Goal: Task Accomplishment & Management: Manage account settings

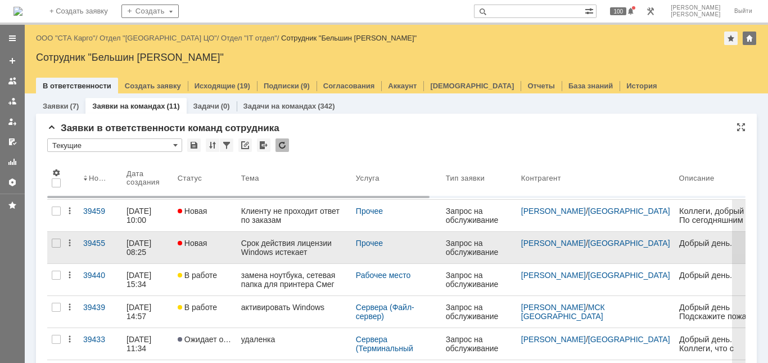
click at [228, 247] on link "Новая" at bounding box center [205, 247] width 64 height 31
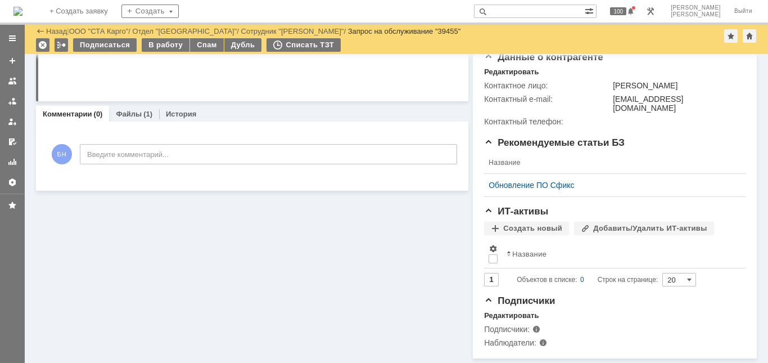
scroll to position [242, 0]
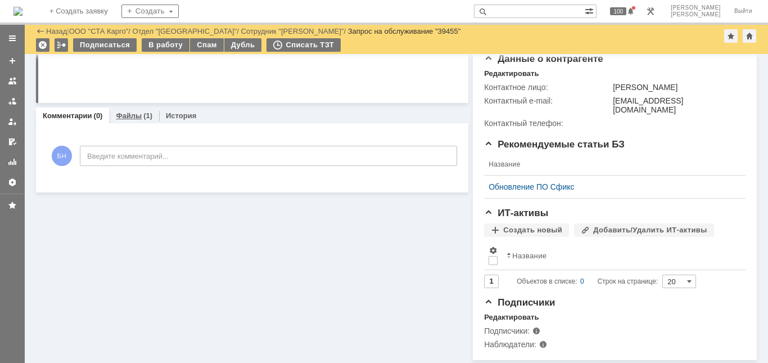
click at [125, 114] on link "Файлы" at bounding box center [129, 115] width 26 height 8
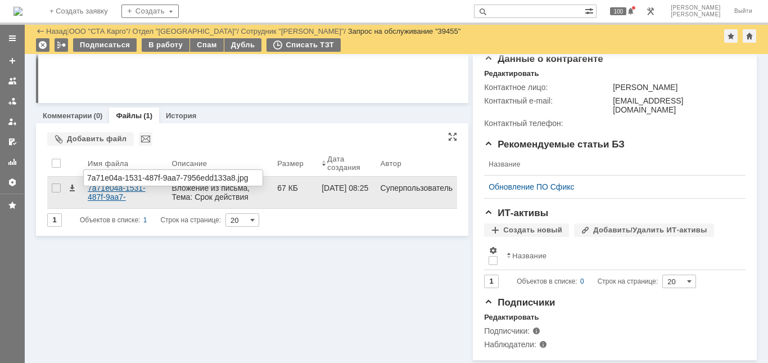
click at [99, 187] on div "7a71e04a-1531-487f-9aa7-7956edd133a8.jpg" at bounding box center [125, 192] width 75 height 18
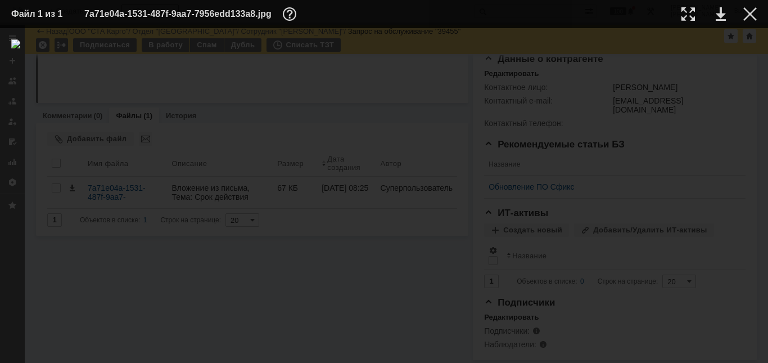
click at [733, 69] on div at bounding box center [384, 195] width 746 height 312
click at [752, 12] on div at bounding box center [749, 13] width 13 height 13
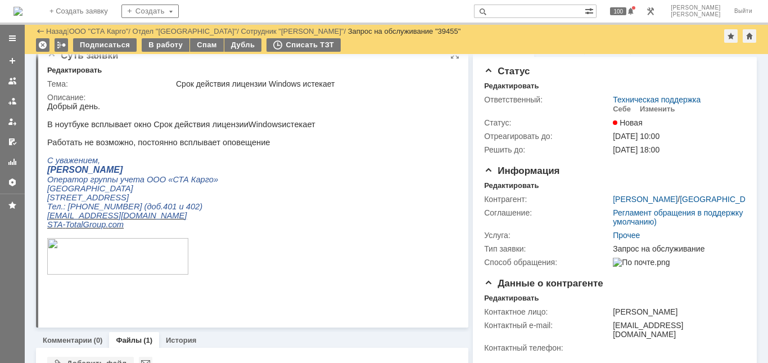
scroll to position [17, 0]
click at [494, 185] on div "Редактировать" at bounding box center [511, 186] width 55 height 9
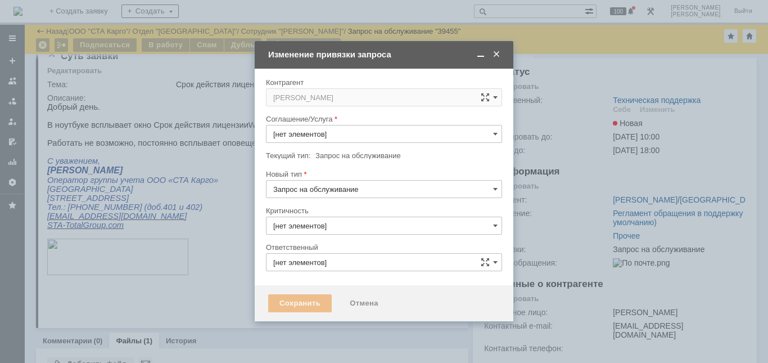
type input "3. Низкая"
type input "[не указано]"
type input "Техническая поддержка"
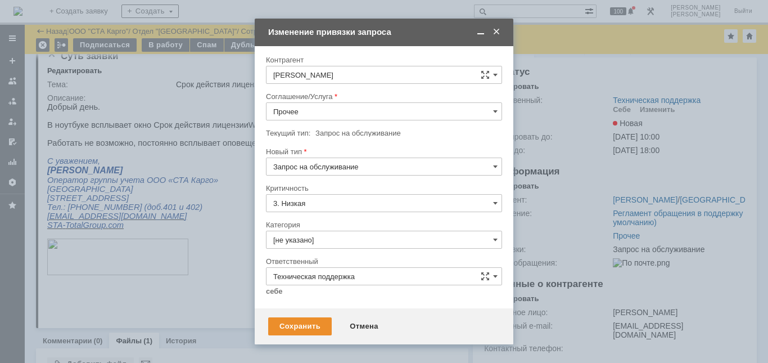
click at [314, 100] on div "Соглашение/Услуга" at bounding box center [383, 96] width 234 height 7
click at [315, 112] on input "Прочее" at bounding box center [384, 111] width 236 height 18
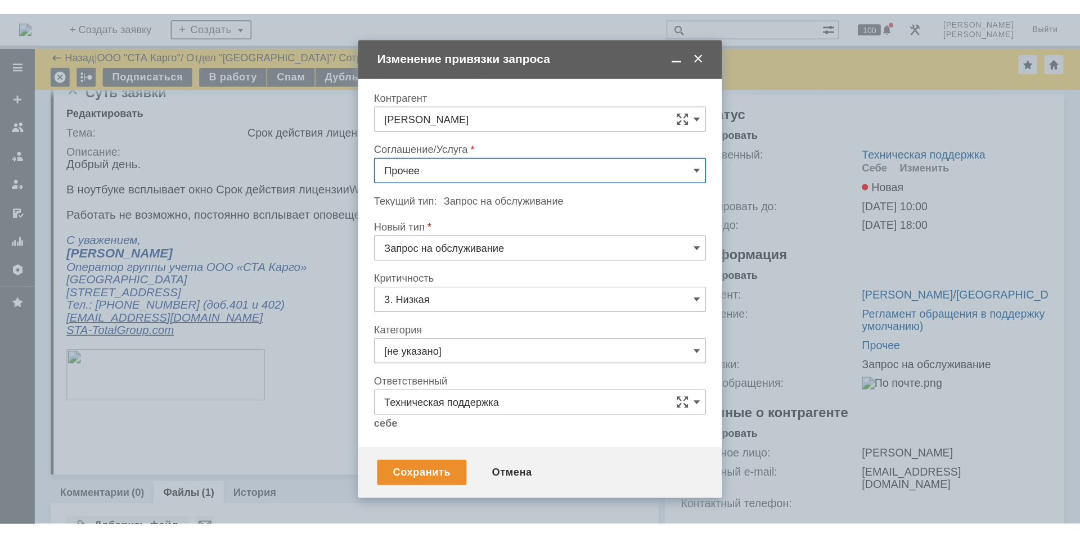
scroll to position [330, 0]
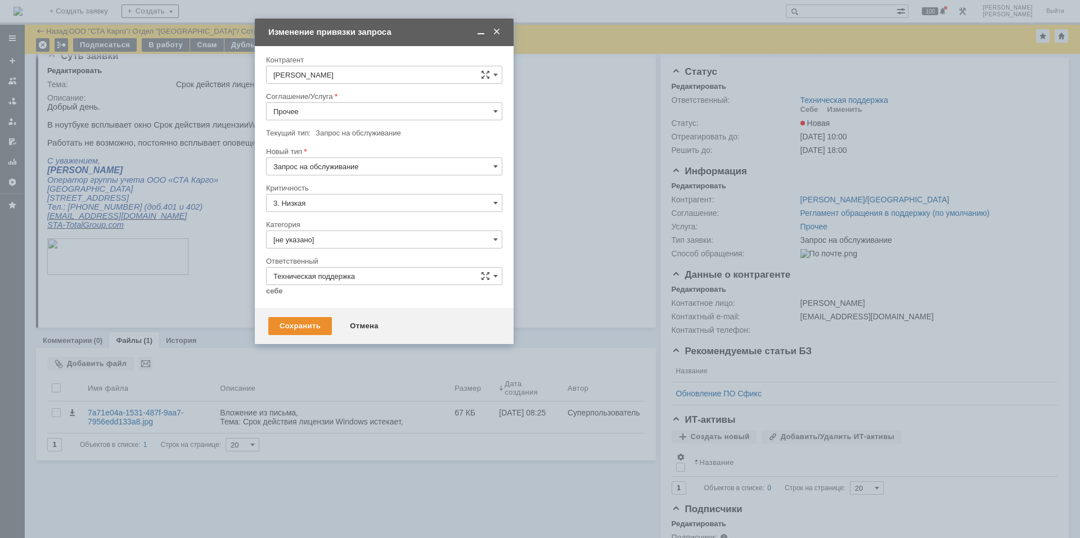
click at [437, 109] on input "Прочее" at bounding box center [384, 111] width 236 height 18
click at [387, 214] on span "Сервера (Терминальный сервер)" at bounding box center [384, 210] width 222 height 9
type input "Сервера (Терминальный сервер)"
click at [351, 240] on input "[не указано]" at bounding box center [384, 240] width 236 height 18
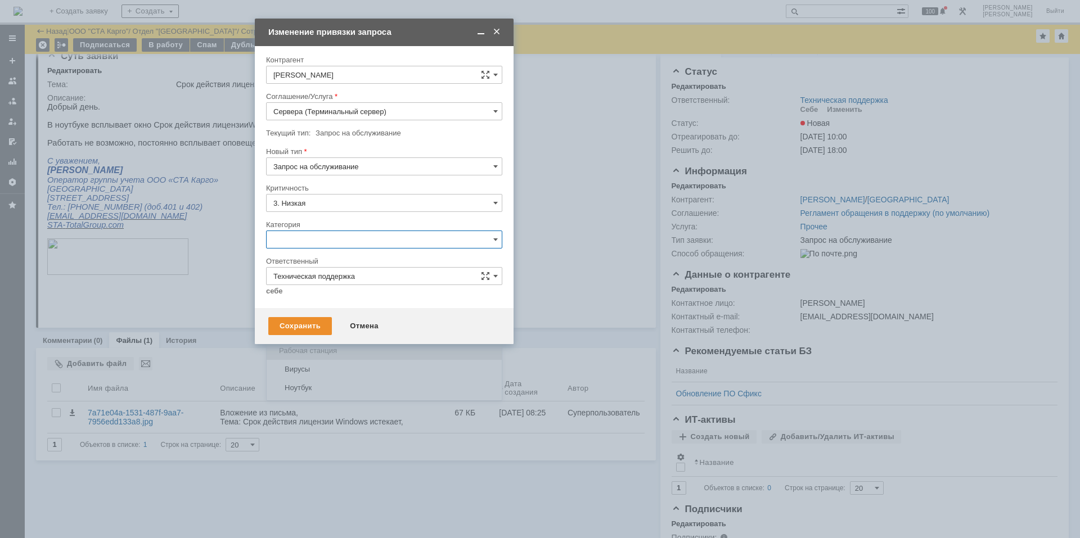
scroll to position [281, 0]
click at [325, 315] on span "Прочее" at bounding box center [384, 313] width 222 height 9
type input "Прочее"
click at [280, 292] on link "себе" at bounding box center [274, 291] width 17 height 9
type input "[PERSON_NAME]"
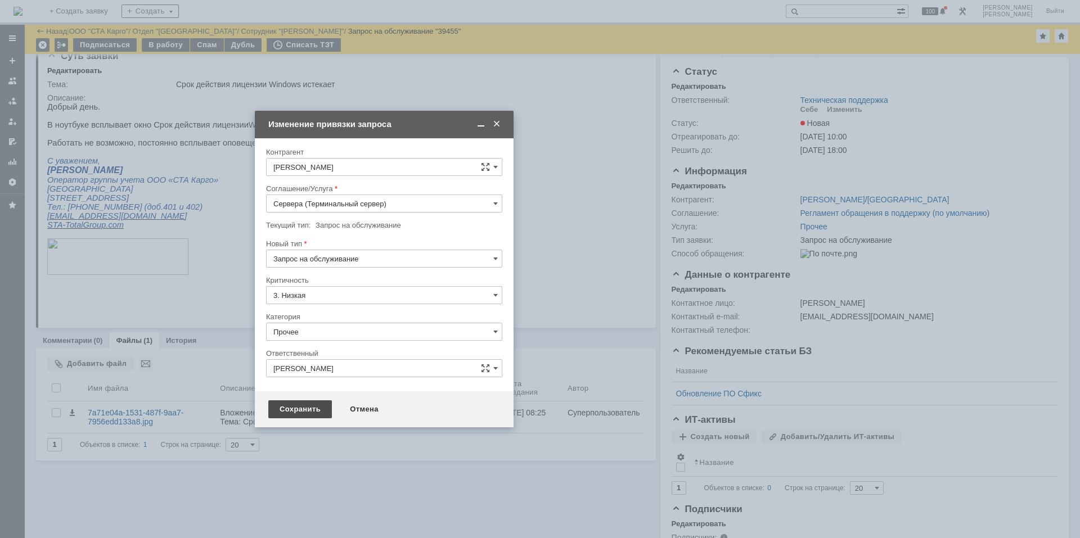
click at [296, 362] on div "Сохранить" at bounding box center [300, 409] width 64 height 18
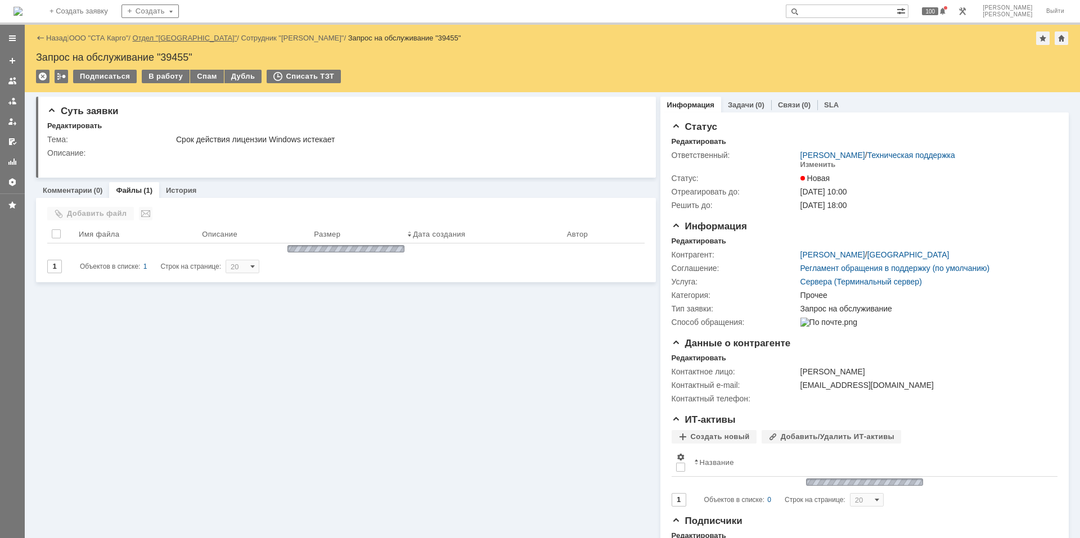
scroll to position [0, 0]
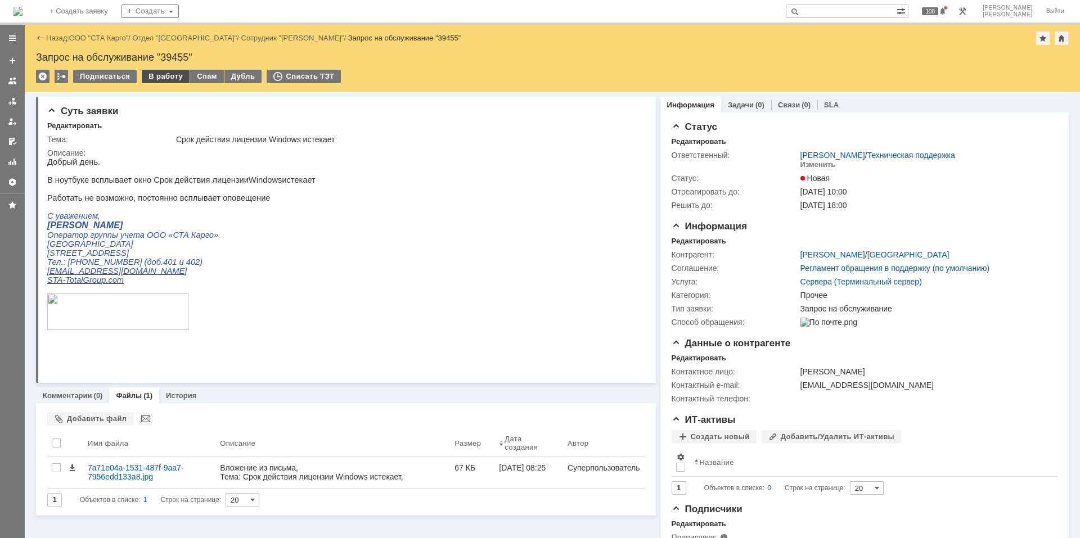
click at [157, 74] on div "В работу" at bounding box center [166, 76] width 48 height 13
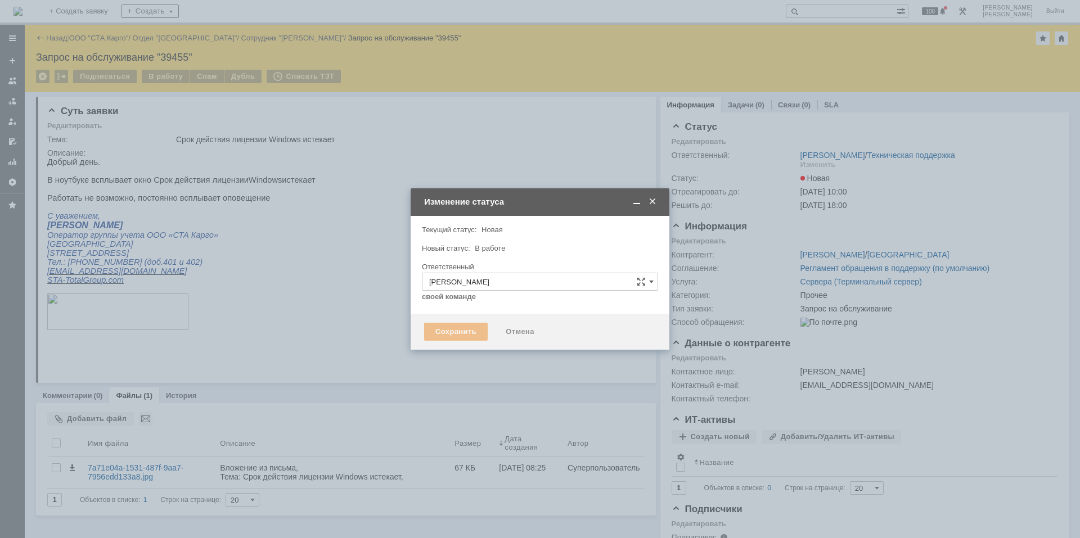
type input "Прочее"
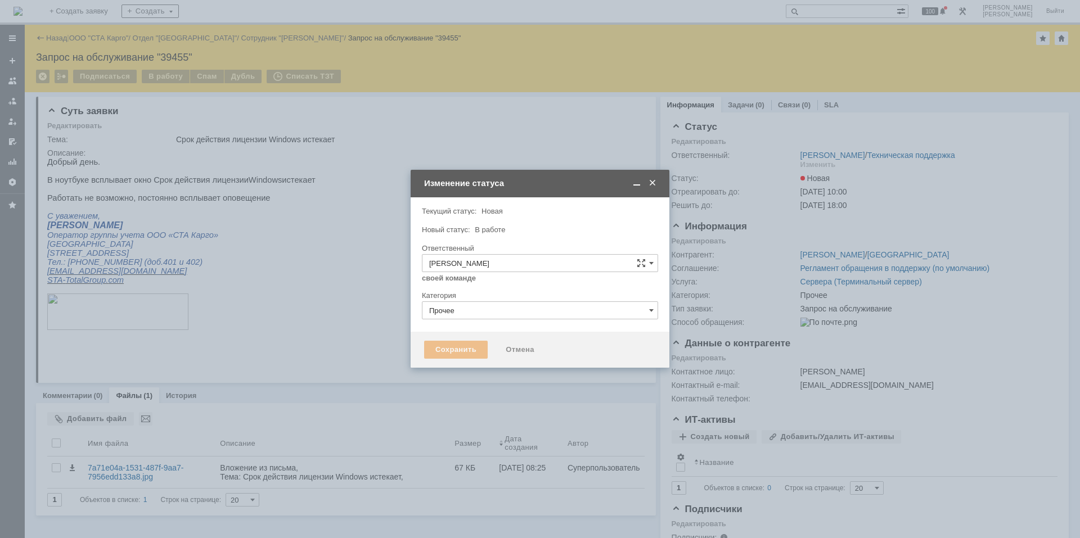
click at [436, 326] on div at bounding box center [540, 323] width 236 height 8
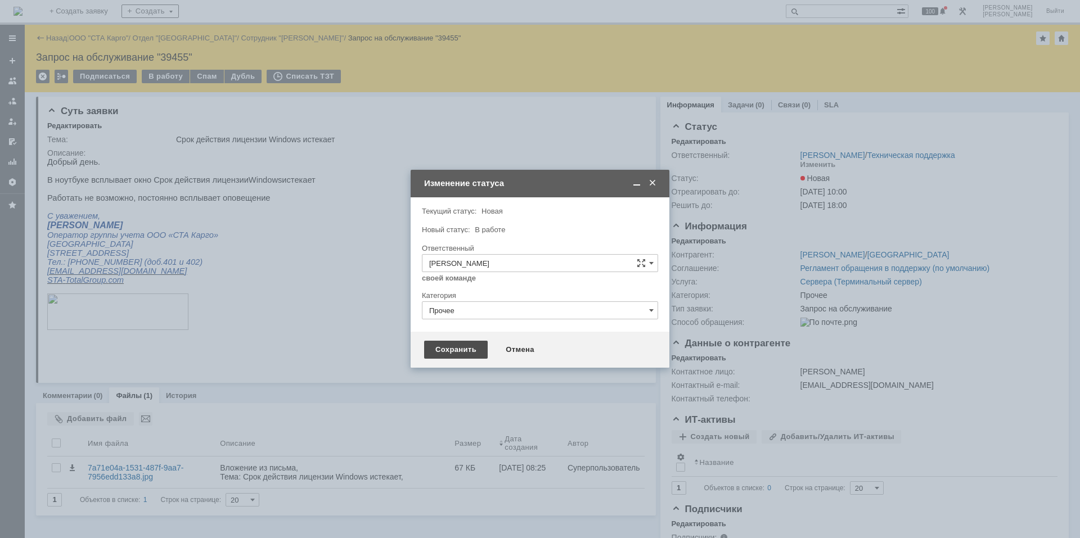
click at [442, 354] on div "Сохранить" at bounding box center [456, 350] width 64 height 18
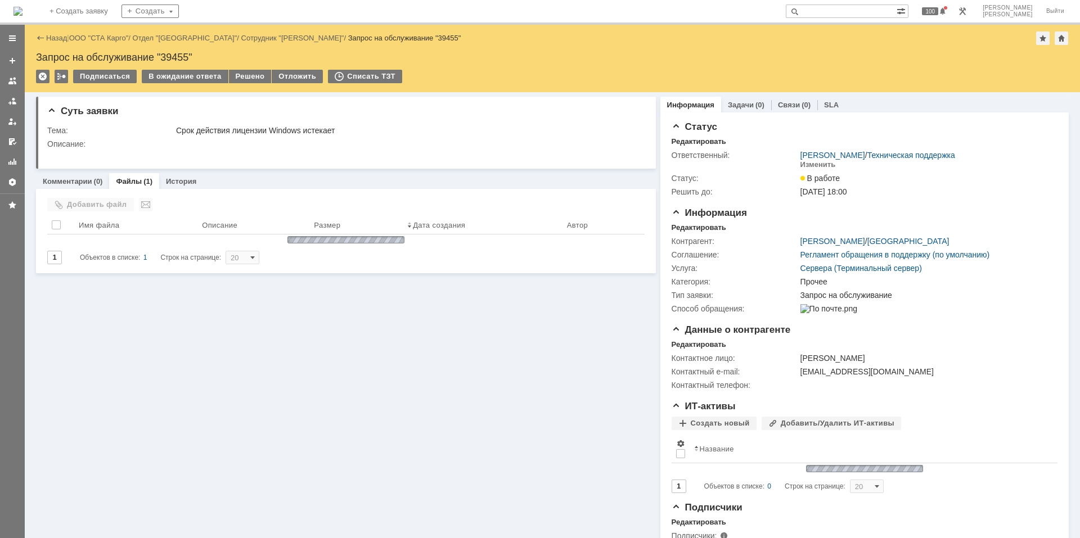
click at [22, 13] on img at bounding box center [17, 11] width 9 height 9
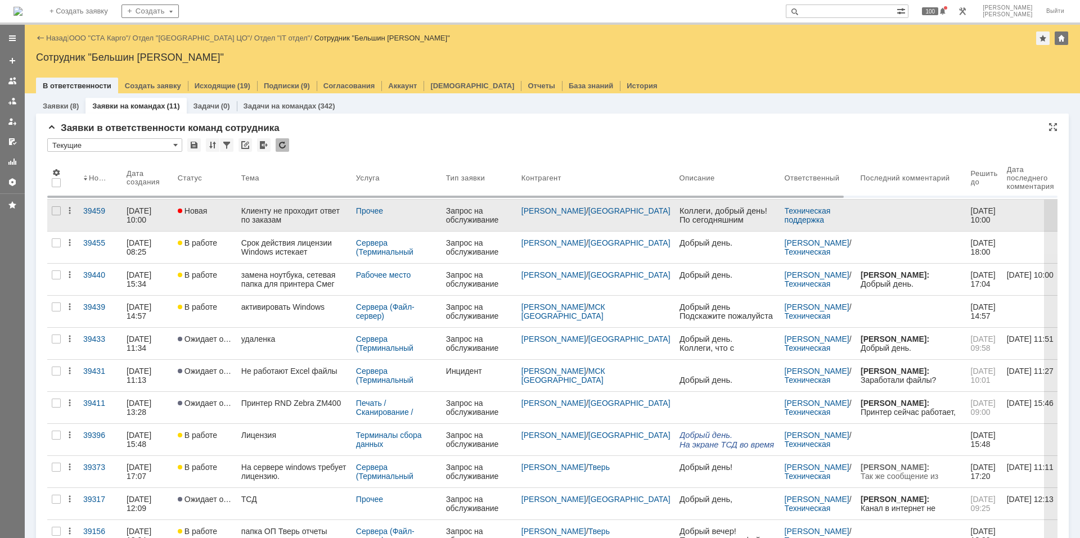
click at [266, 226] on link "Клиенту не проходит ответ по заказам" at bounding box center [294, 215] width 115 height 31
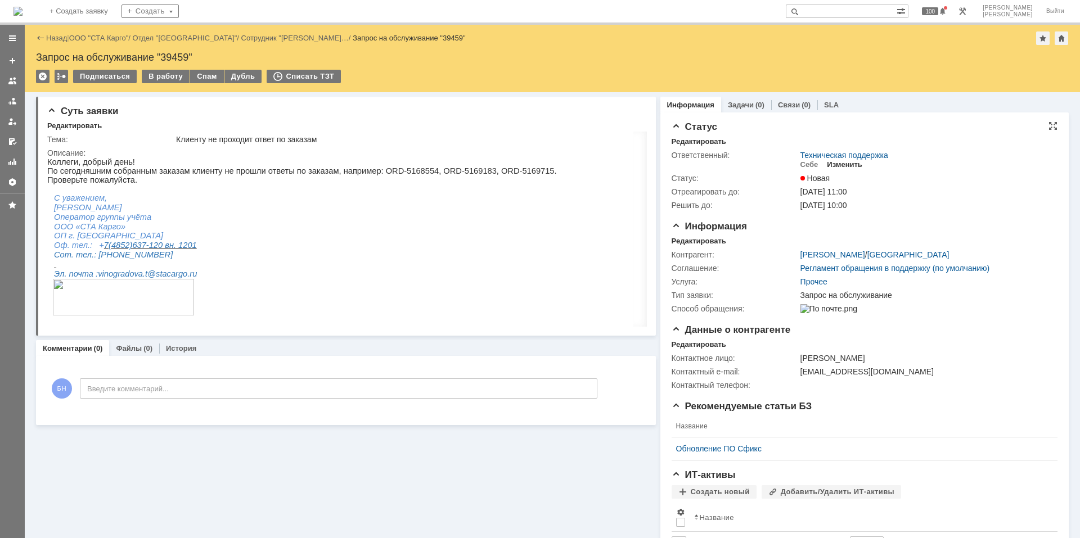
click at [767, 161] on div "Изменить" at bounding box center [844, 164] width 35 height 9
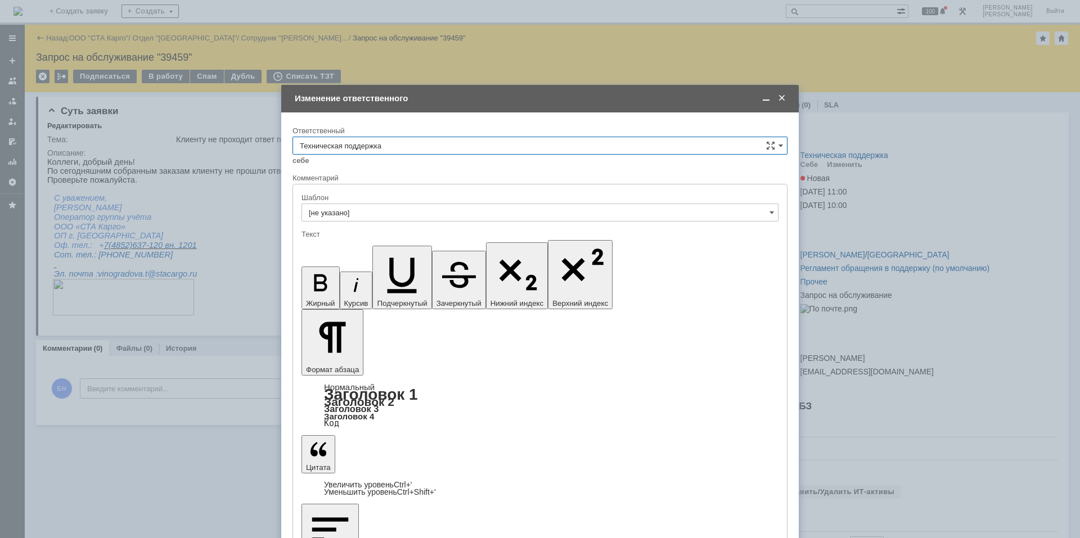
click at [431, 148] on input "Техническая поддержка" at bounding box center [539, 146] width 495 height 18
click at [416, 177] on div "Поддержка 1С" at bounding box center [540, 183] width 494 height 18
type input "Поддержка 1С"
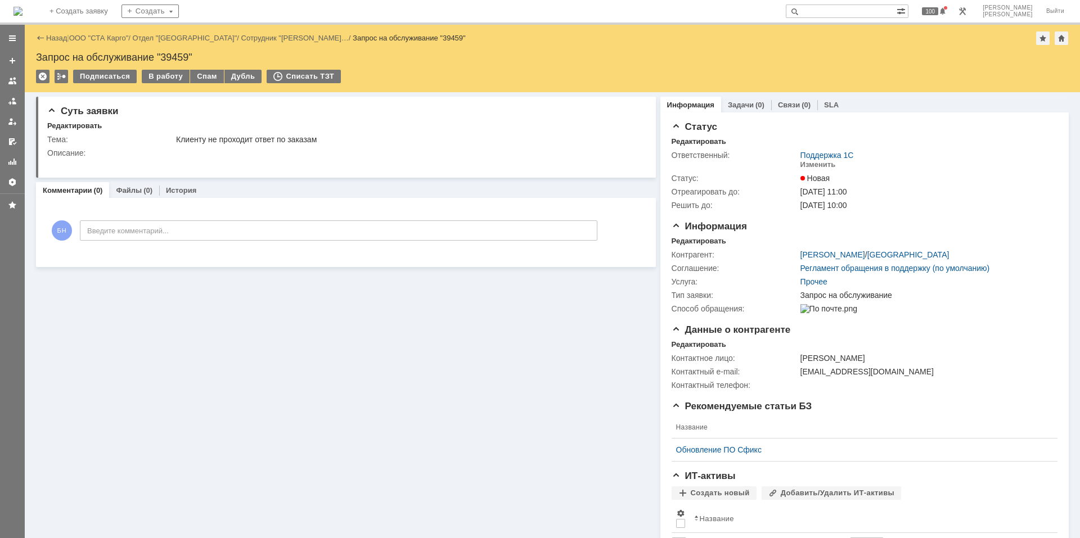
scroll to position [0, 0]
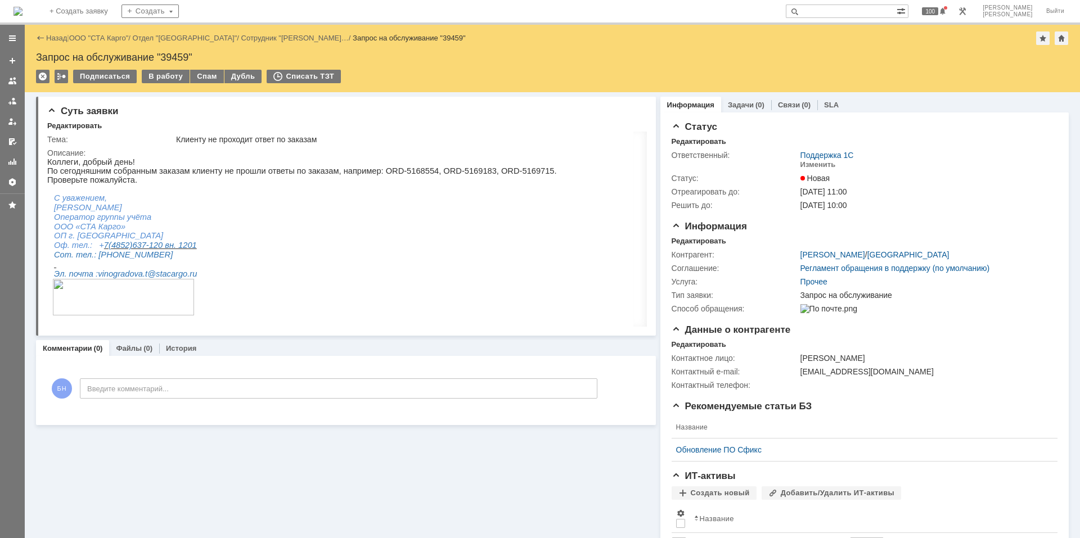
click at [22, 16] on img at bounding box center [17, 11] width 9 height 9
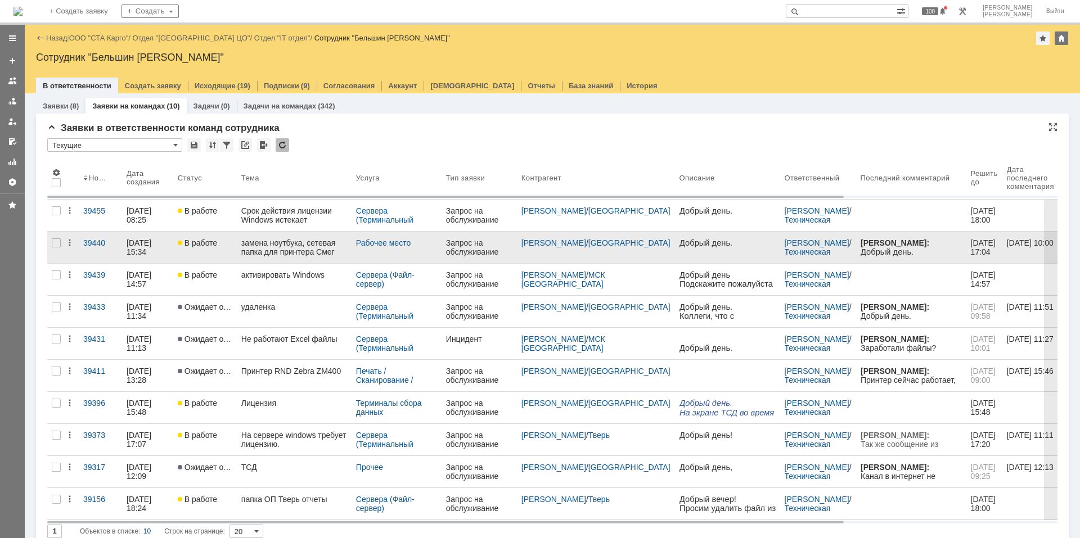
click at [265, 243] on div "замена ноутбука, сетевая папка для принтера Смег" at bounding box center [294, 247] width 106 height 18
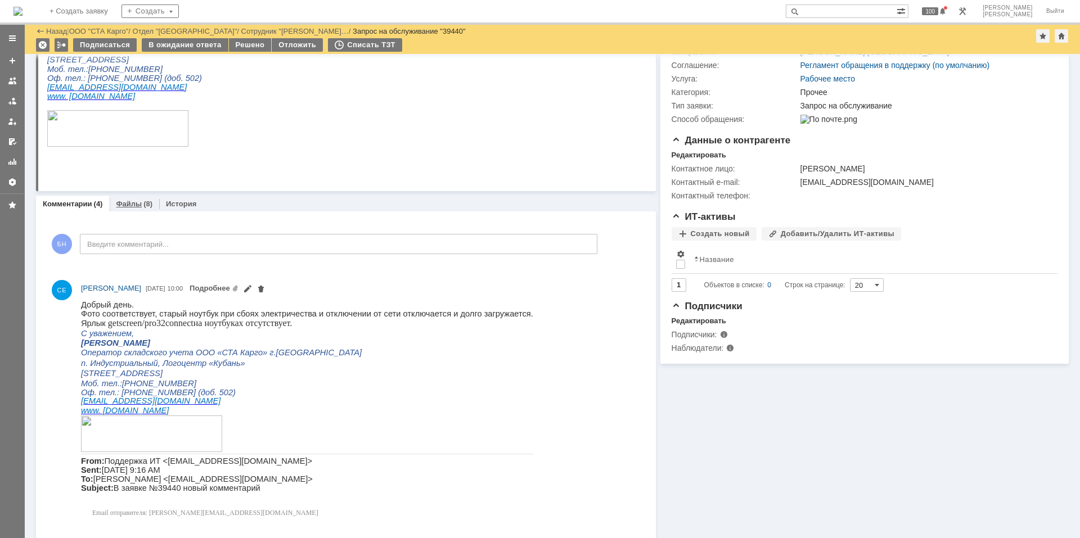
click at [135, 209] on div "Файлы (8)" at bounding box center [134, 204] width 50 height 16
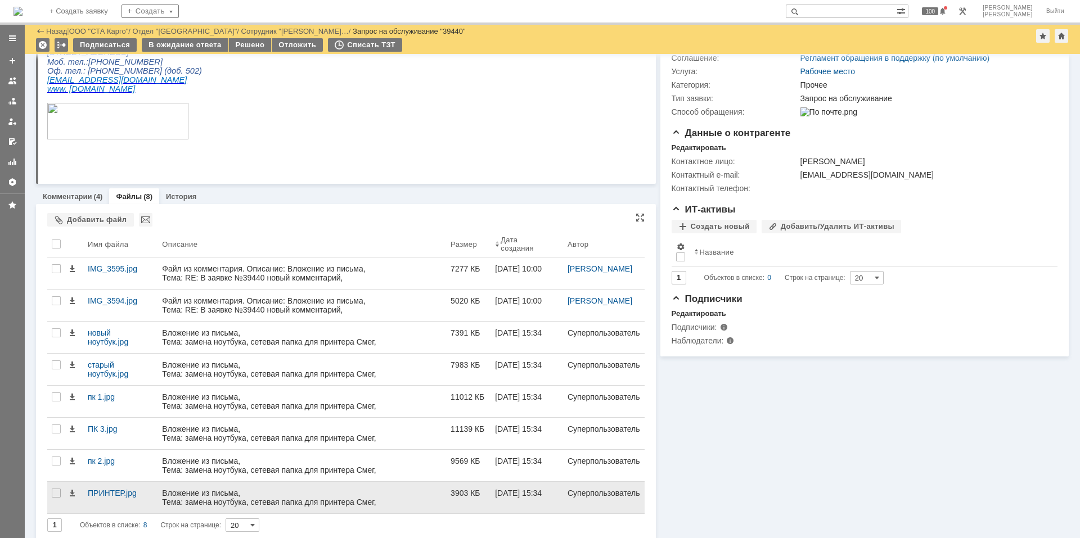
click at [197, 362] on div "Вложение из письма, Тема: замена ноутбука, сетевая папка для принтера Смег, Отп…" at bounding box center [301, 507] width 279 height 36
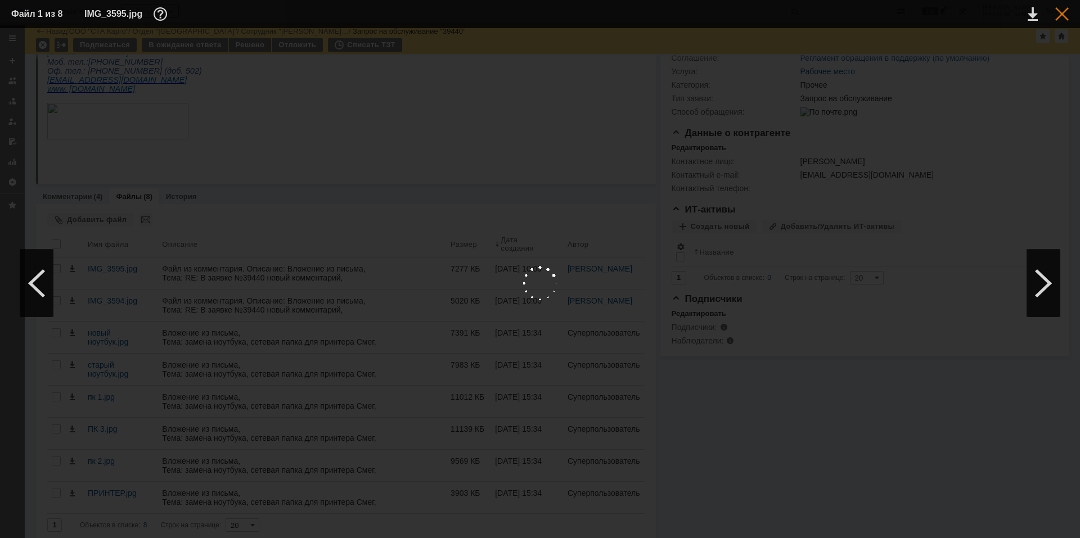
click at [767, 17] on div at bounding box center [1061, 13] width 13 height 13
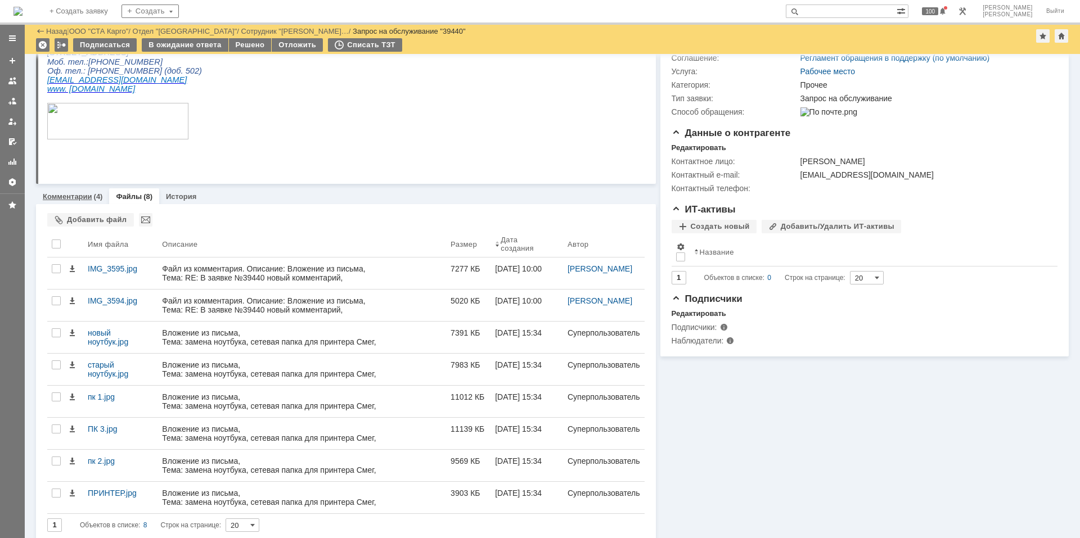
click at [54, 196] on link "Комментарии" at bounding box center [67, 196] width 49 height 8
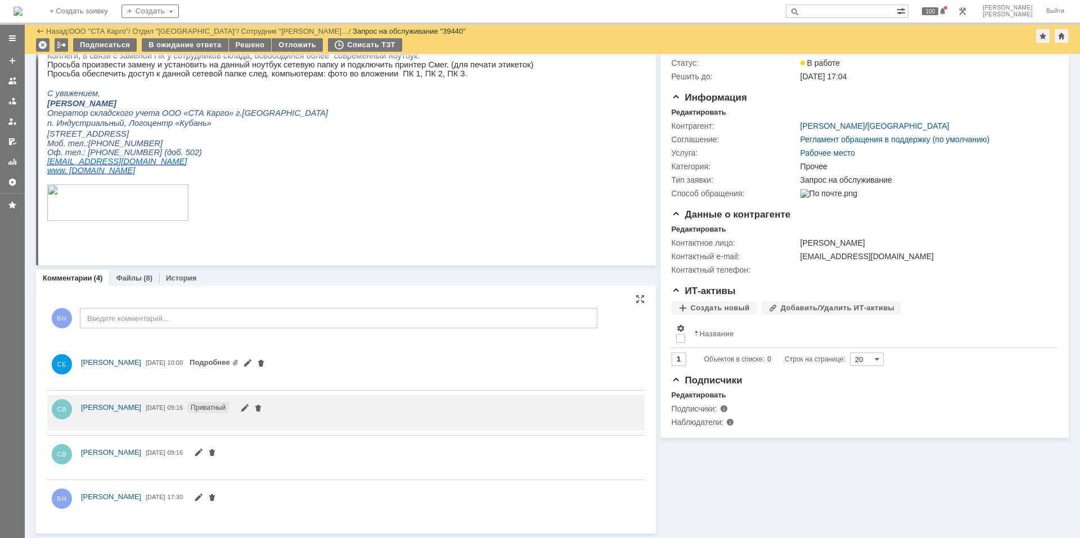
scroll to position [159, 0]
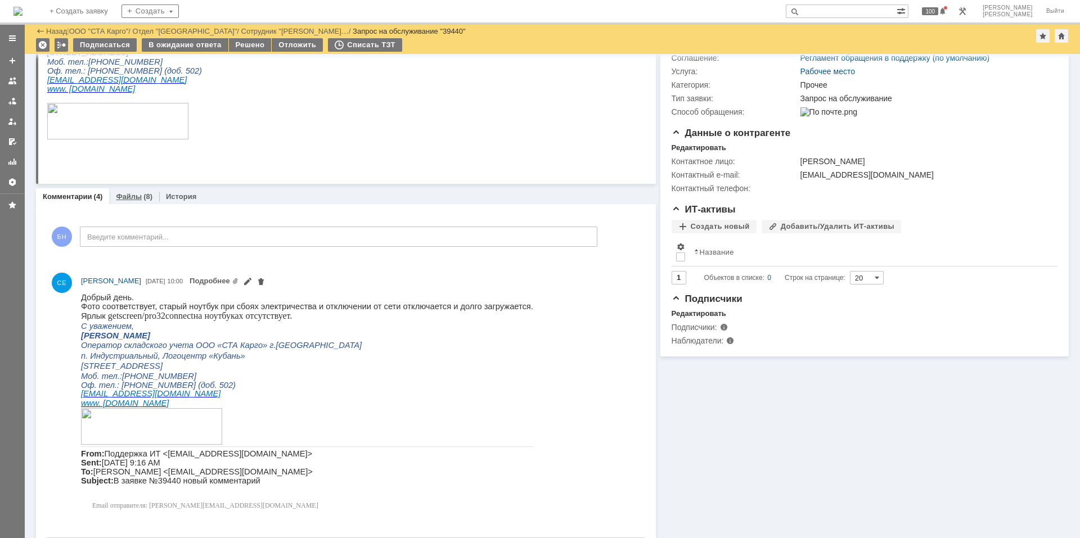
click at [133, 201] on link "Файлы" at bounding box center [129, 196] width 26 height 8
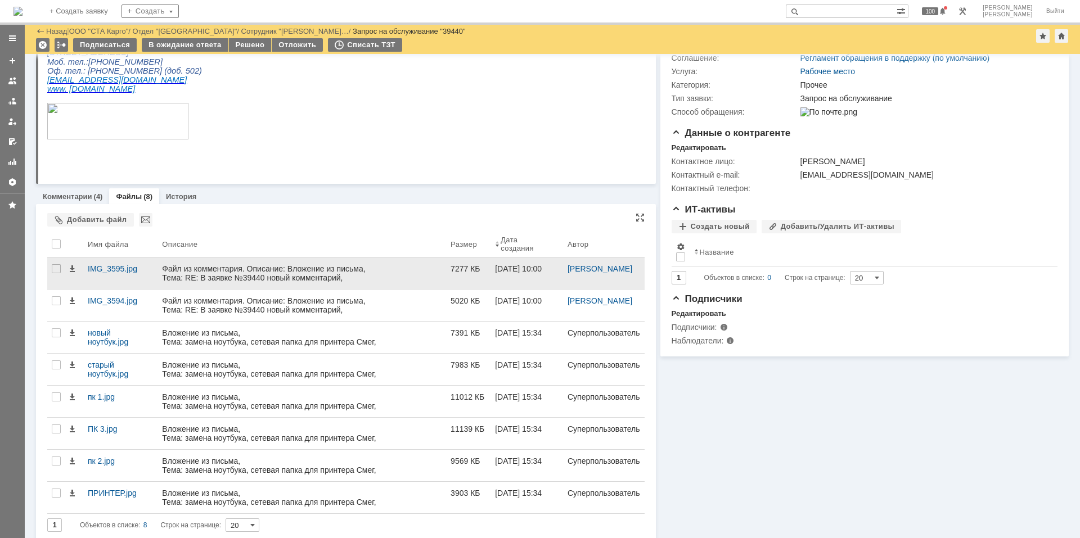
click at [196, 264] on div "Файл из комментария. Описание: Вложение из письма, Тема: RE: В заявке №39440 но…" at bounding box center [301, 282] width 279 height 36
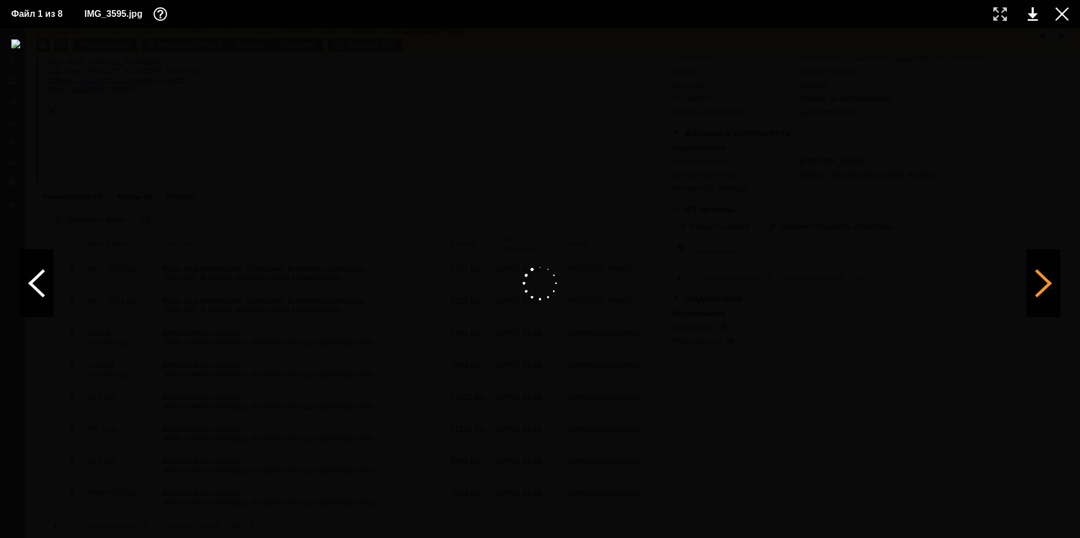
click at [767, 290] on div at bounding box center [1043, 283] width 34 height 67
click at [767, 272] on div at bounding box center [1043, 283] width 34 height 67
click at [36, 281] on div at bounding box center [37, 283] width 34 height 67
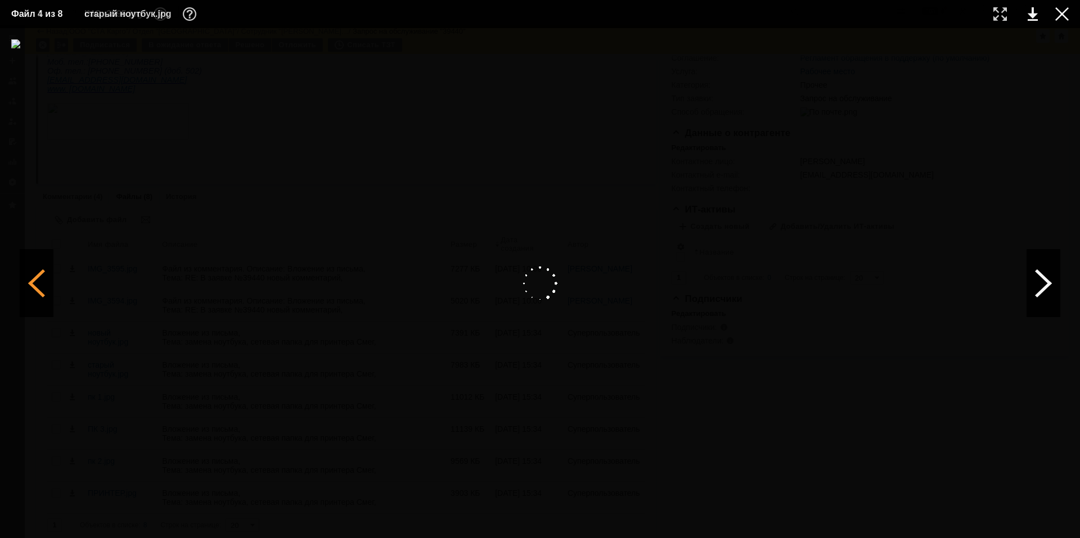
click at [36, 281] on div at bounding box center [37, 283] width 34 height 67
click at [43, 286] on div at bounding box center [37, 283] width 34 height 67
click at [767, 274] on div at bounding box center [1043, 283] width 34 height 67
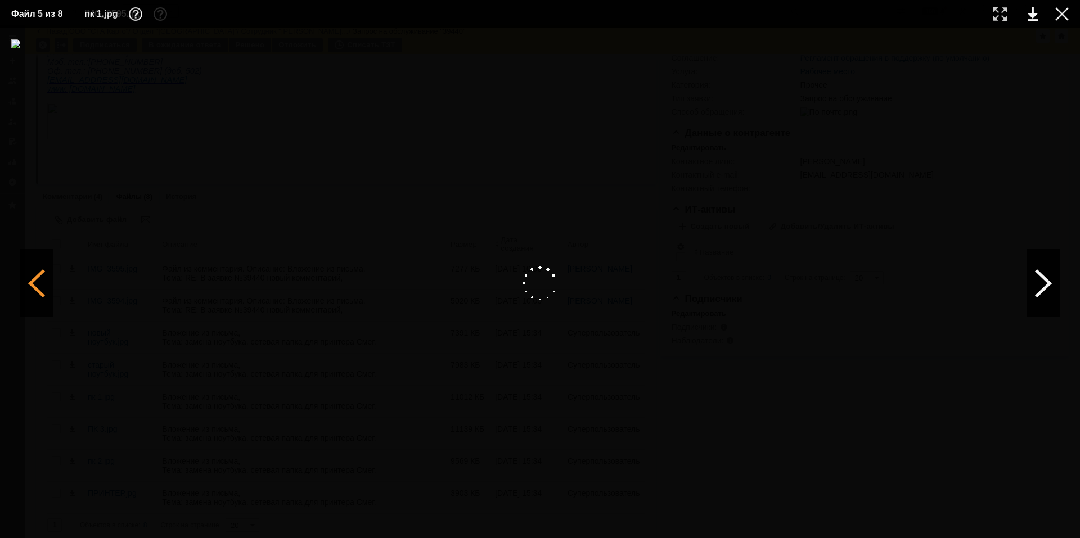
click at [46, 285] on div at bounding box center [37, 283] width 34 height 67
click at [767, 278] on div at bounding box center [1043, 283] width 34 height 67
click at [767, 11] on div at bounding box center [1061, 13] width 13 height 13
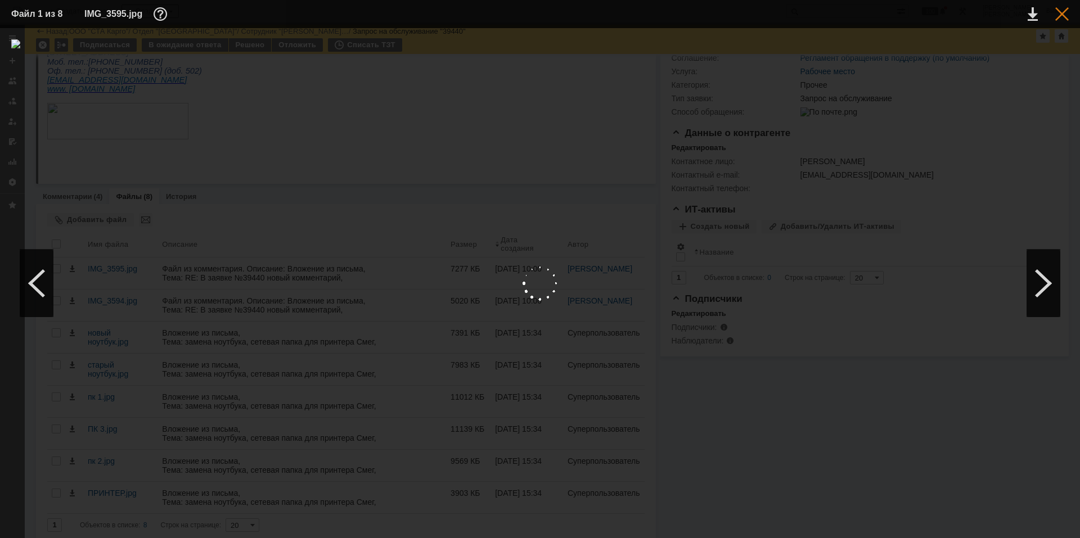
click at [767, 11] on div at bounding box center [1061, 13] width 13 height 13
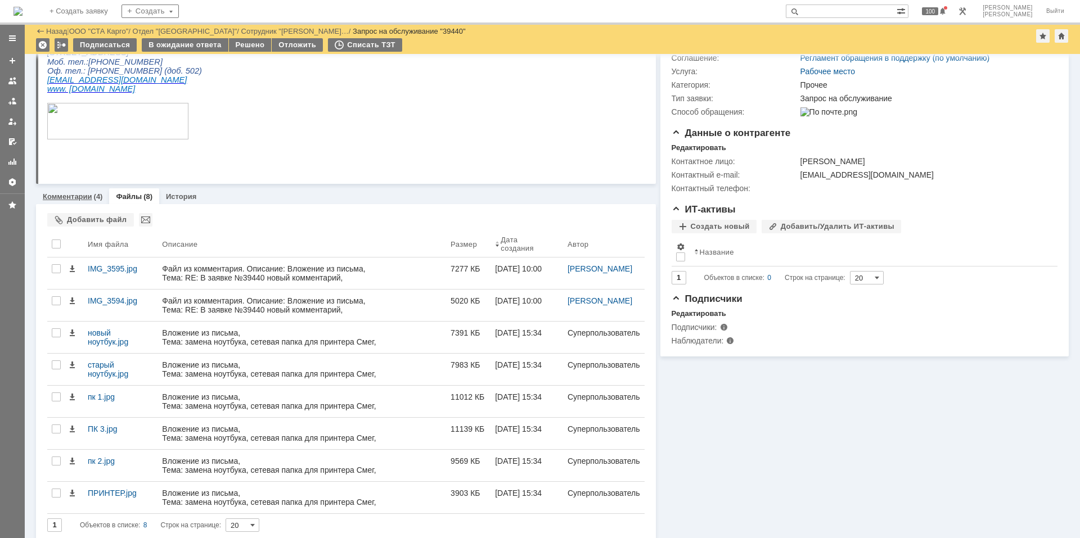
click at [60, 197] on link "Комментарии" at bounding box center [67, 196] width 49 height 8
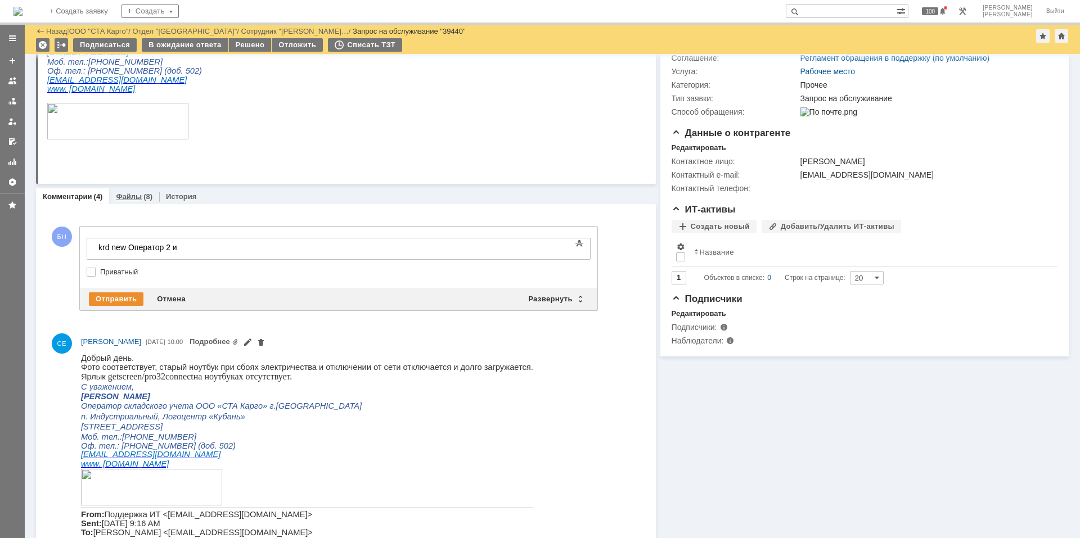
click at [135, 202] on div "Файлы (8)" at bounding box center [134, 196] width 50 height 16
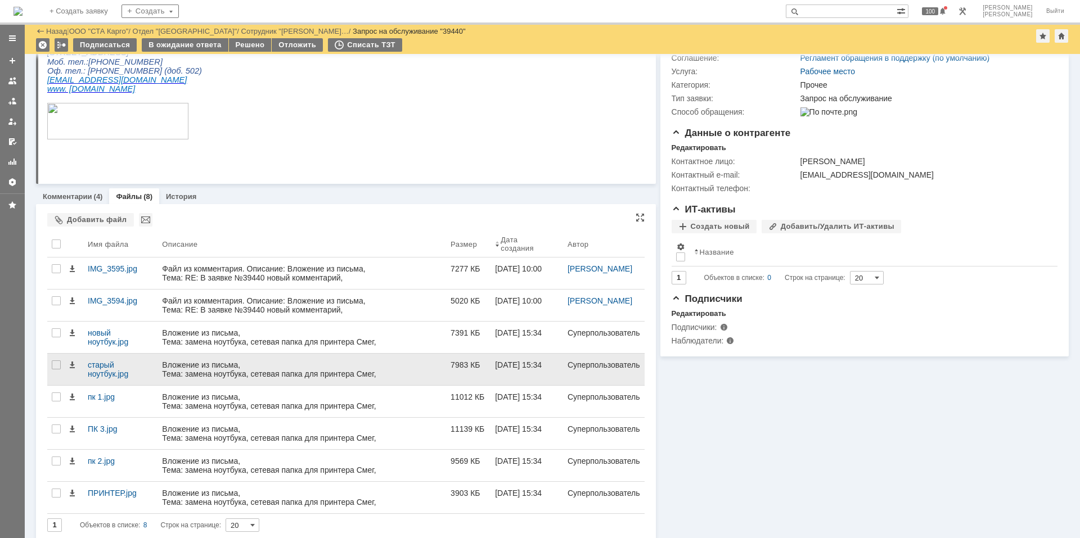
click at [207, 362] on div "Вложение из письма, Тема: замена ноутбука, сетевая папка для принтера Смег, Отп…" at bounding box center [301, 378] width 279 height 36
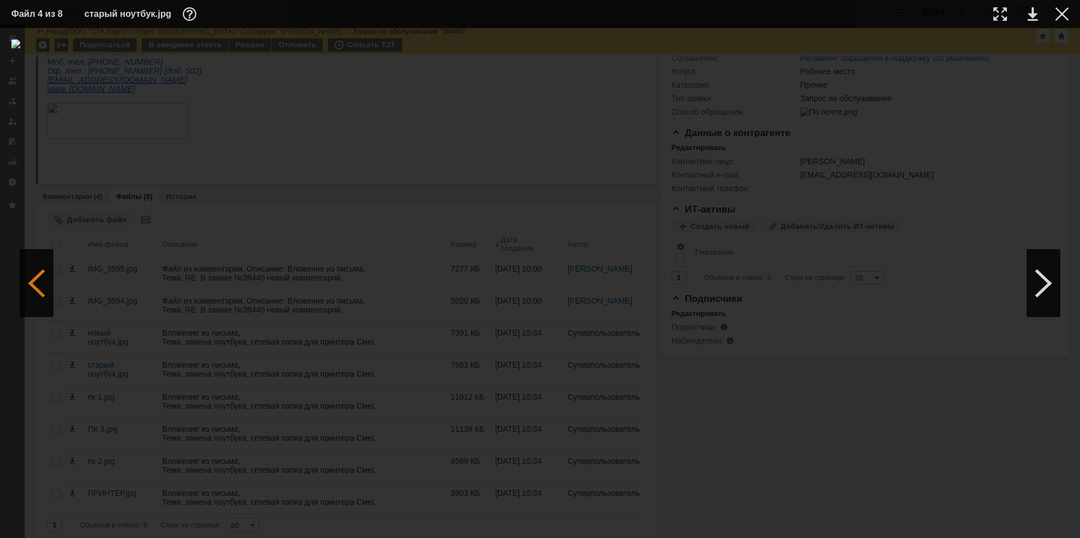
click at [31, 276] on div at bounding box center [37, 283] width 34 height 67
click at [767, 11] on div at bounding box center [1061, 13] width 13 height 13
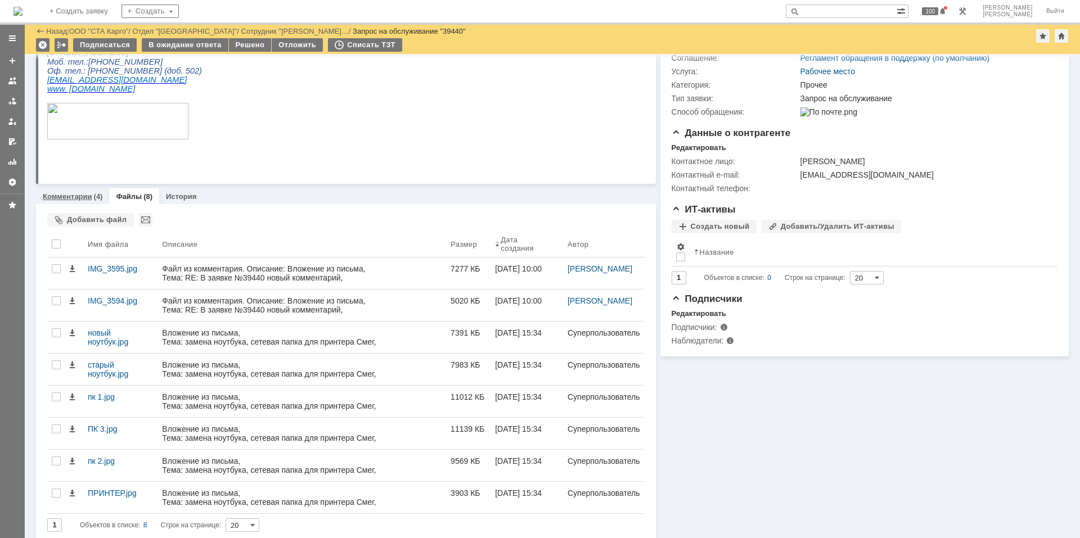
click at [76, 191] on div "Комментарии (4)" at bounding box center [72, 196] width 73 height 16
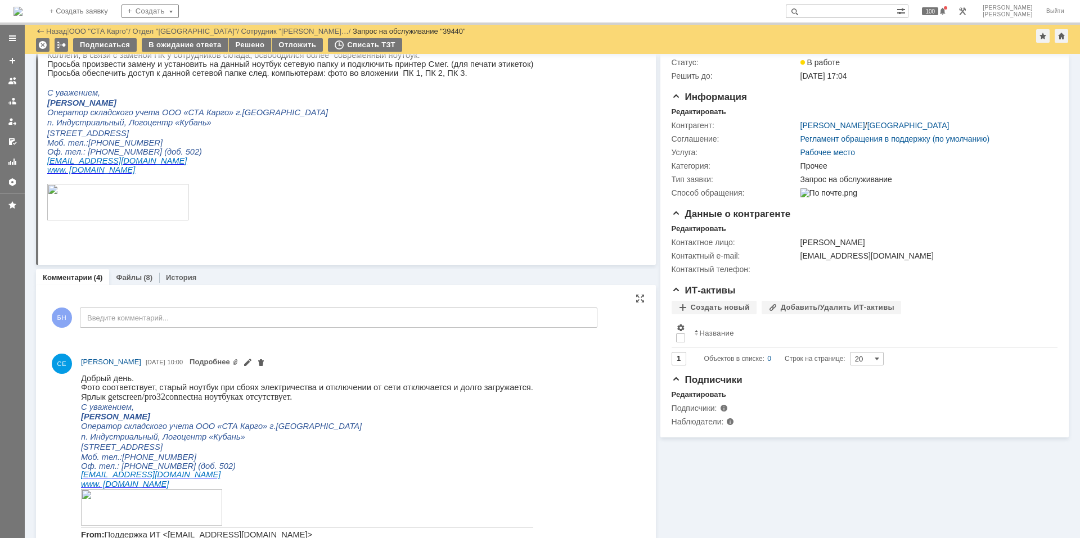
scroll to position [159, 0]
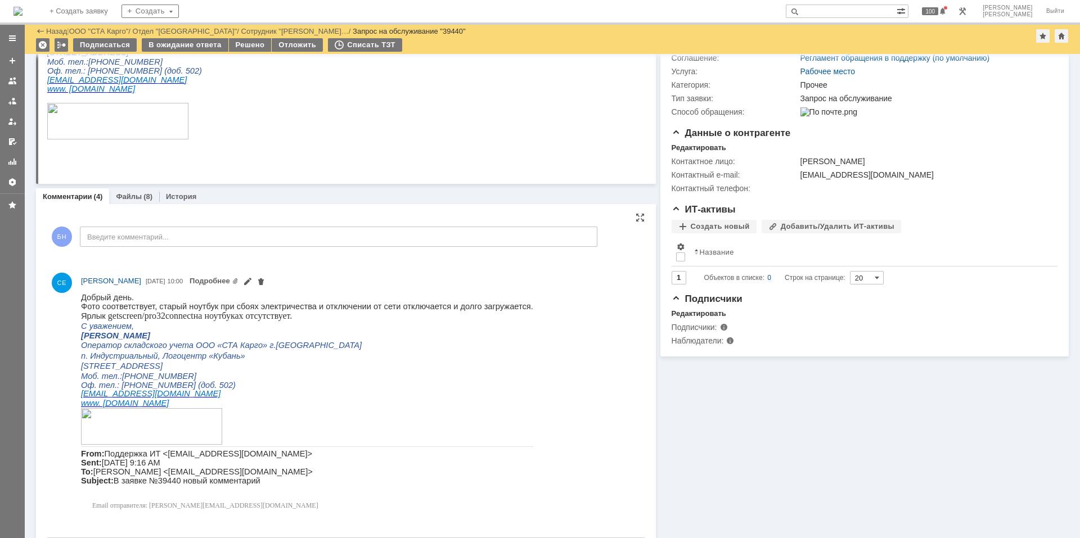
click at [205, 324] on p "С уважением," at bounding box center [307, 325] width 452 height 10
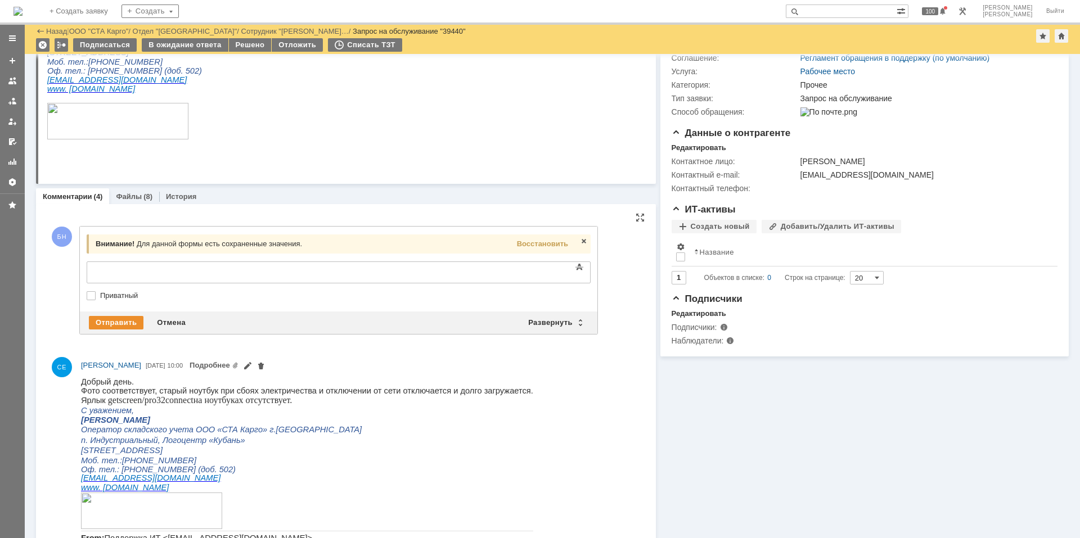
scroll to position [0, 0]
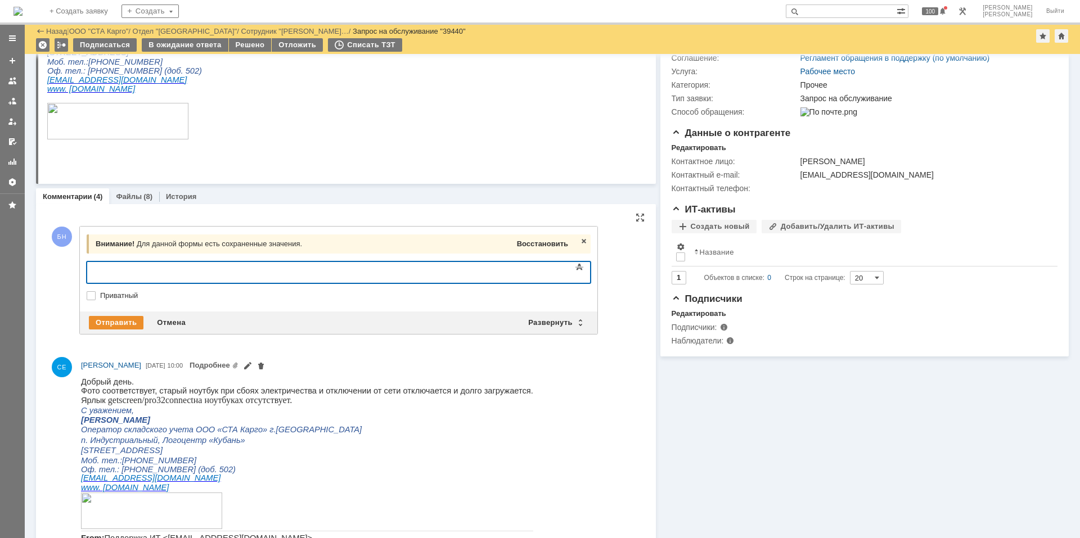
click at [534, 240] on span "Восстановить" at bounding box center [542, 244] width 51 height 8
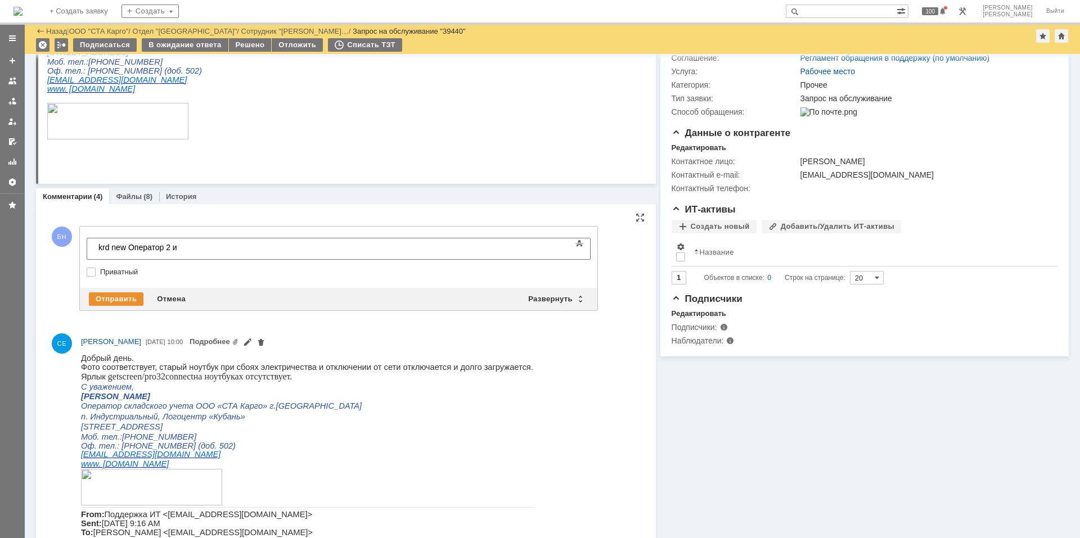
click at [223, 251] on div "krd new Оператор 2 и" at bounding box center [178, 247] width 160 height 9
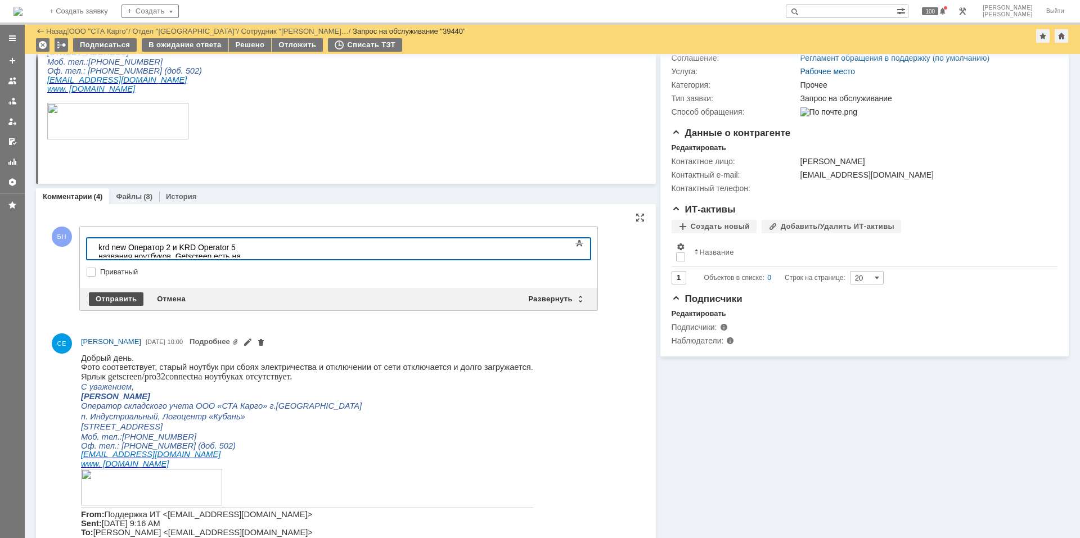
click at [111, 299] on div "Отправить" at bounding box center [116, 298] width 55 height 13
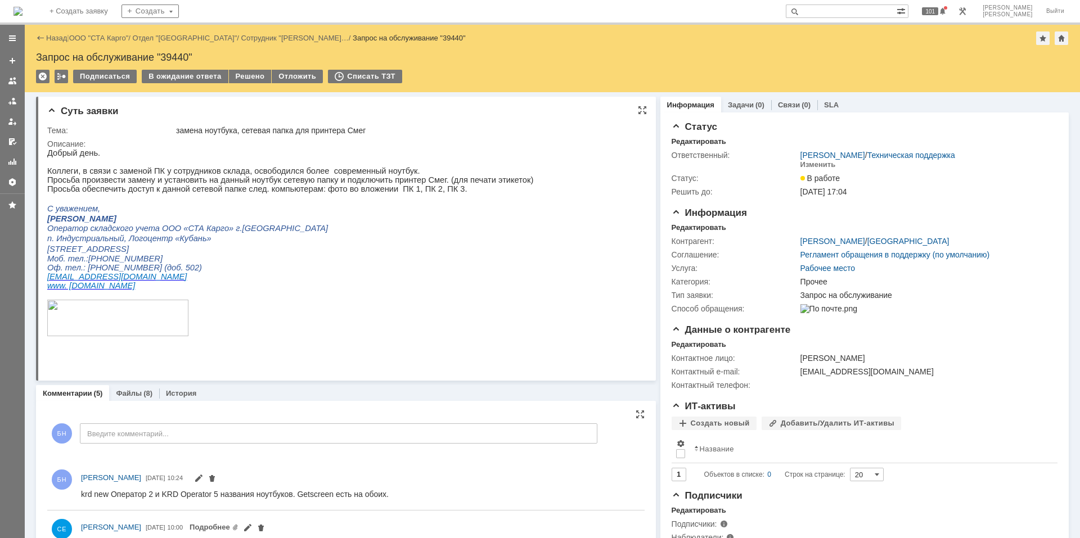
click at [473, 263] on p "Моб. тел.:[PHONE_NUMBER]" at bounding box center [290, 258] width 486 height 9
click at [22, 13] on img at bounding box center [17, 11] width 9 height 9
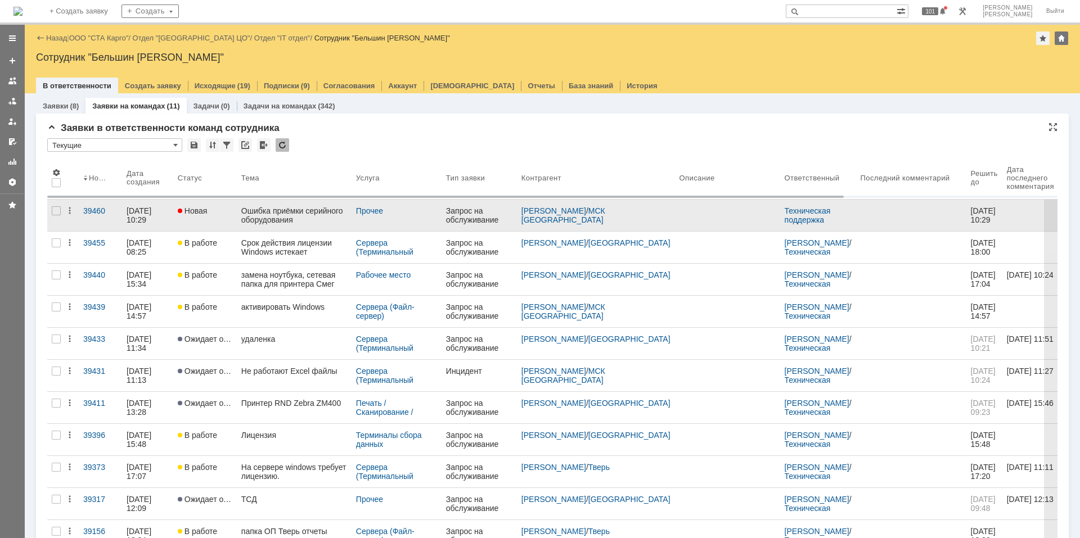
click at [292, 218] on div "Ошибка приёмки серийного оборудования" at bounding box center [294, 215] width 106 height 18
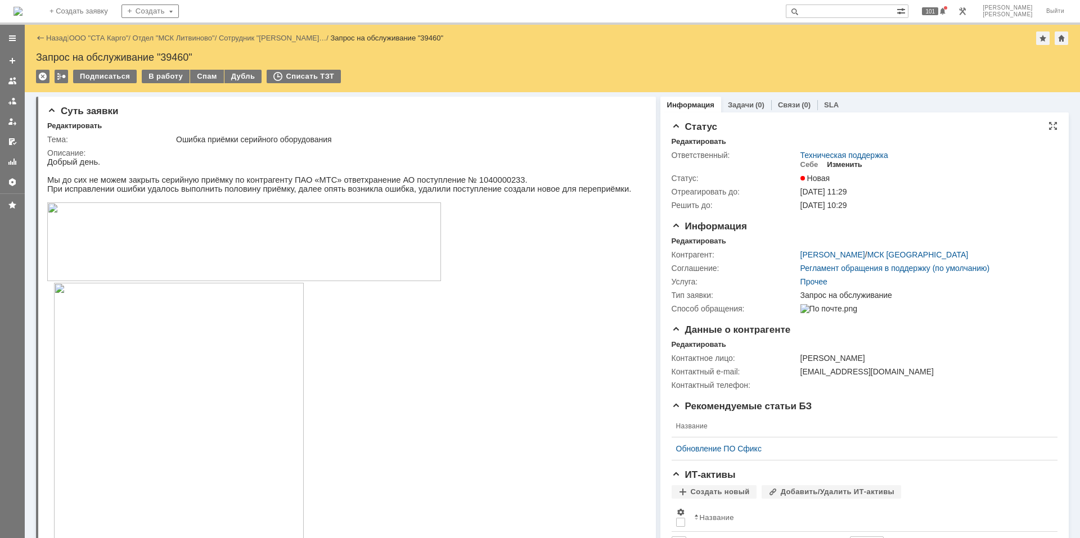
click at [767, 163] on div "Изменить" at bounding box center [844, 164] width 35 height 9
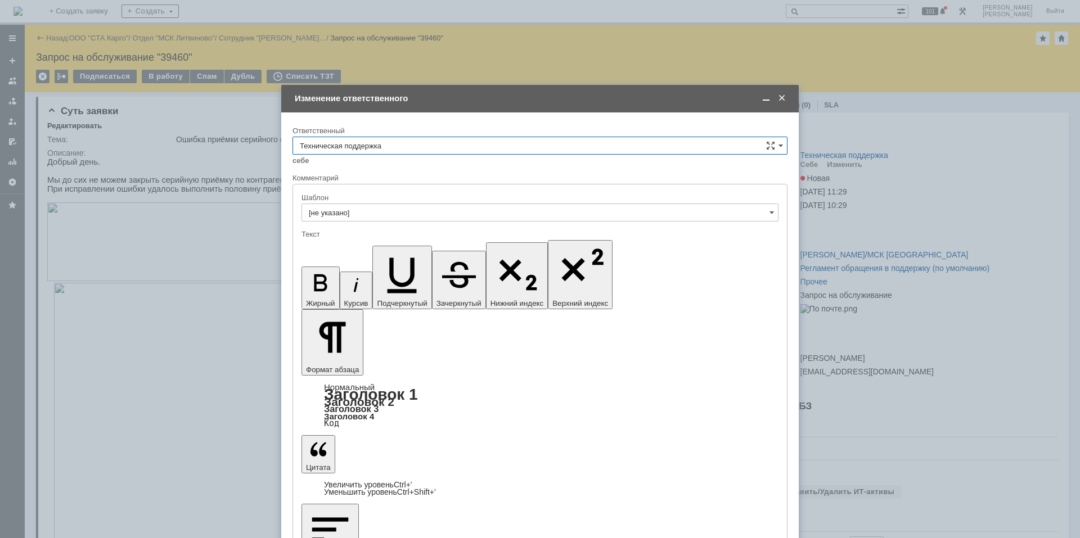
click at [415, 150] on input "Техническая поддержка" at bounding box center [539, 146] width 495 height 18
click at [399, 240] on span "Поддержка 1С" at bounding box center [540, 239] width 480 height 9
type input "Поддержка 1С"
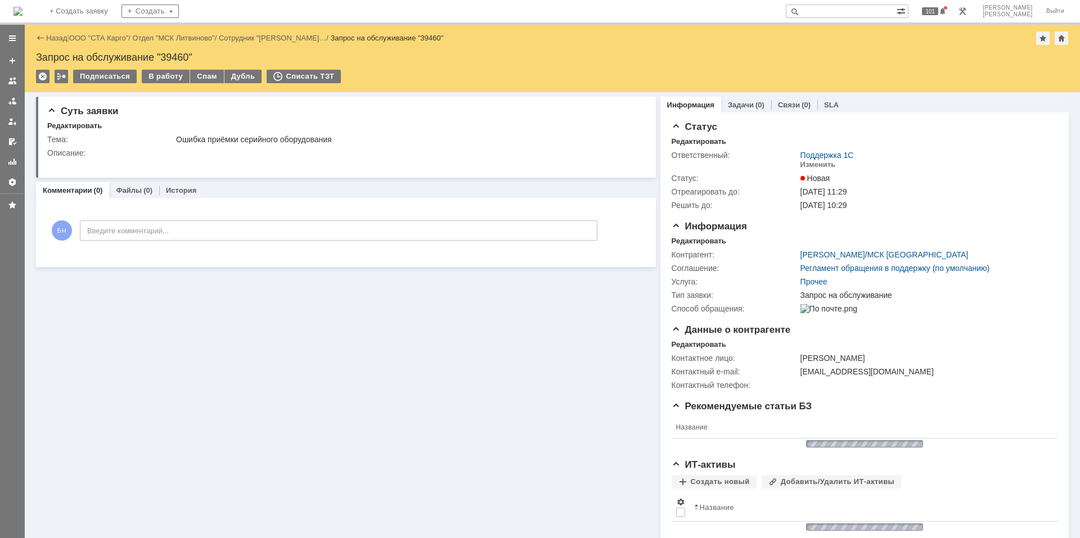
scroll to position [0, 0]
click at [22, 15] on img at bounding box center [17, 11] width 9 height 9
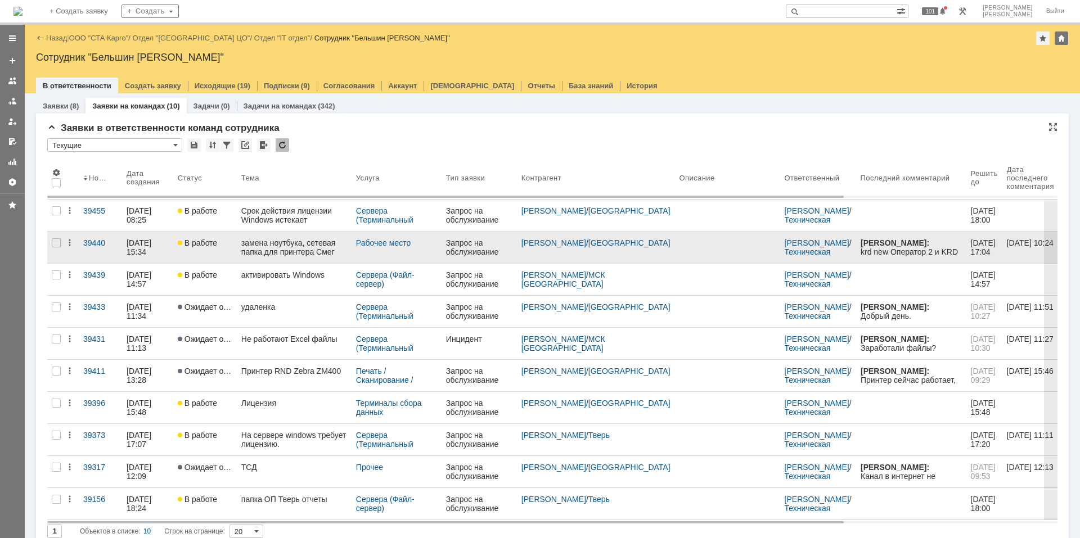
click at [302, 248] on div "замена ноутбука, сетевая папка для принтера Смег" at bounding box center [294, 247] width 106 height 18
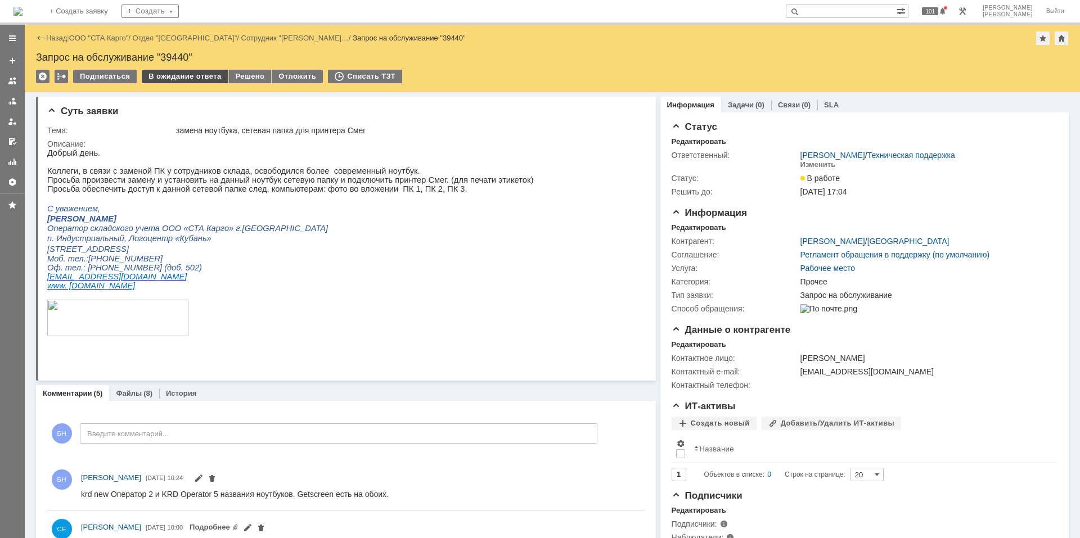
click at [198, 75] on div "В ожидание ответа" at bounding box center [185, 76] width 86 height 13
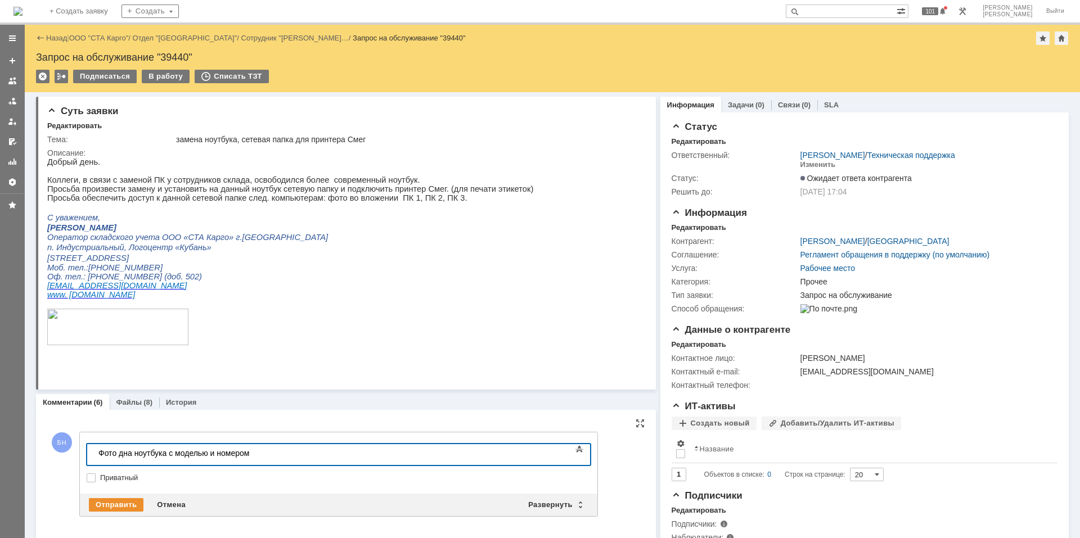
click at [101, 362] on div "​Фото дна ноутбука с моделью и номером" at bounding box center [178, 453] width 160 height 9
click at [114, 362] on div "Отправить" at bounding box center [116, 504] width 55 height 13
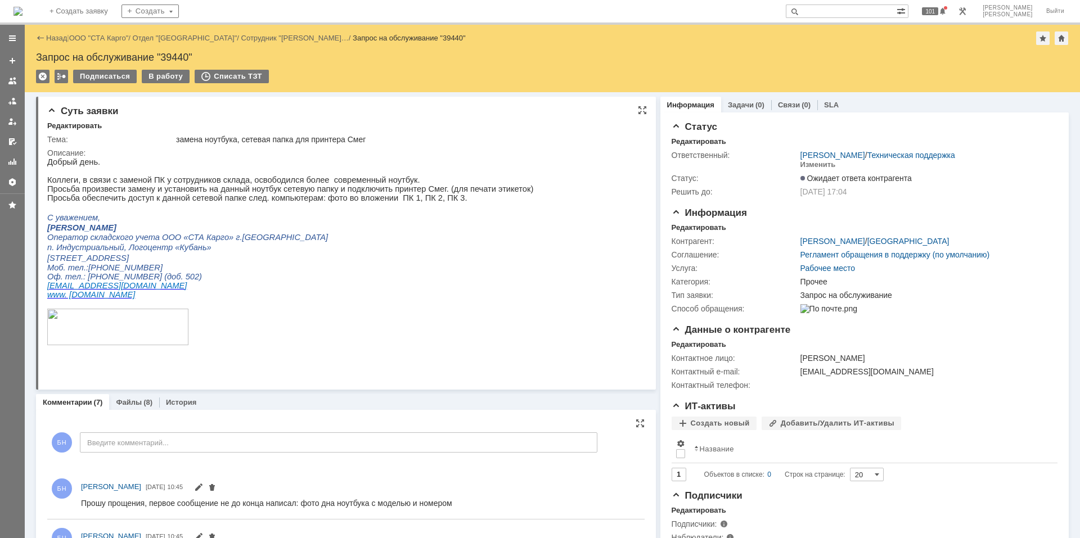
click at [356, 232] on p "[PERSON_NAME]" at bounding box center [290, 227] width 486 height 9
click at [363, 300] on p "www. [DOMAIN_NAME]" at bounding box center [290, 295] width 486 height 10
click at [297, 240] on p "Оператор складского учета ООО «СТА Карго» г.[GEOGRAPHIC_DATA]" at bounding box center [290, 237] width 486 height 10
click at [22, 11] on img at bounding box center [17, 11] width 9 height 9
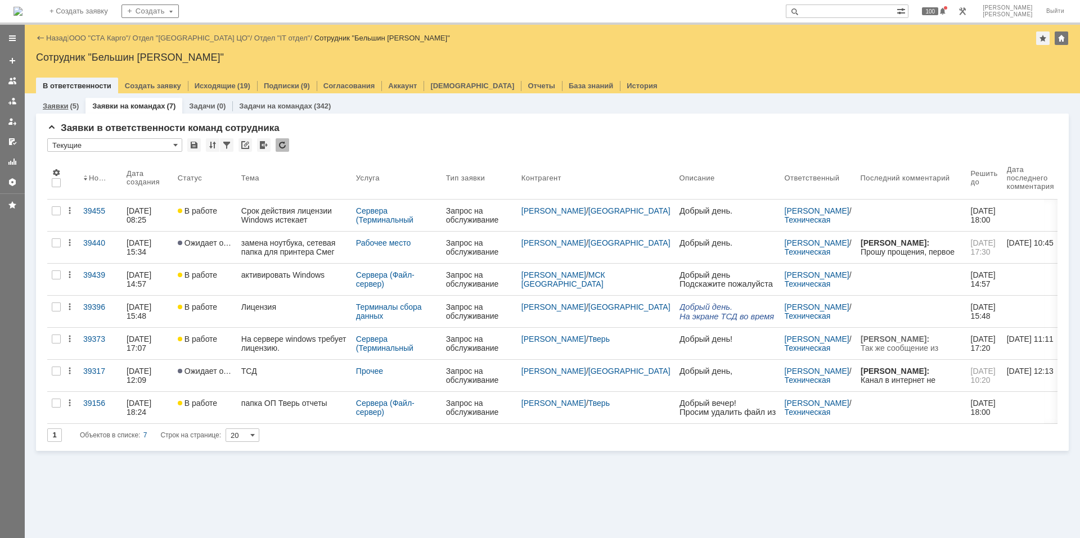
click at [55, 107] on link "Заявки" at bounding box center [55, 106] width 25 height 8
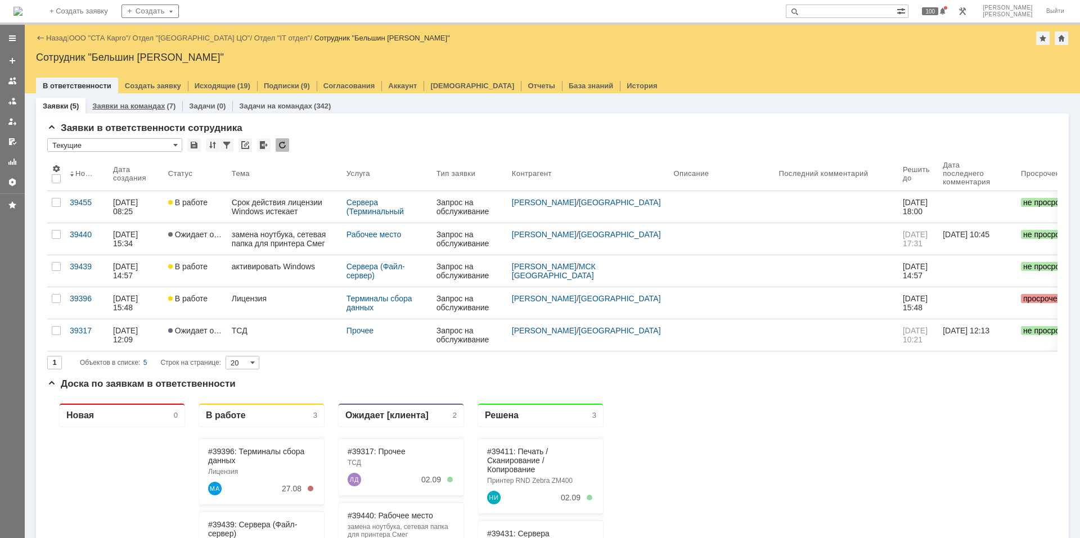
click at [106, 105] on link "Заявки на командах" at bounding box center [128, 106] width 73 height 8
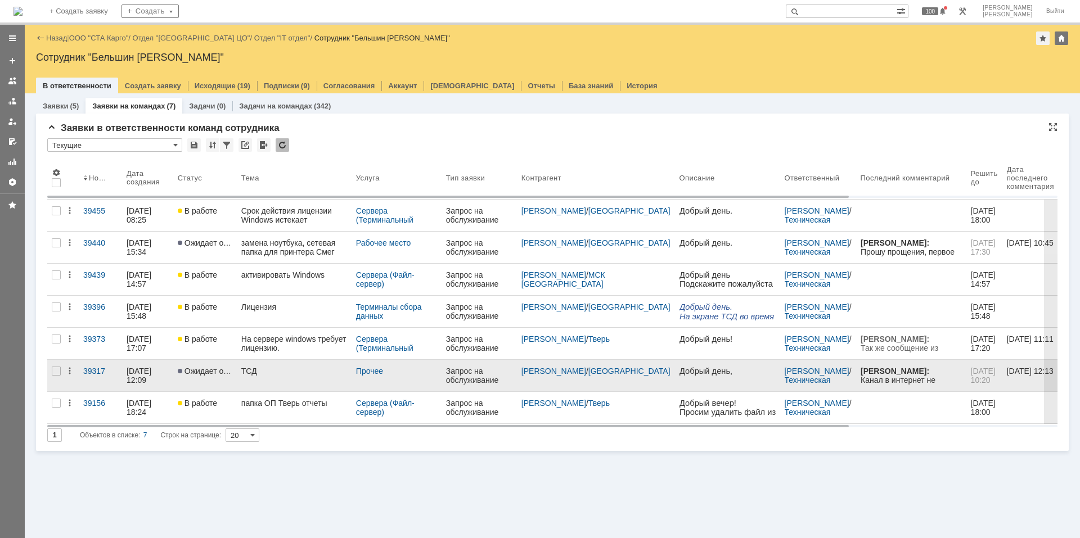
click at [266, 362] on div "ТСД" at bounding box center [294, 371] width 106 height 9
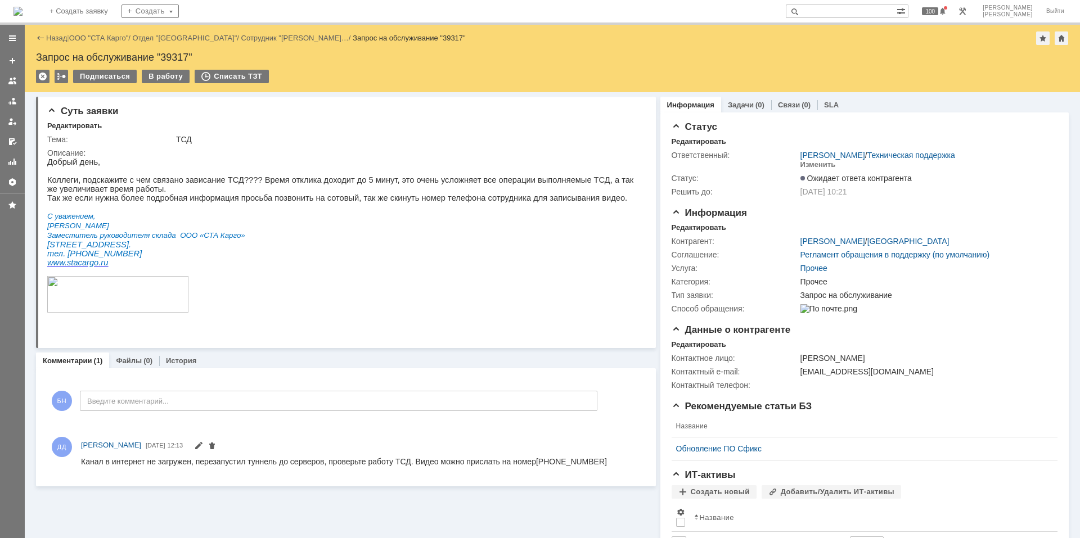
click at [254, 202] on p "Коллеги, подскажите с чем связано зависание ТСД???? Время отклика доходит до 5 …" at bounding box center [341, 188] width 588 height 27
click at [253, 182] on p "Коллеги, подскажите с чем связано зависание ТСД???? Время отклика доходит до 5 …" at bounding box center [341, 188] width 588 height 27
click at [22, 7] on img at bounding box center [17, 11] width 9 height 9
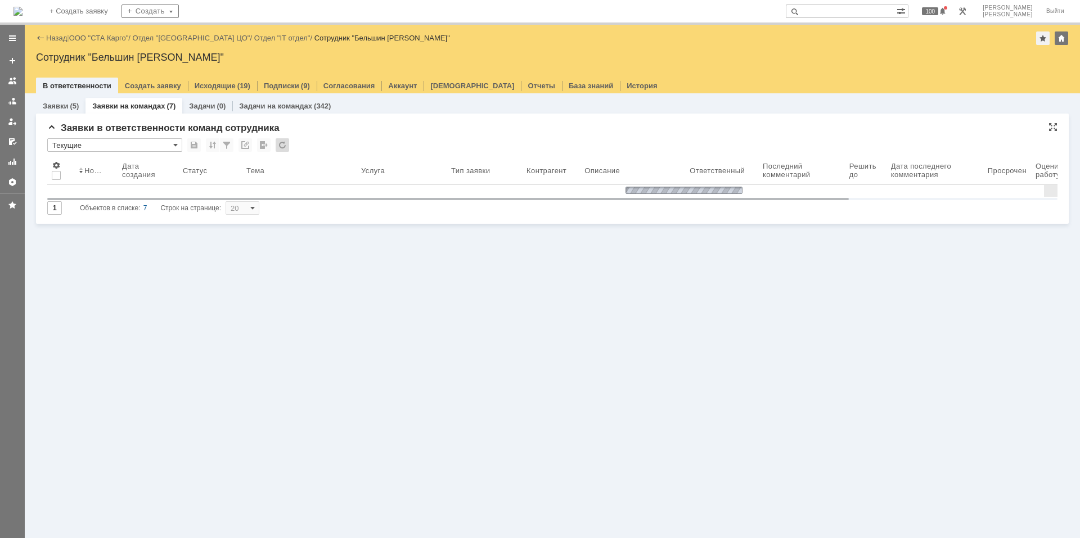
click at [288, 143] on div at bounding box center [282, 144] width 13 height 13
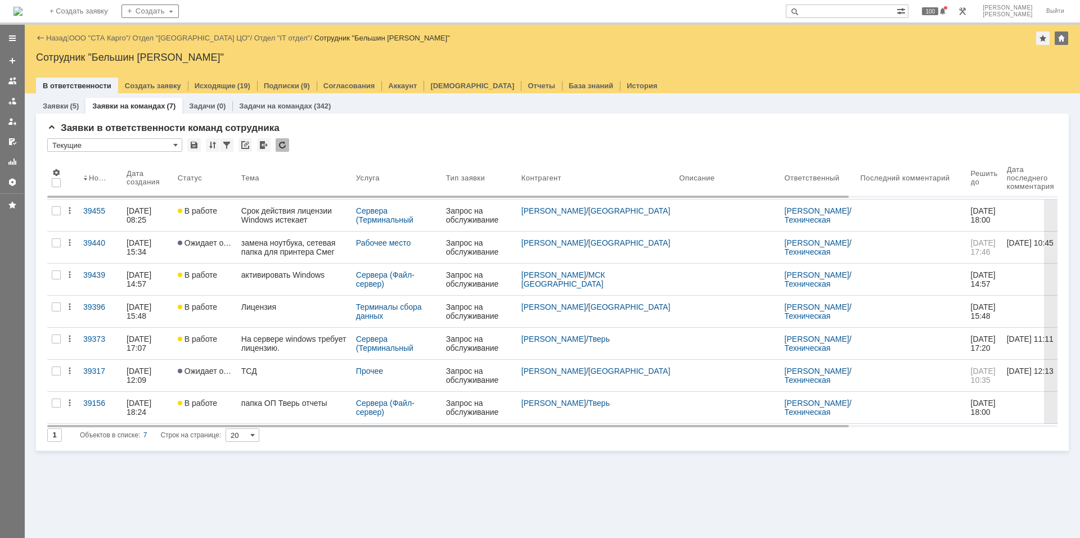
click at [22, 8] on img at bounding box center [17, 11] width 9 height 9
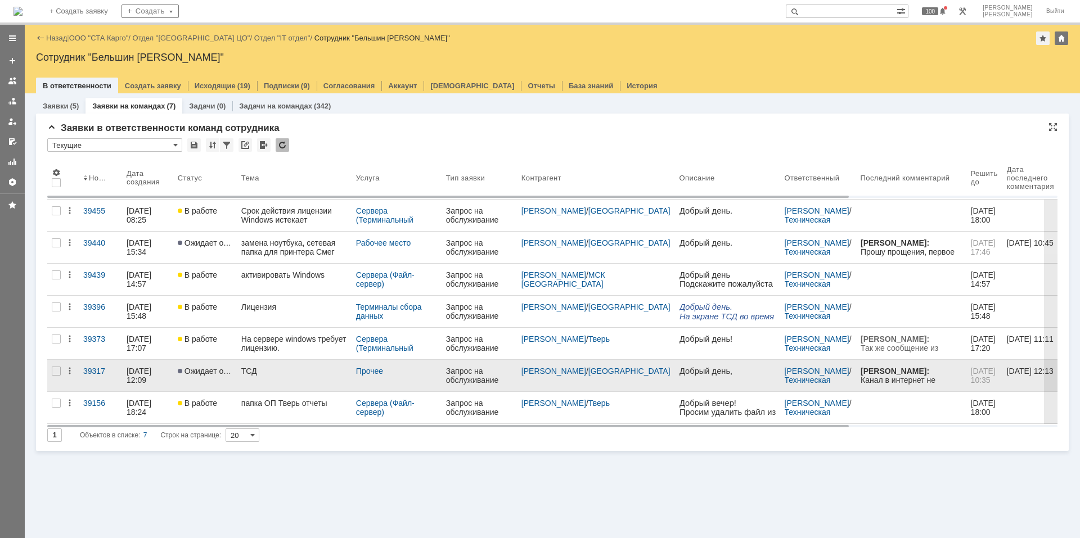
click at [279, 362] on div "ТСД" at bounding box center [294, 371] width 106 height 9
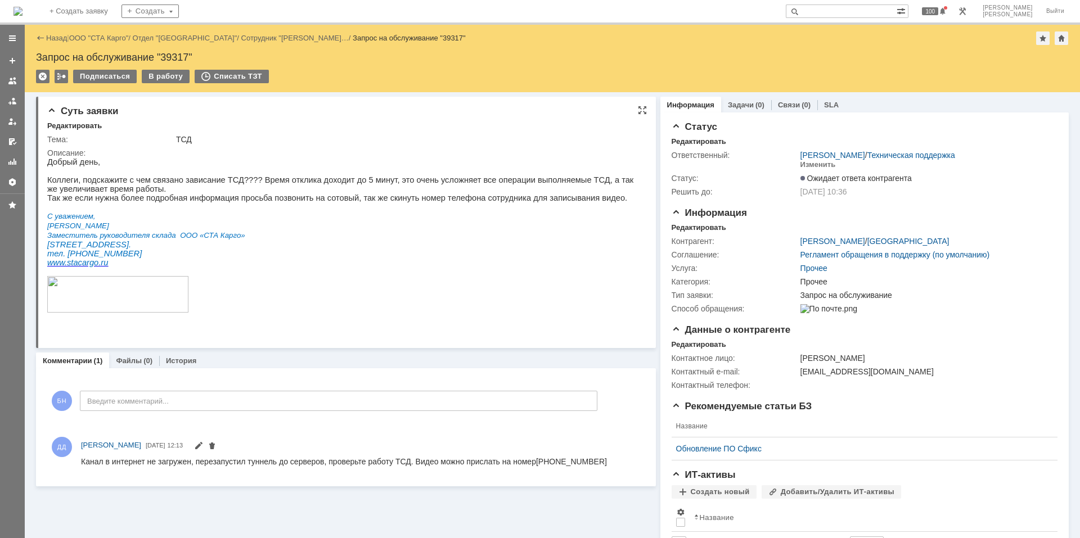
click at [274, 255] on p "Г. Новосибирск, ул. Мира, д58, к11. тел. 8-913-7634206" at bounding box center [341, 249] width 588 height 18
click at [22, 16] on img at bounding box center [17, 11] width 9 height 9
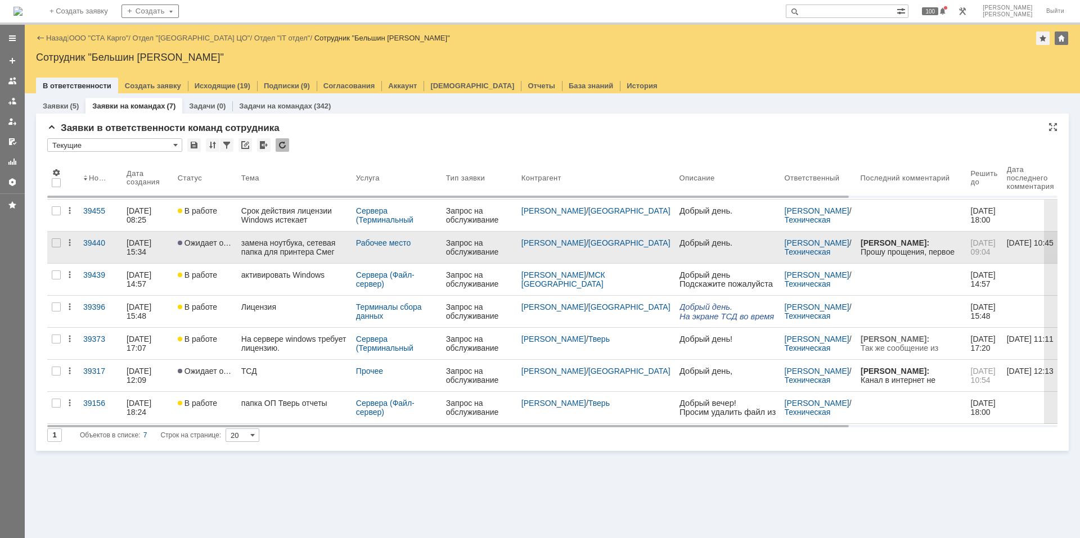
click at [299, 246] on div "замена ноутбука, сетевая папка для принтера Смег" at bounding box center [294, 247] width 106 height 18
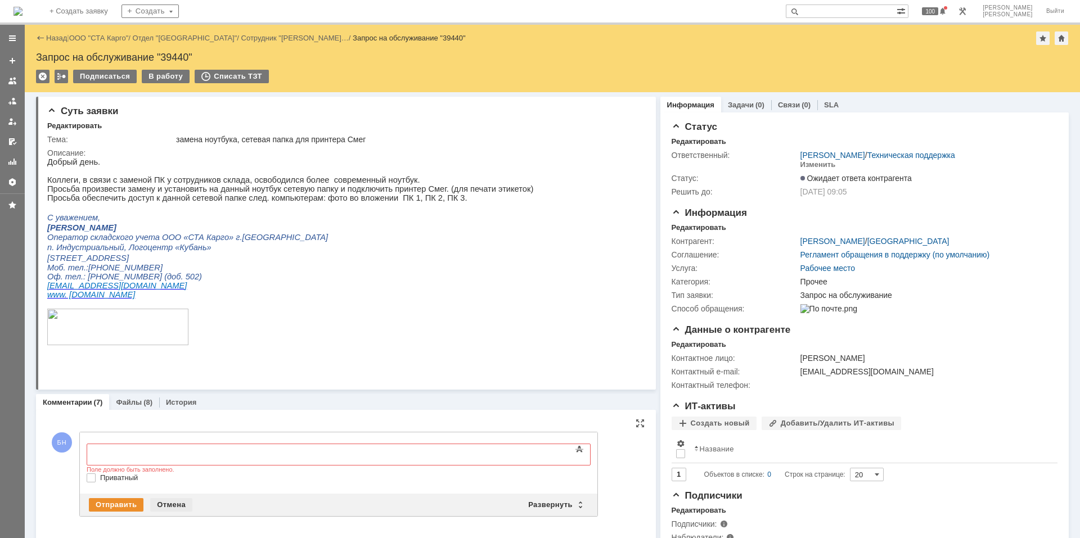
click at [169, 362] on div "Отмена" at bounding box center [171, 504] width 42 height 13
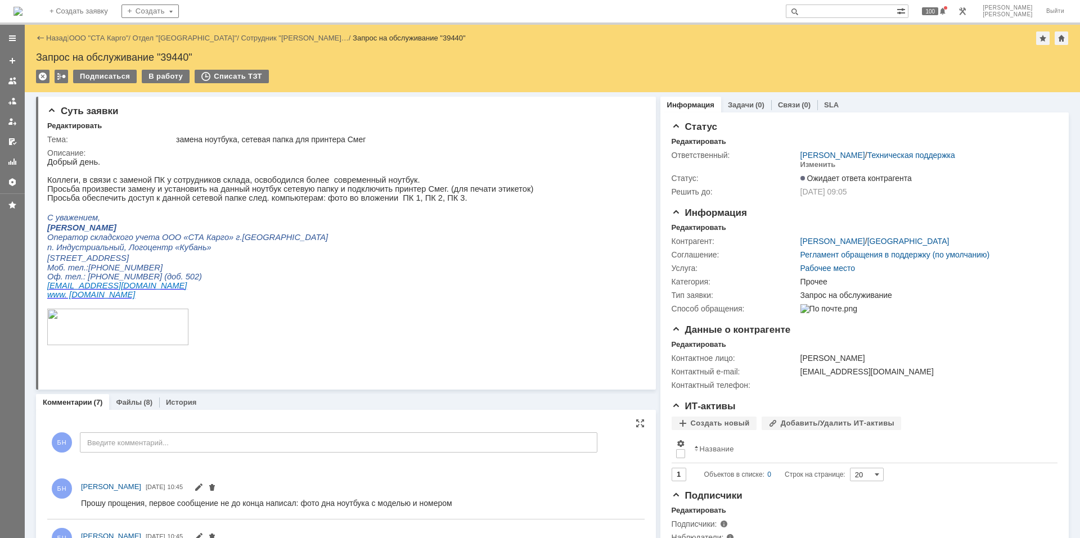
click at [22, 12] on img at bounding box center [17, 11] width 9 height 9
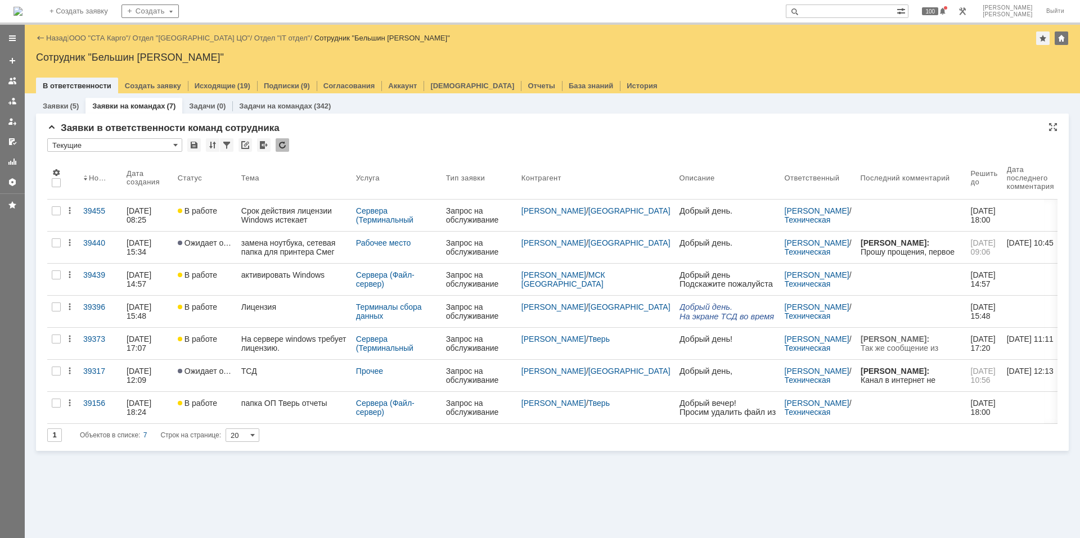
click at [278, 145] on div at bounding box center [282, 144] width 13 height 13
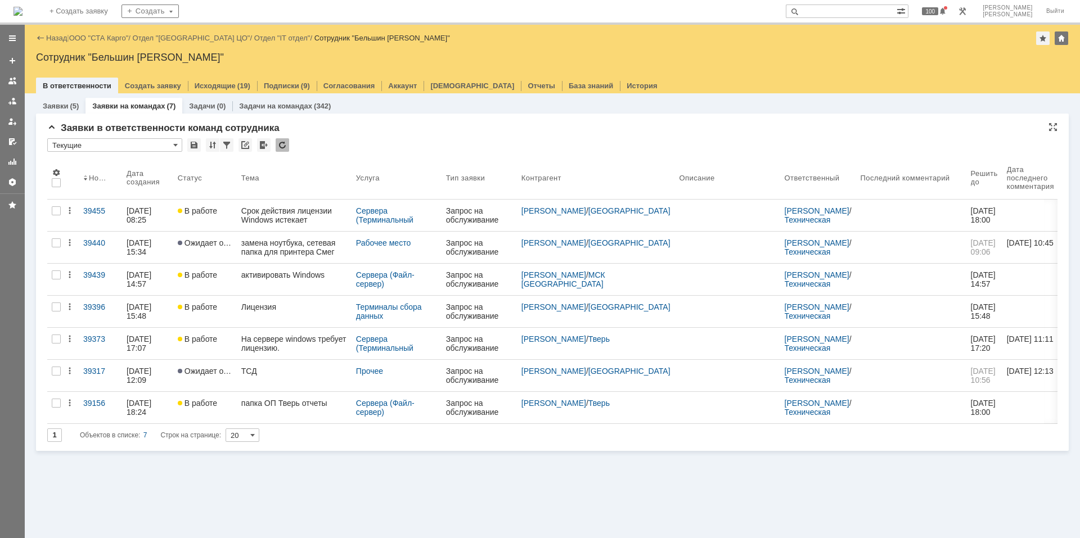
click at [350, 139] on div "* Текущие" at bounding box center [552, 145] width 1010 height 15
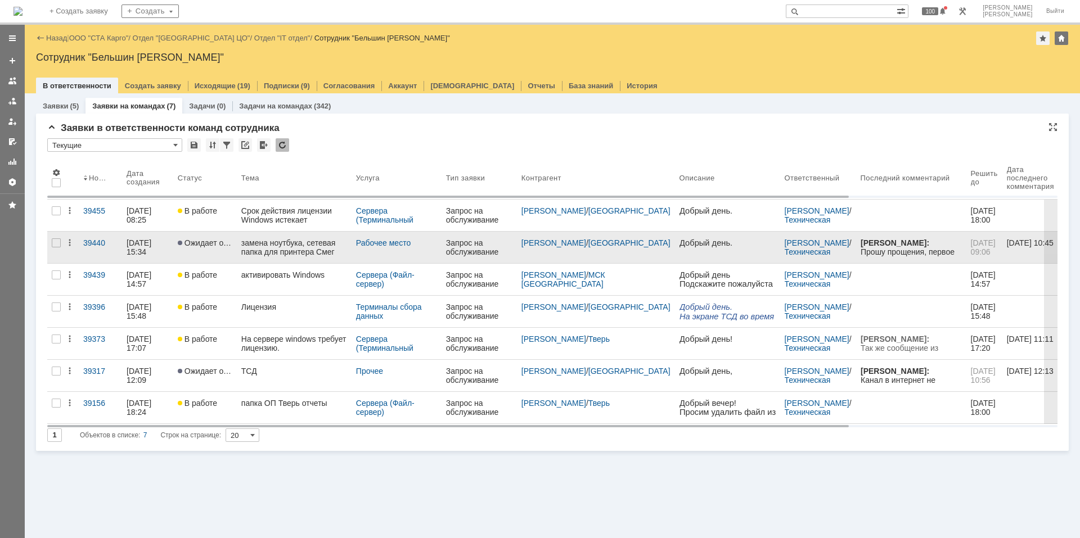
click at [276, 246] on div "замена ноутбука, сетевая папка для принтера Смег" at bounding box center [294, 247] width 106 height 18
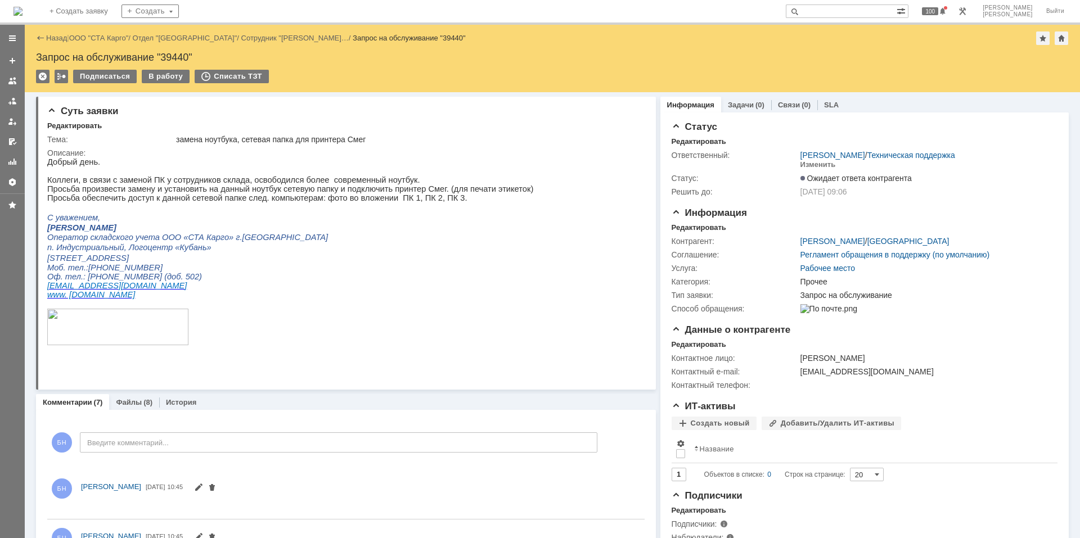
click at [276, 242] on p "Оператор складского учета ООО «СТА Карго» г.[GEOGRAPHIC_DATA]" at bounding box center [290, 237] width 486 height 10
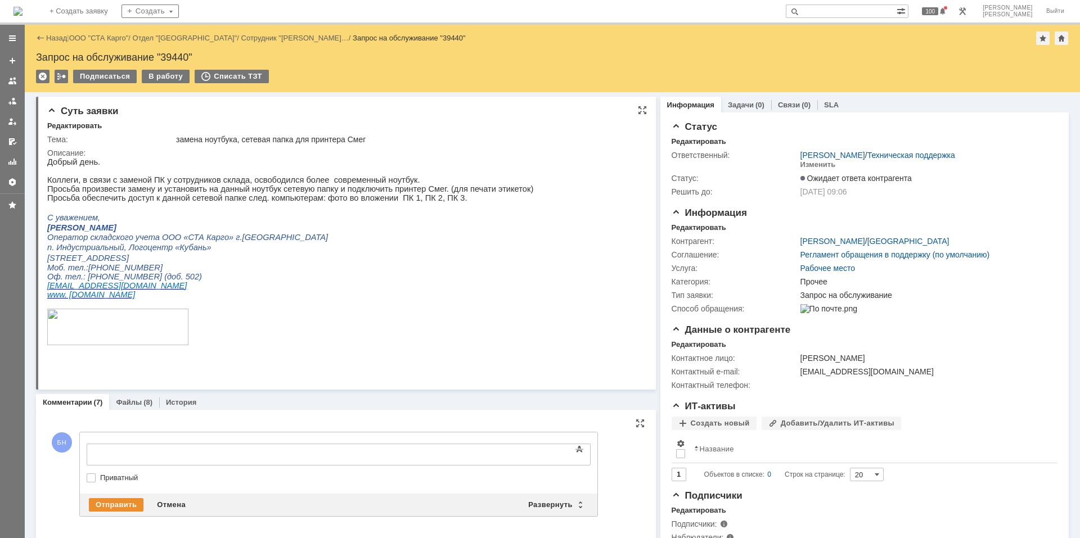
click at [290, 331] on p at bounding box center [290, 328] width 486 height 38
click at [211, 193] on p "Просьба произвести замену и установить на данный ноутбук сетевую папку и подклю…" at bounding box center [290, 188] width 486 height 9
click at [178, 362] on div "Отмена" at bounding box center [171, 504] width 42 height 13
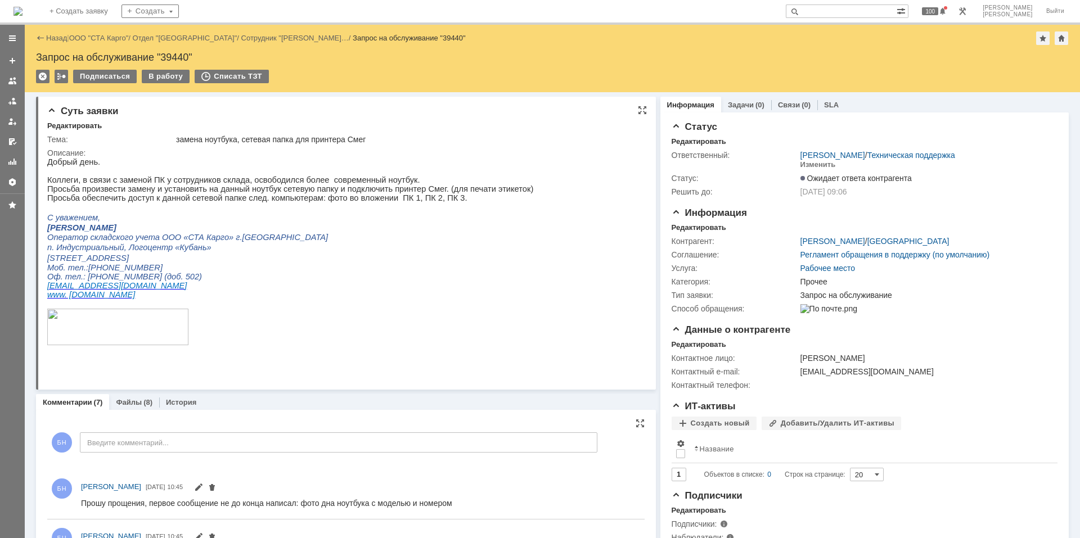
click at [257, 272] on p "Моб. тел.:[PHONE_NUMBER]" at bounding box center [290, 267] width 486 height 9
click at [257, 193] on p "Просьба произвести замену и установить на данный ноутбук сетевую папку и подклю…" at bounding box center [290, 188] width 486 height 9
click at [22, 15] on img at bounding box center [17, 11] width 9 height 9
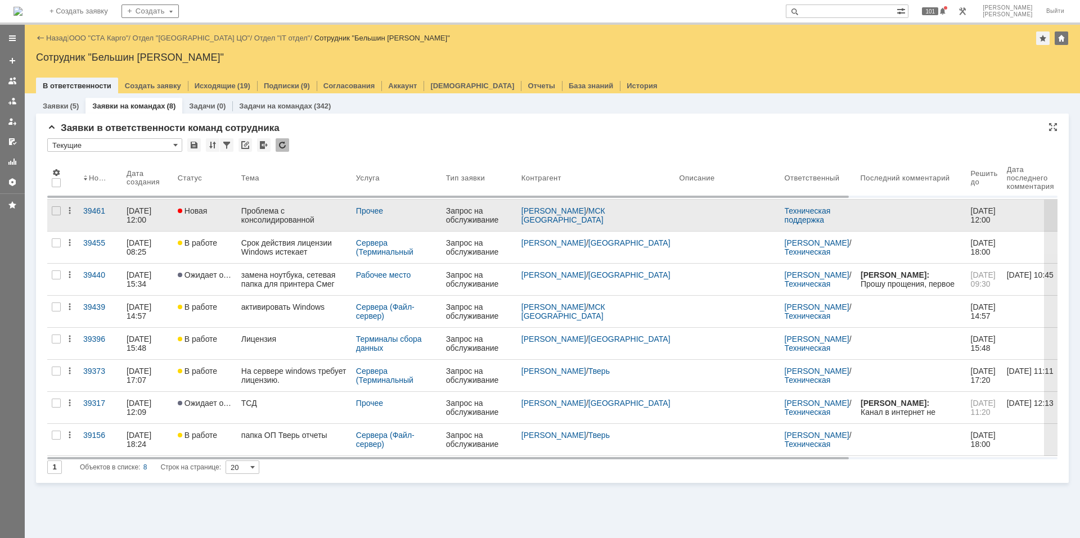
click at [295, 207] on div "Проблема с консолидированной приемкой" at bounding box center [294, 215] width 106 height 18
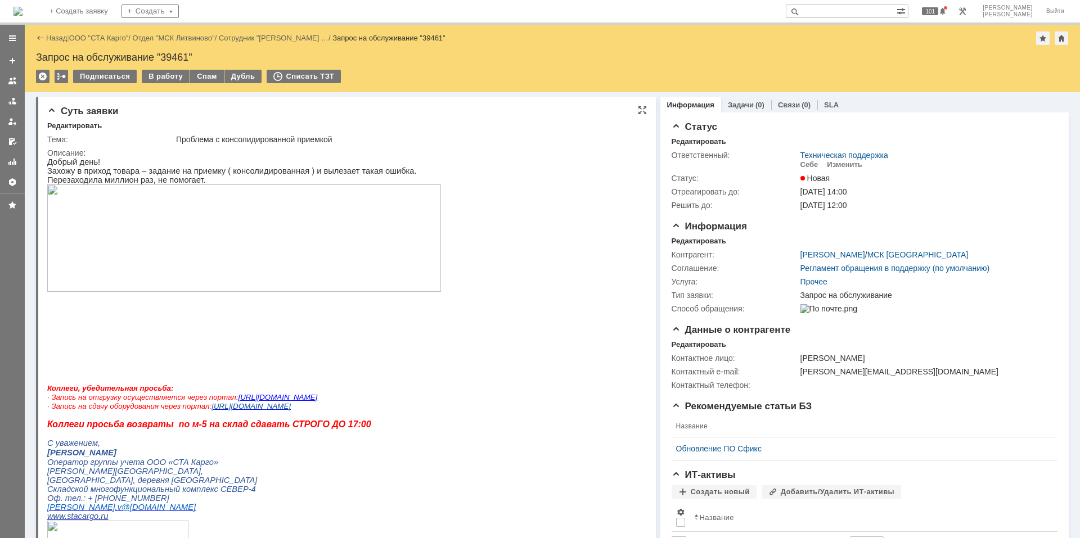
click at [290, 227] on img at bounding box center [244, 237] width 394 height 107
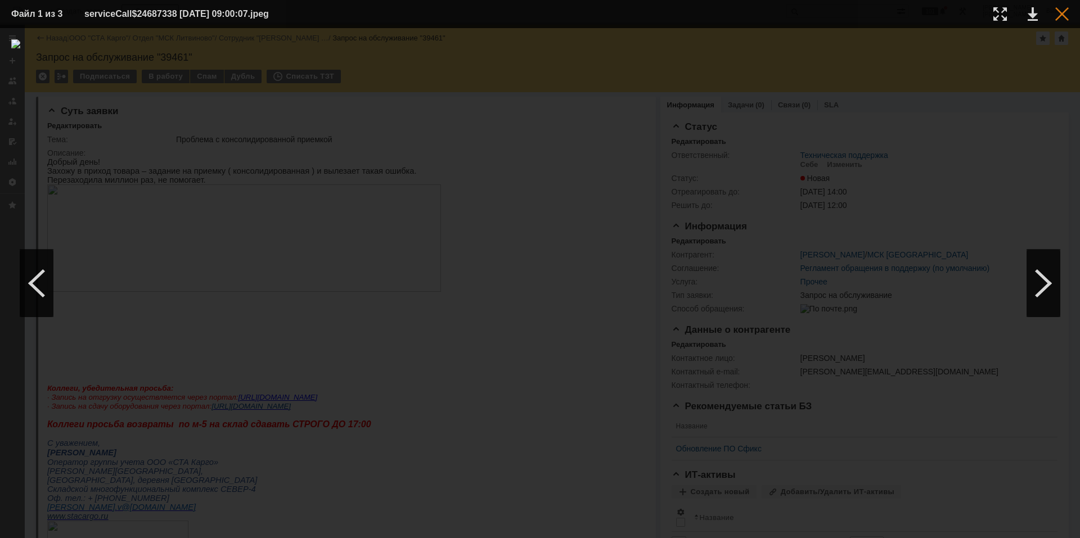
click at [767, 14] on div at bounding box center [1061, 13] width 13 height 13
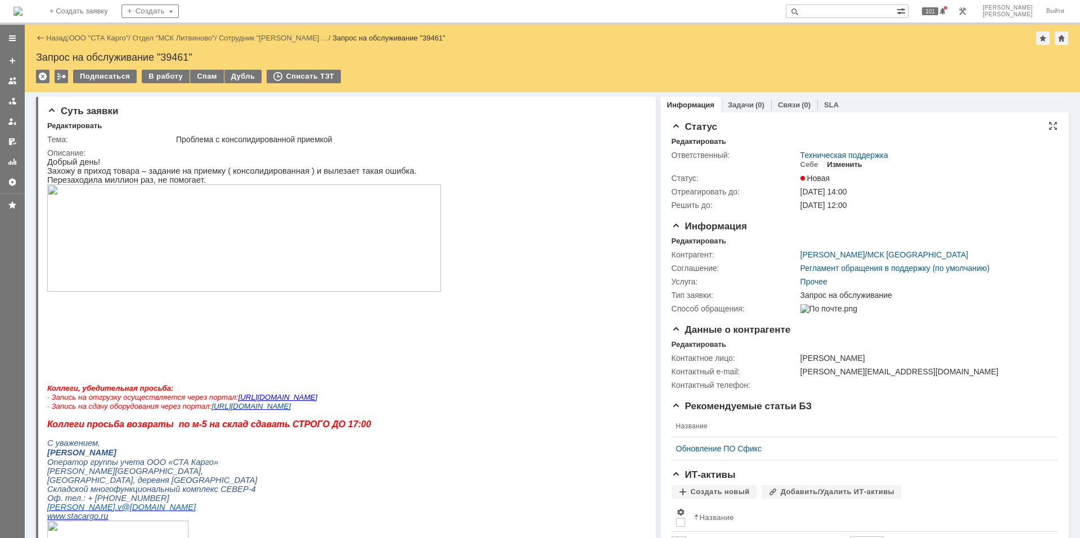
click at [767, 165] on div "Изменить" at bounding box center [844, 164] width 35 height 9
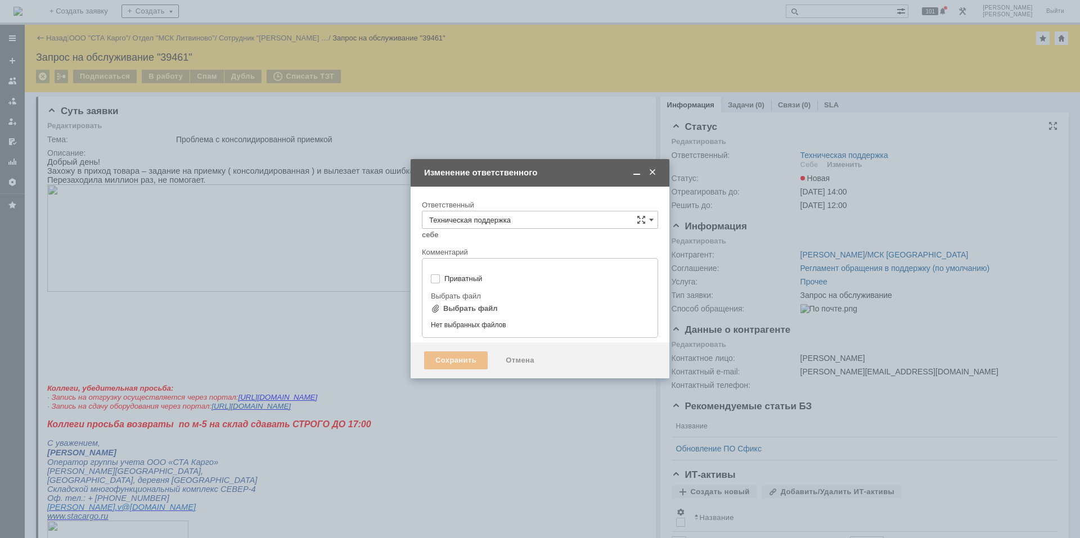
type input "[не указано]"
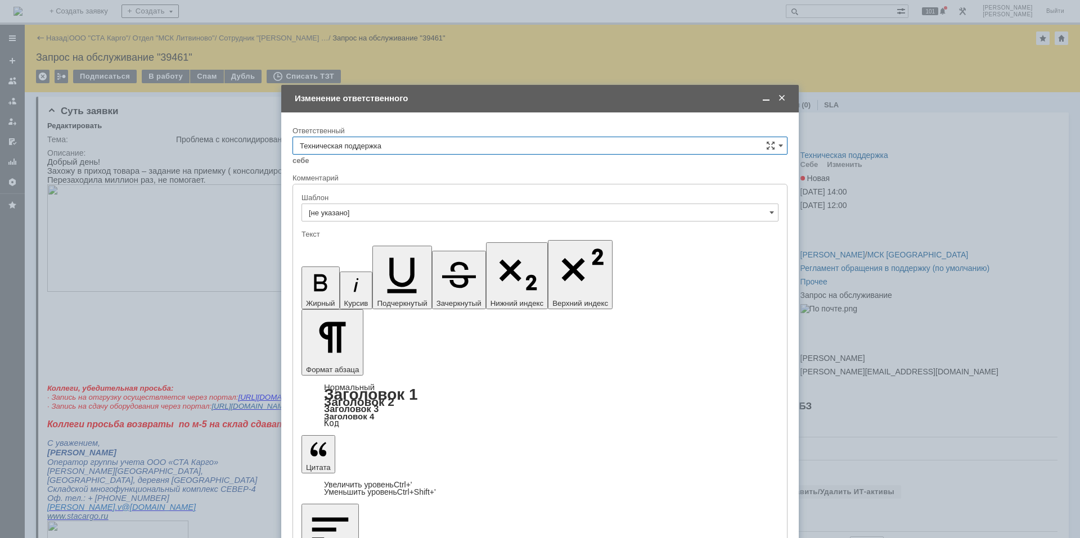
click at [543, 143] on input "Техническая поддержка" at bounding box center [539, 146] width 495 height 18
click at [430, 292] on span "Поддержка 1С" at bounding box center [540, 295] width 480 height 9
type input "Поддержка 1С"
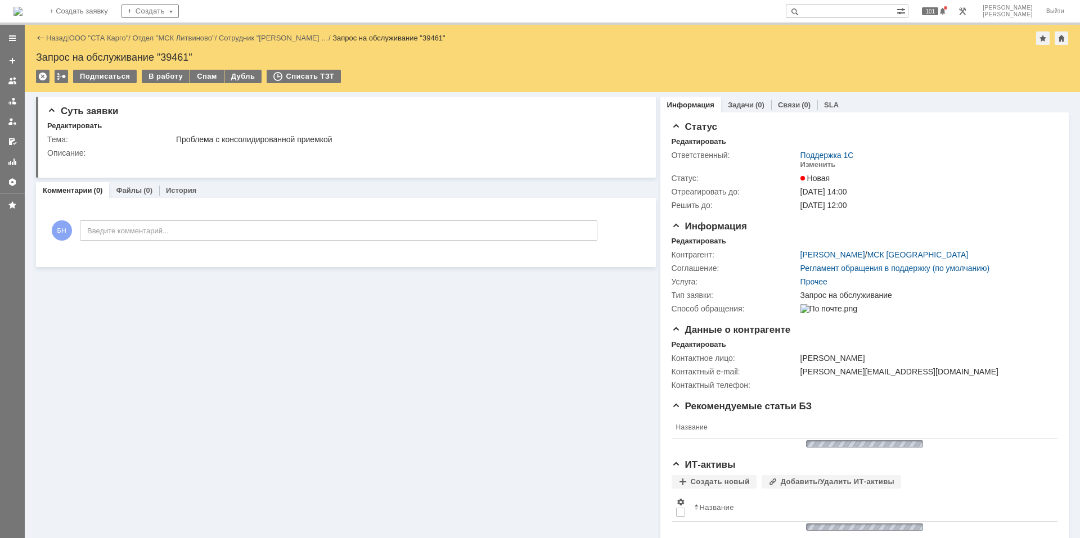
scroll to position [0, 0]
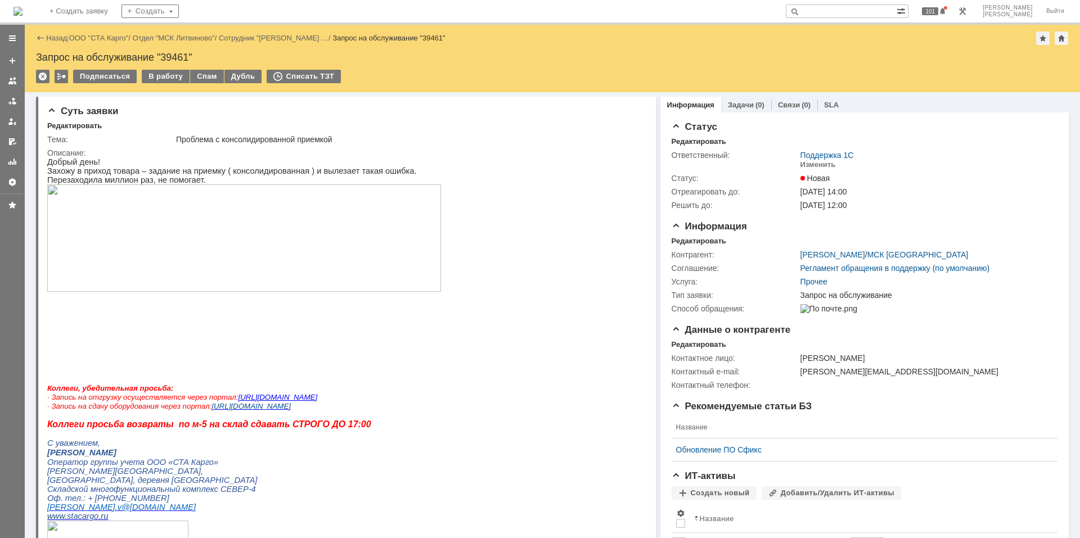
click at [22, 7] on img at bounding box center [17, 11] width 9 height 9
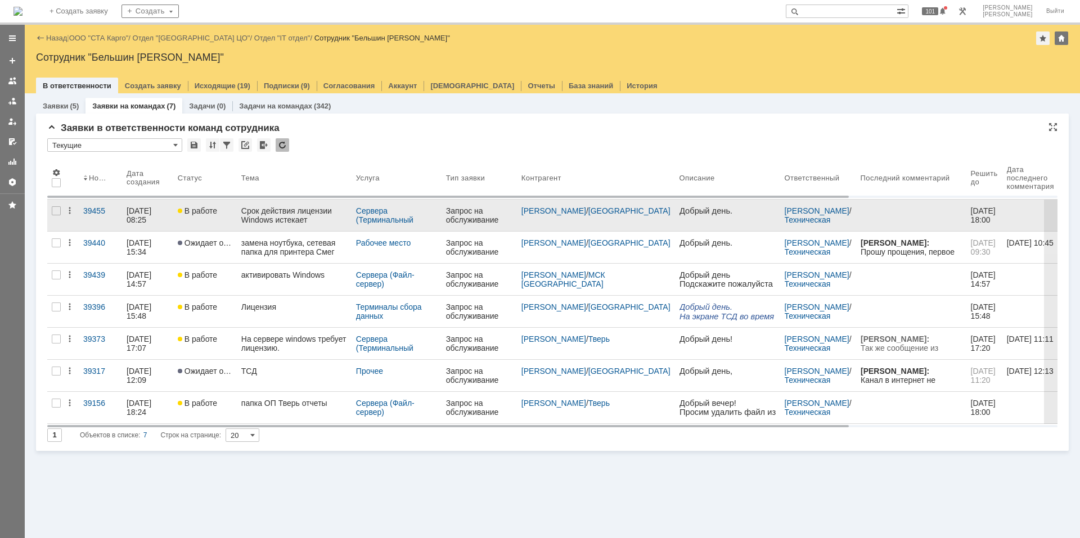
click at [283, 218] on div "Срок действия лицензии Windows истекает" at bounding box center [294, 215] width 106 height 18
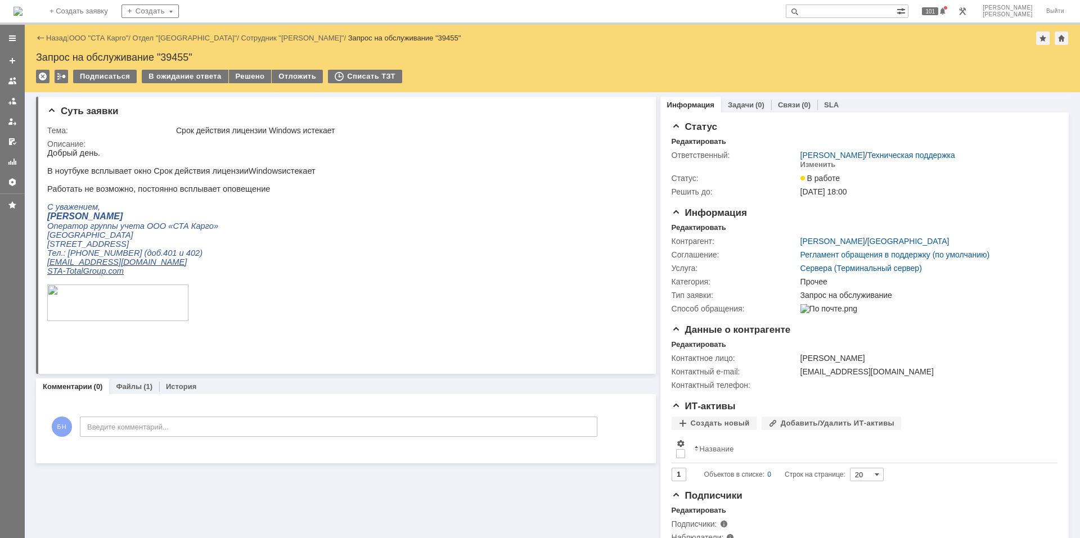
click at [283, 211] on p "С уважением," at bounding box center [181, 206] width 268 height 9
click at [124, 362] on link "Файлы" at bounding box center [129, 386] width 26 height 8
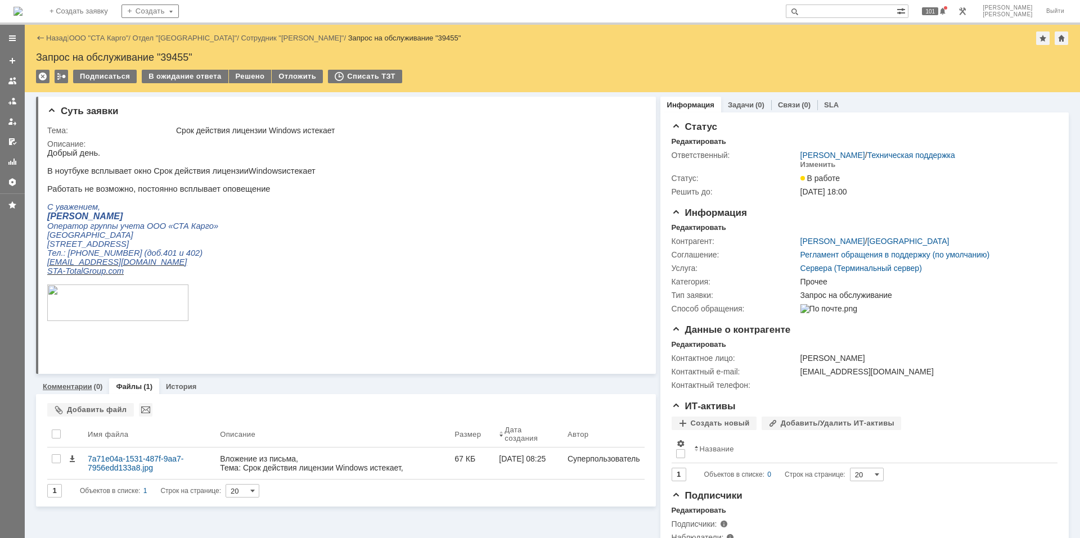
click at [96, 362] on div "(0)" at bounding box center [98, 386] width 9 height 8
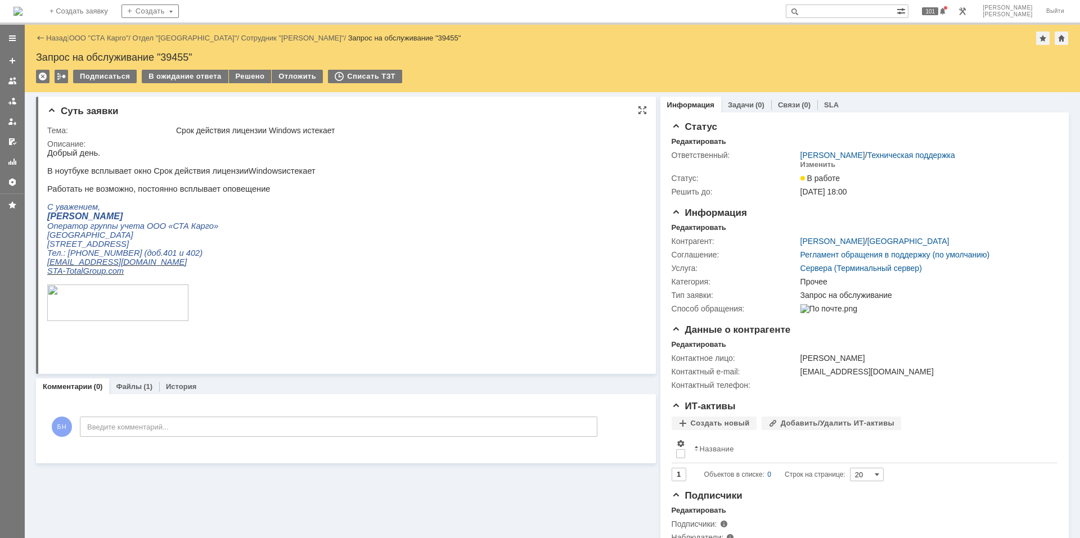
click at [299, 226] on html "Добрый день. В ноутбуке всплывает окно Срок действия лицензии Windows истекает …" at bounding box center [341, 245] width 588 height 195
click at [79, 240] on span "[GEOGRAPHIC_DATA]" at bounding box center [90, 235] width 86 height 9
click at [83, 240] on span "[GEOGRAPHIC_DATA]" at bounding box center [90, 235] width 86 height 9
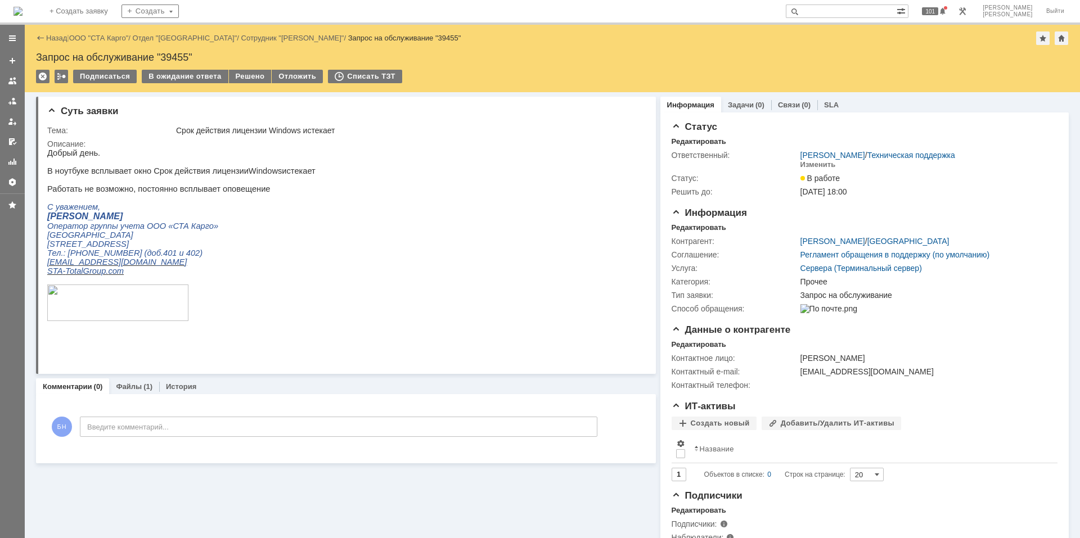
click at [134, 362] on div "Комментарии Добавить комментарий БН Введите комментарий... 1 Всего комментариев…" at bounding box center [346, 428] width 620 height 69
click at [129, 362] on link "Файлы" at bounding box center [129, 386] width 26 height 8
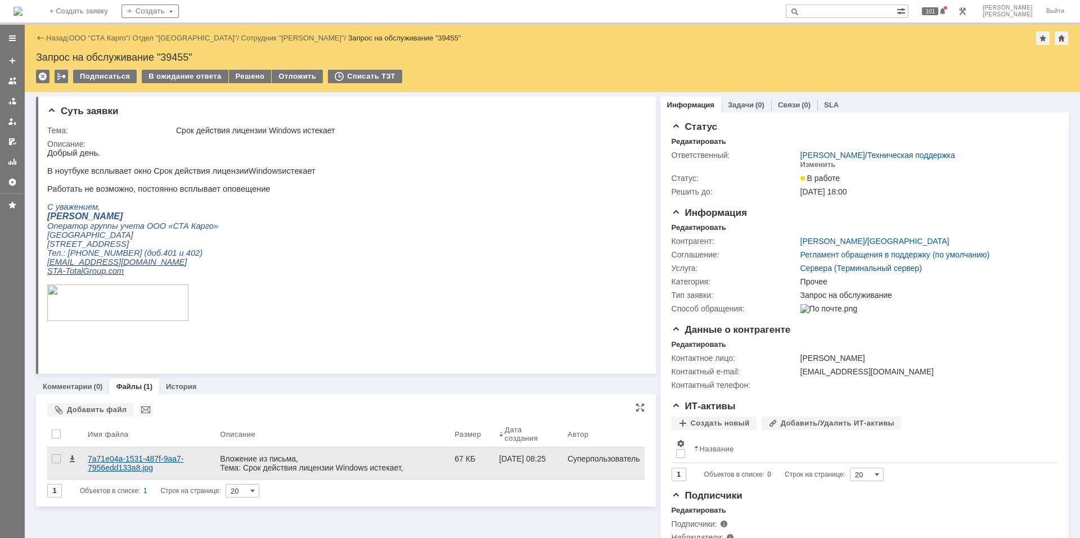
click at [117, 362] on div "7a71e04a-1531-487f-9aa7-7956edd133a8.jpg" at bounding box center [149, 463] width 123 height 18
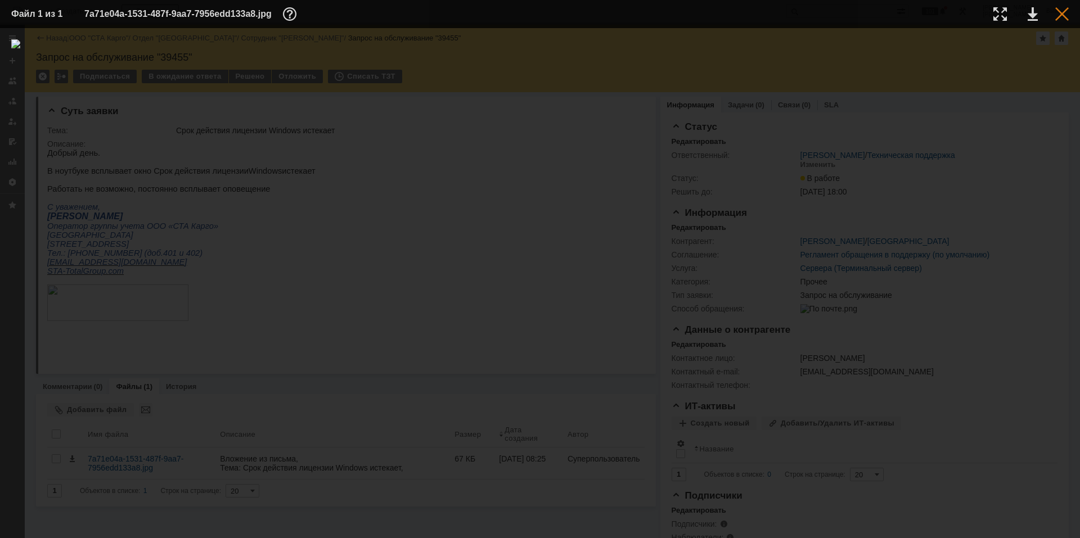
click at [767, 14] on div at bounding box center [1061, 13] width 13 height 13
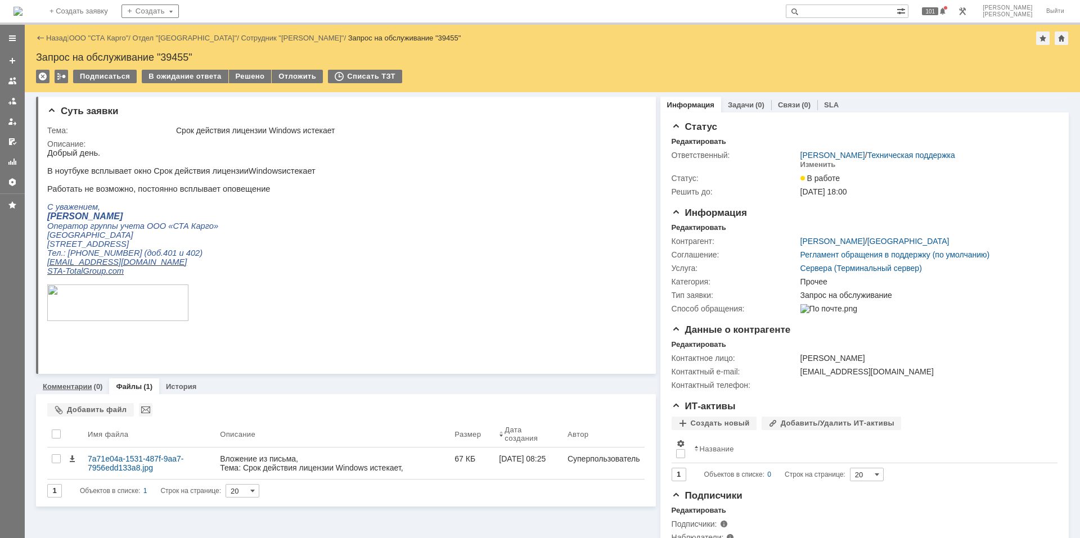
click at [61, 362] on link "Комментарии" at bounding box center [67, 386] width 49 height 8
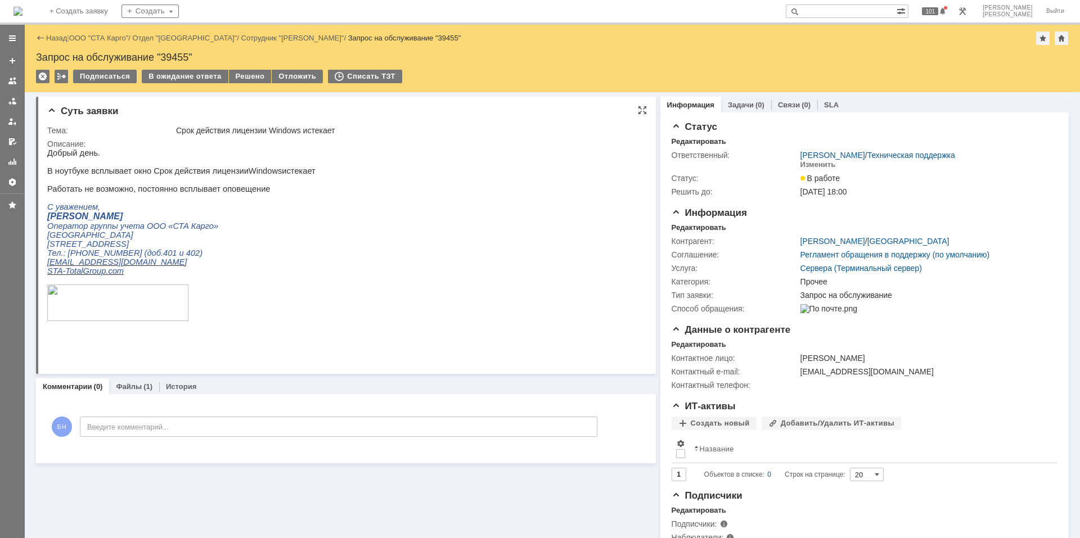
click at [161, 165] on p at bounding box center [181, 161] width 268 height 9
click at [22, 7] on img at bounding box center [17, 11] width 9 height 9
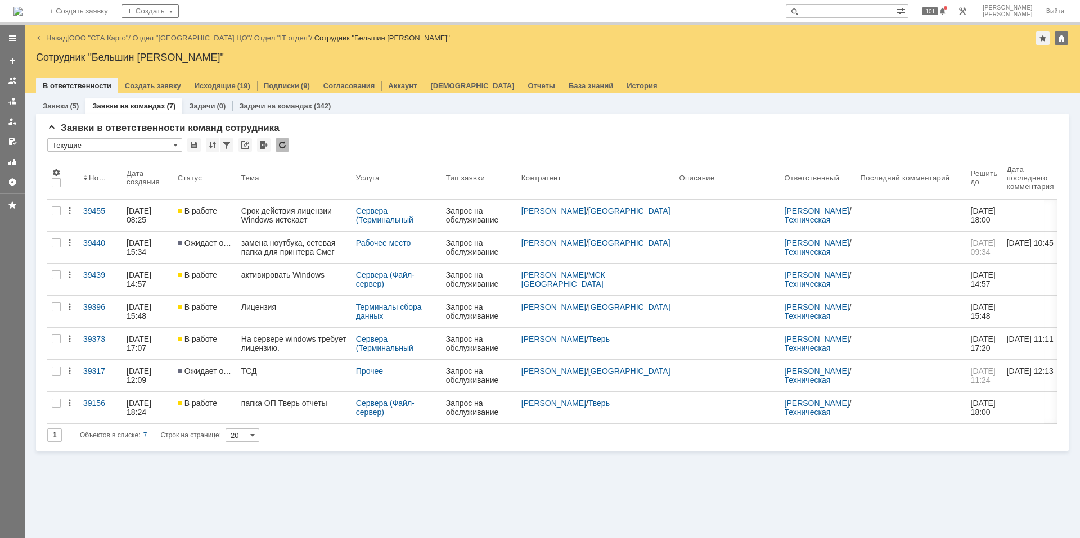
click at [253, 56] on div "Сотрудник "Бельшин [PERSON_NAME]"" at bounding box center [552, 57] width 1032 height 11
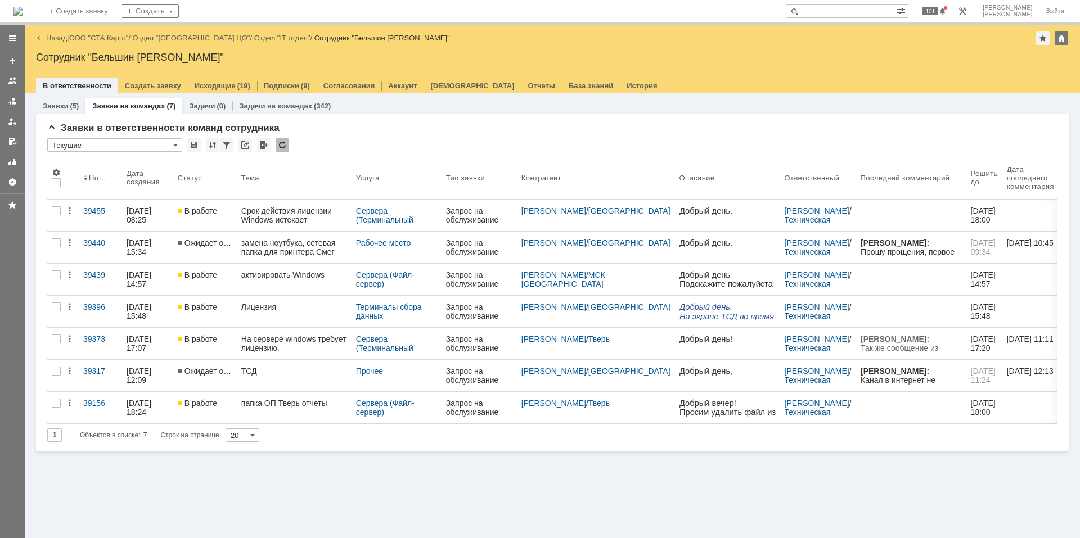
click at [137, 60] on div "Сотрудник "Бельшин [PERSON_NAME]"" at bounding box center [552, 57] width 1032 height 11
click at [143, 57] on div "Сотрудник "Бельшин [PERSON_NAME]"" at bounding box center [552, 57] width 1032 height 11
click at [142, 57] on div "Сотрудник "Бельшин [PERSON_NAME]"" at bounding box center [552, 57] width 1032 height 11
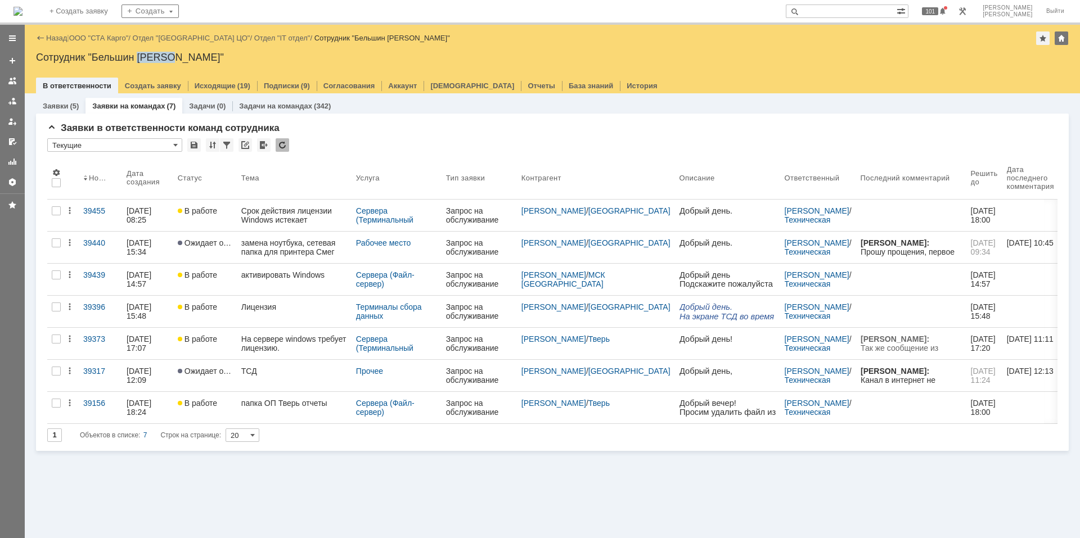
click at [142, 57] on div "Сотрудник "Бельшин [PERSON_NAME]"" at bounding box center [552, 57] width 1032 height 11
click at [142, 55] on div "Сотрудник "Бельшин [PERSON_NAME]"" at bounding box center [552, 57] width 1032 height 11
click at [135, 56] on div "Сотрудник "Бельшин [PERSON_NAME]"" at bounding box center [552, 57] width 1032 height 11
click at [137, 56] on div "Сотрудник "Бельшин [PERSON_NAME]"" at bounding box center [552, 57] width 1032 height 11
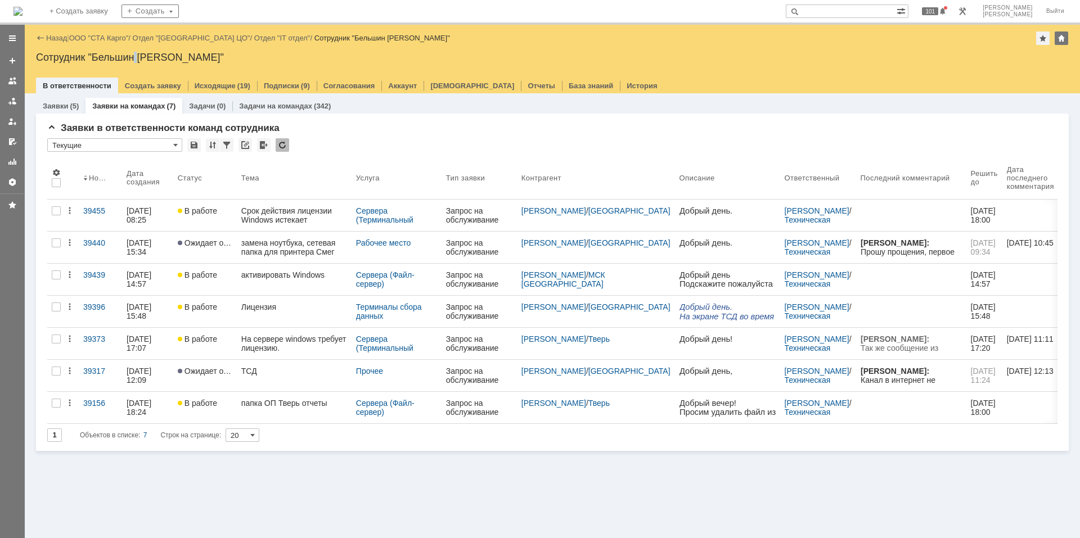
click at [137, 56] on div "Сотрудник "Бельшин [PERSON_NAME]"" at bounding box center [552, 57] width 1032 height 11
drag, startPoint x: 137, startPoint y: 57, endPoint x: 134, endPoint y: 64, distance: 7.3
click at [133, 66] on div "Назад | ООО "СТА Карго" / Отдел "Санкт-Петербург ЦО" / Отдел "IT отдел" / Сотру…" at bounding box center [552, 59] width 1055 height 69
click at [136, 64] on div "Назад | ООО "СТА Карго" / Отдел "Санкт-Петербург ЦО" / Отдел "IT отдел" / Сотру…" at bounding box center [552, 59] width 1055 height 69
click at [135, 56] on div "Сотрудник "Бельшин [PERSON_NAME]"" at bounding box center [552, 57] width 1032 height 11
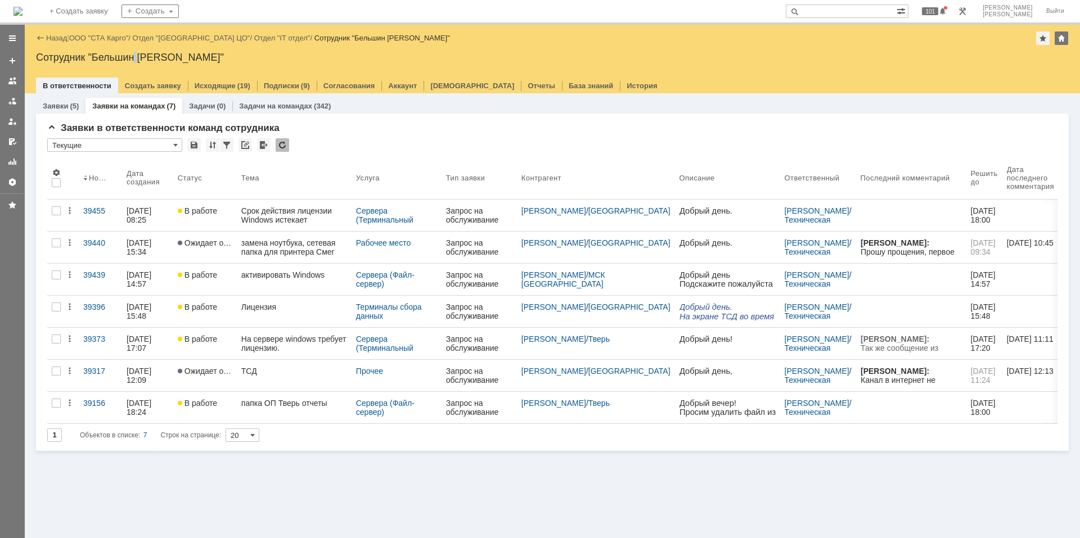
click at [137, 56] on div "Сотрудник "Бельшин [PERSON_NAME]"" at bounding box center [552, 57] width 1032 height 11
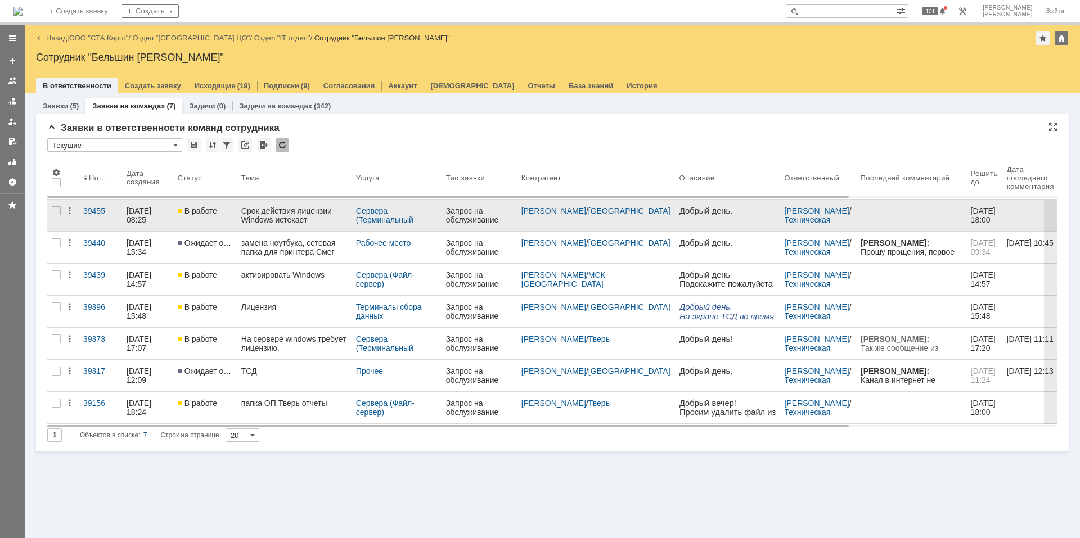
click at [297, 215] on div "Срок действия лицензии Windows истекает" at bounding box center [294, 215] width 106 height 18
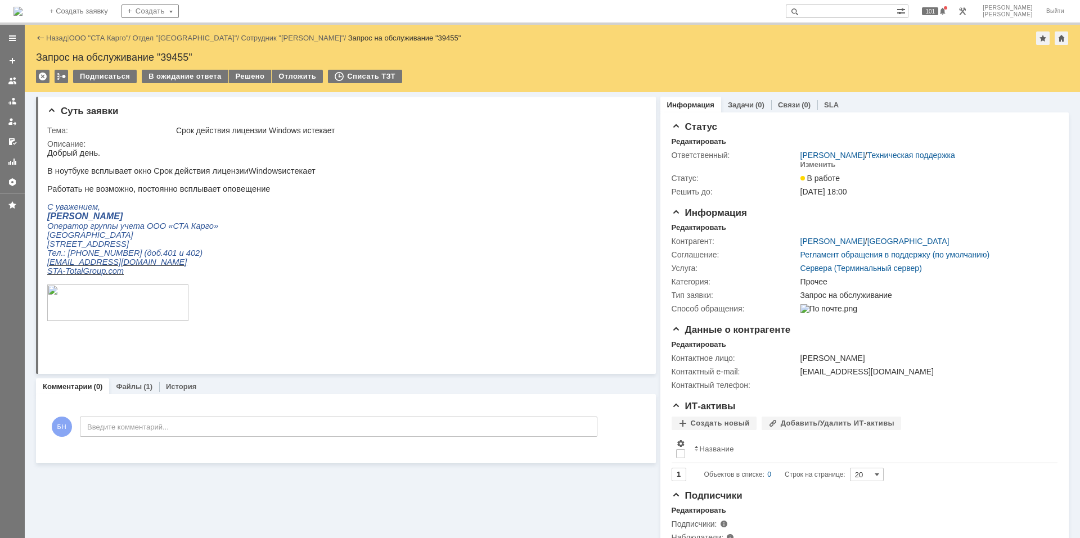
click at [22, 15] on img at bounding box center [17, 11] width 9 height 9
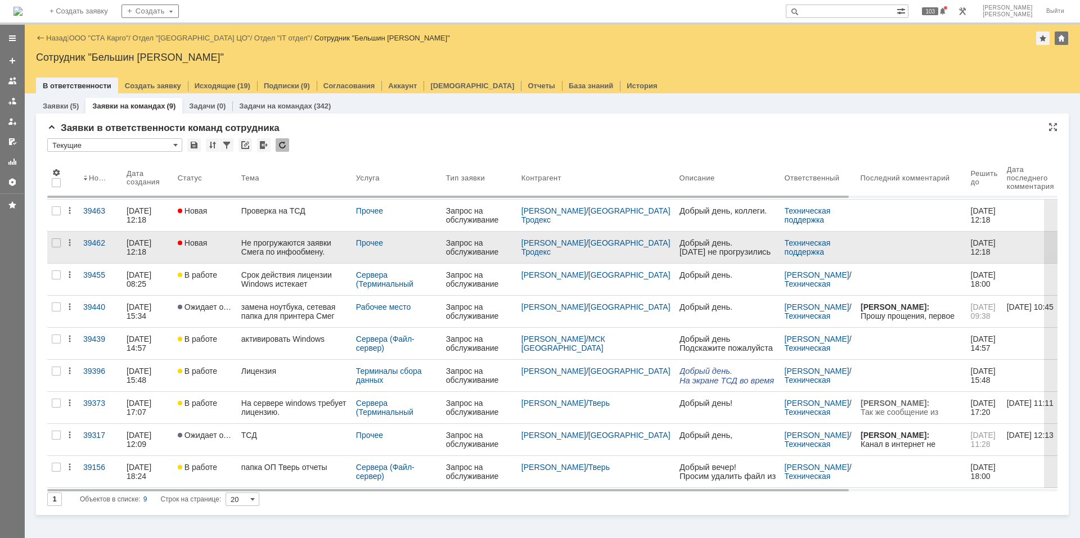
click at [291, 255] on div "Не прогружаются заявки Смега по инфообмену." at bounding box center [294, 247] width 106 height 18
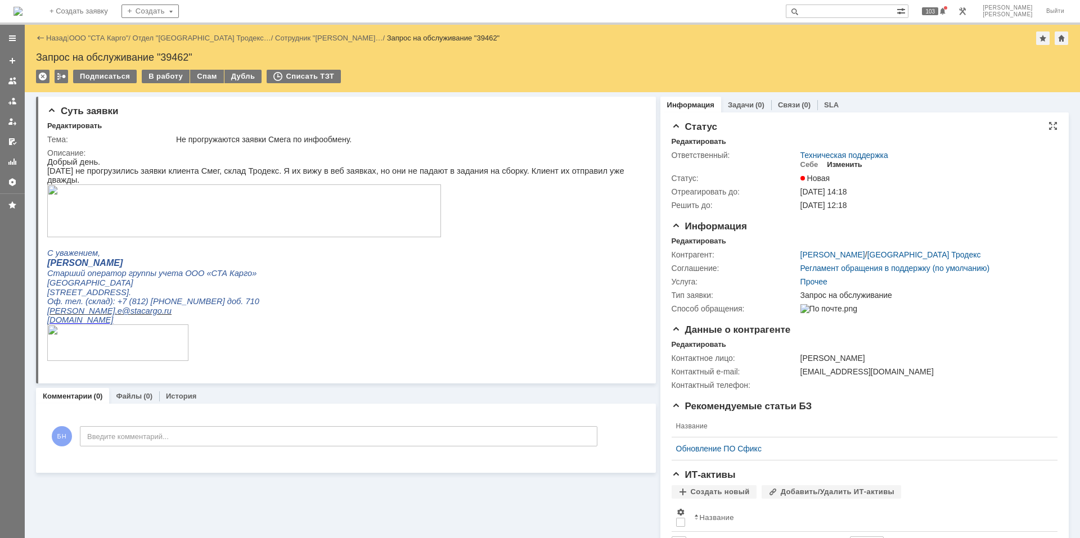
click at [767, 161] on div "Изменить" at bounding box center [844, 164] width 35 height 9
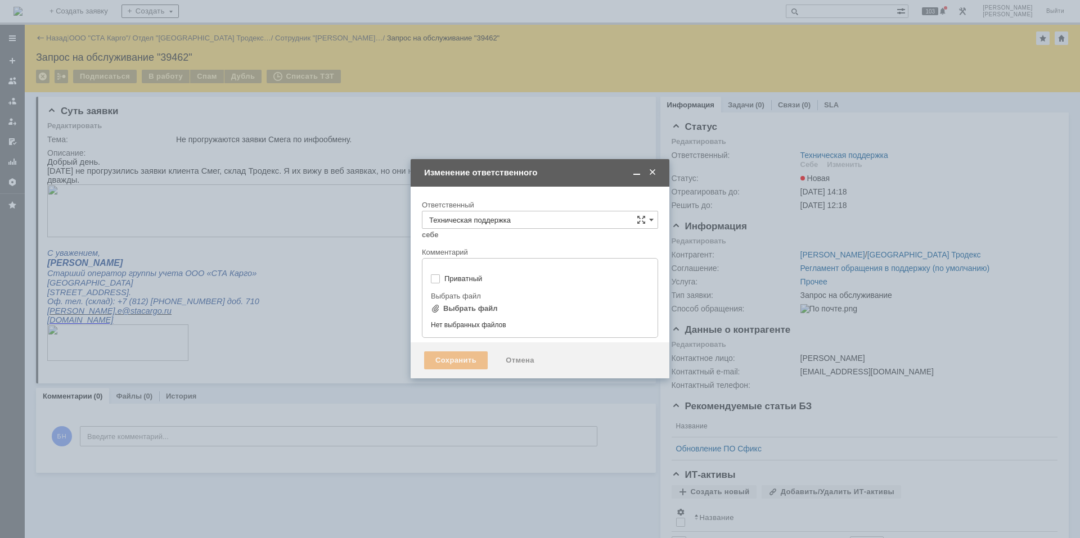
type input "[не указано]"
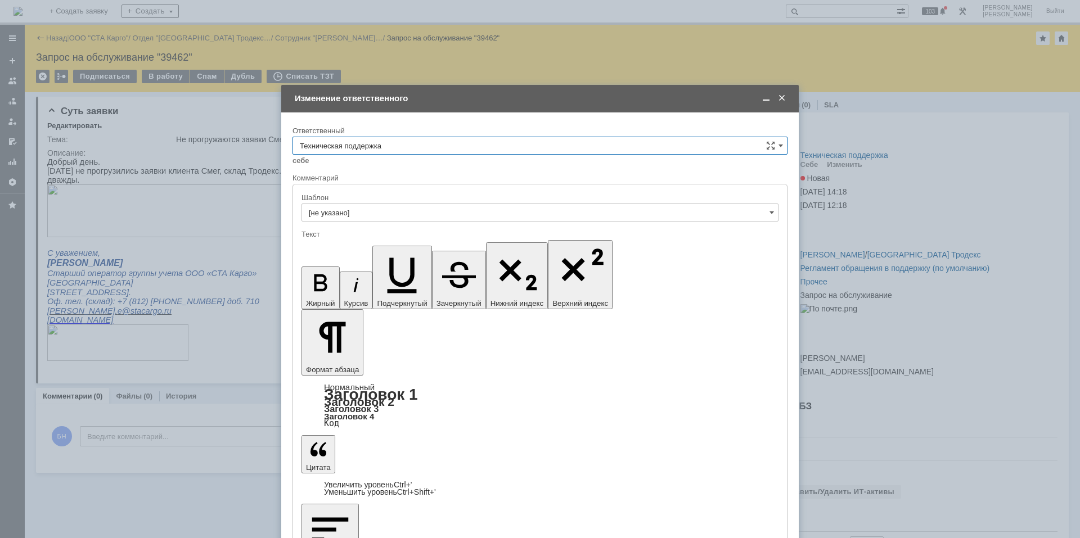
click at [456, 138] on input "Техническая поддержка" at bounding box center [539, 146] width 495 height 18
drag, startPoint x: 434, startPoint y: 282, endPoint x: 435, endPoint y: 290, distance: 7.4
click at [435, 290] on div "[не указано] Техническая поддержка Бельшин Никита Дударев Дмитрий Кульбицкий Вл…" at bounding box center [540, 268] width 494 height 334
click at [435, 290] on div "Поддержка 1С" at bounding box center [540, 296] width 494 height 18
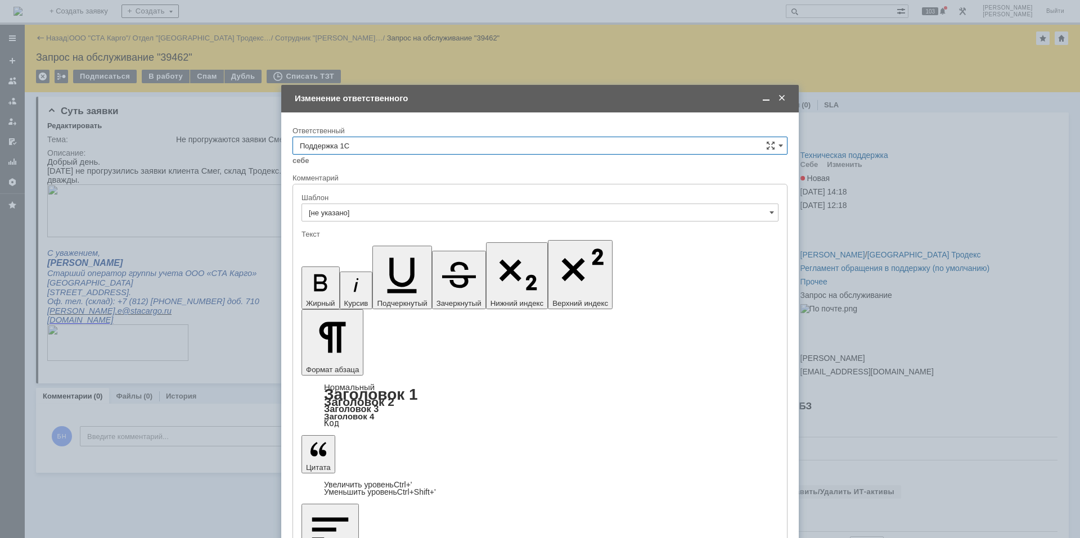
type input "Поддержка 1С"
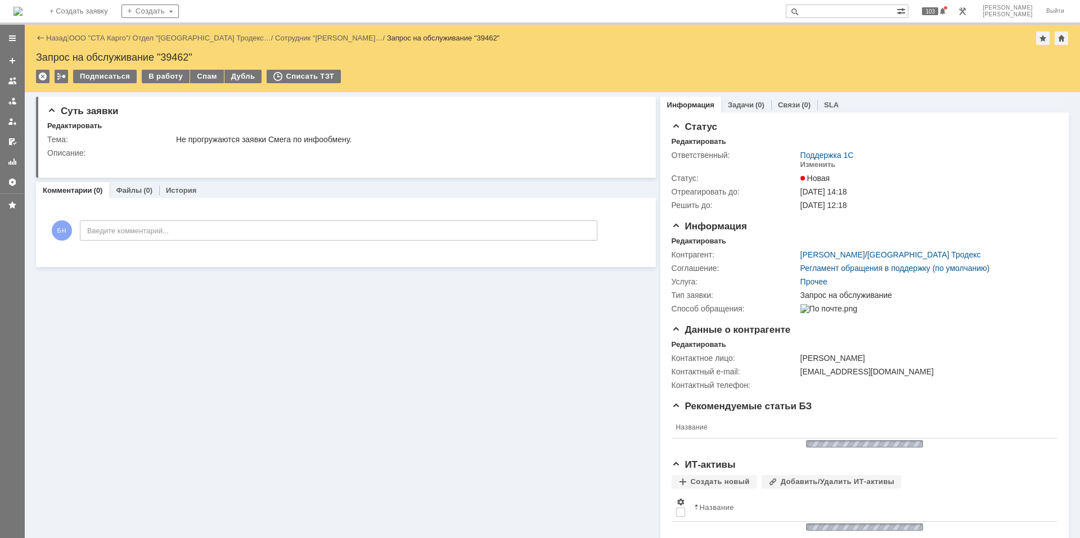
scroll to position [0, 0]
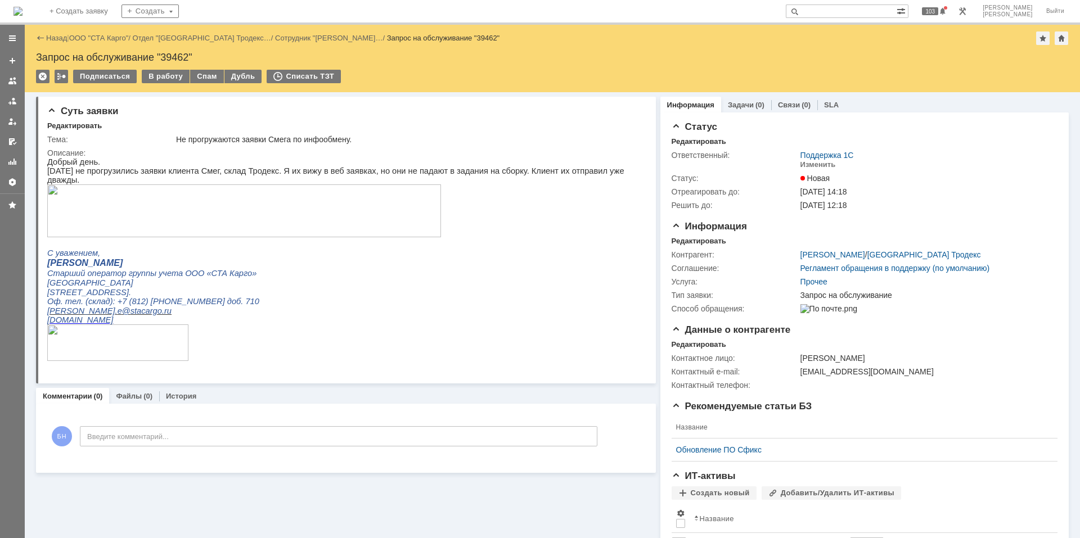
click at [22, 12] on img at bounding box center [17, 11] width 9 height 9
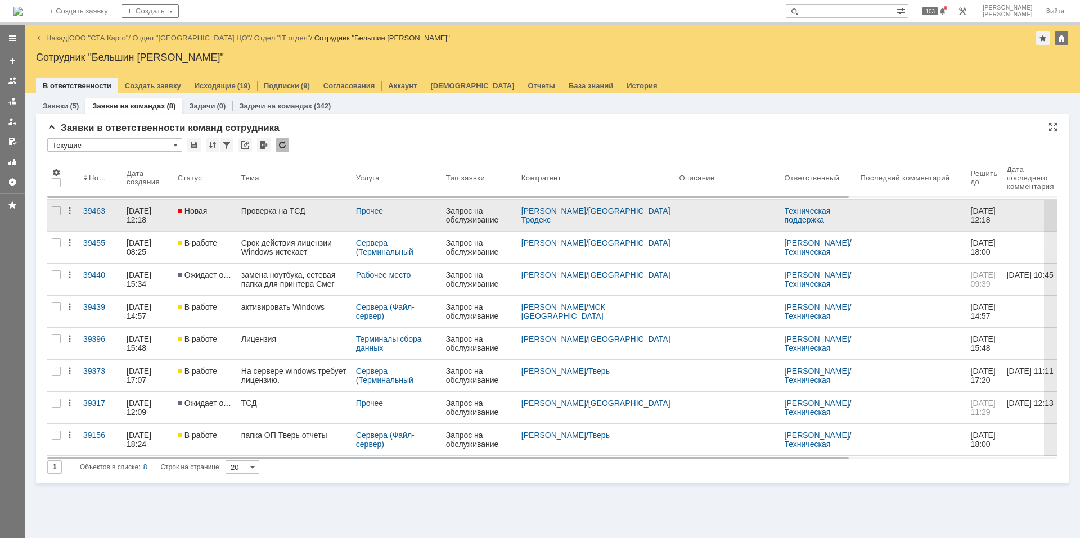
click at [295, 224] on link "Проверка на ТСД" at bounding box center [294, 215] width 115 height 31
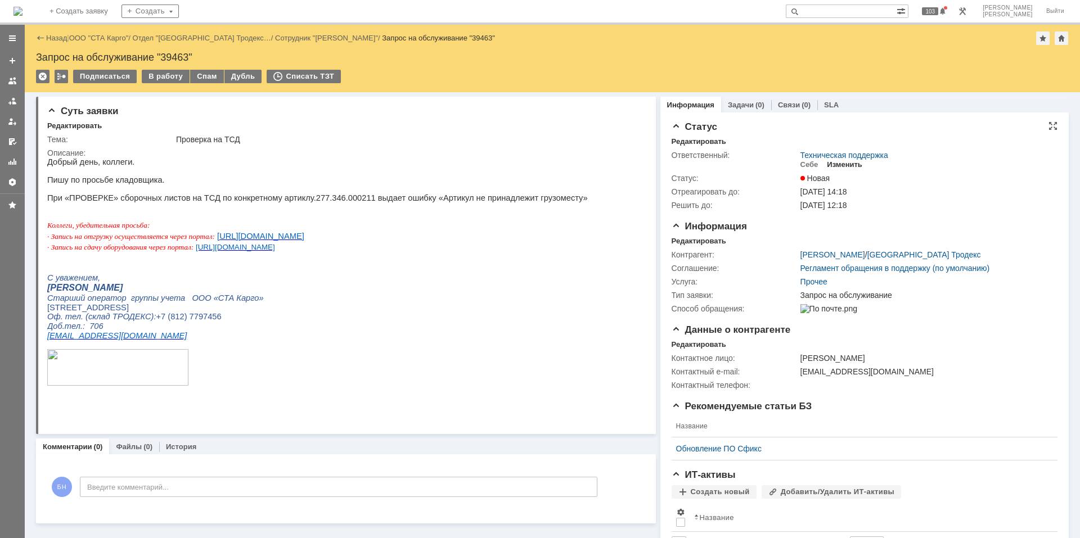
click at [767, 165] on div "Изменить" at bounding box center [844, 164] width 35 height 9
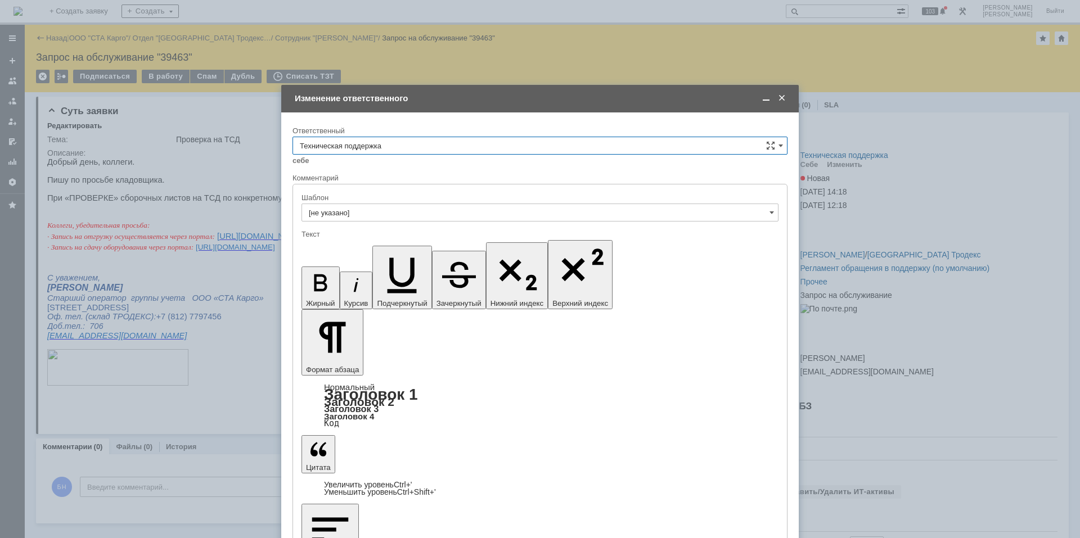
click at [477, 148] on input "Техническая поддержка" at bounding box center [539, 146] width 495 height 18
click at [400, 243] on span "Поддержка 1С" at bounding box center [540, 239] width 480 height 9
type input "Поддержка 1С"
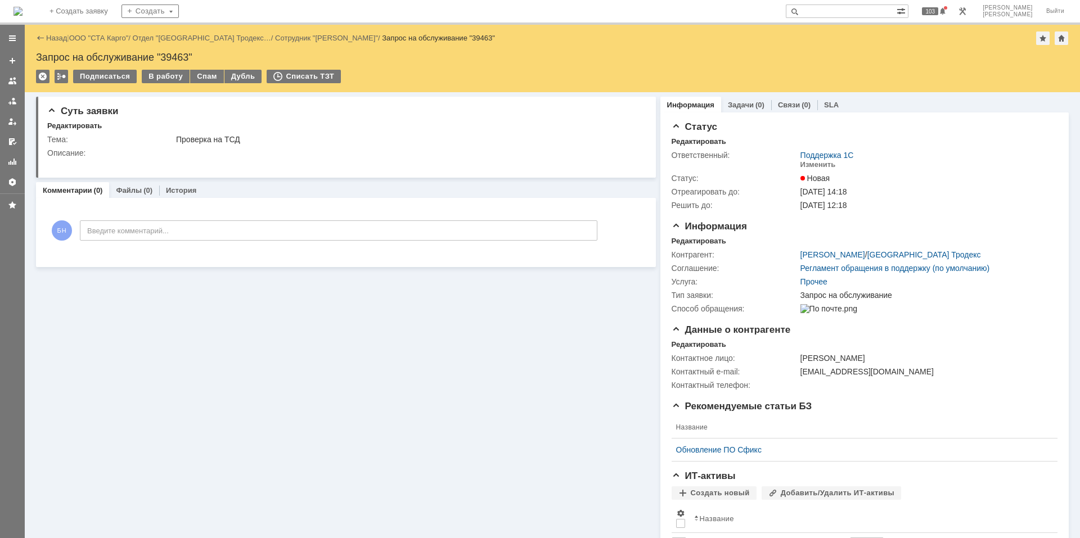
scroll to position [0, 0]
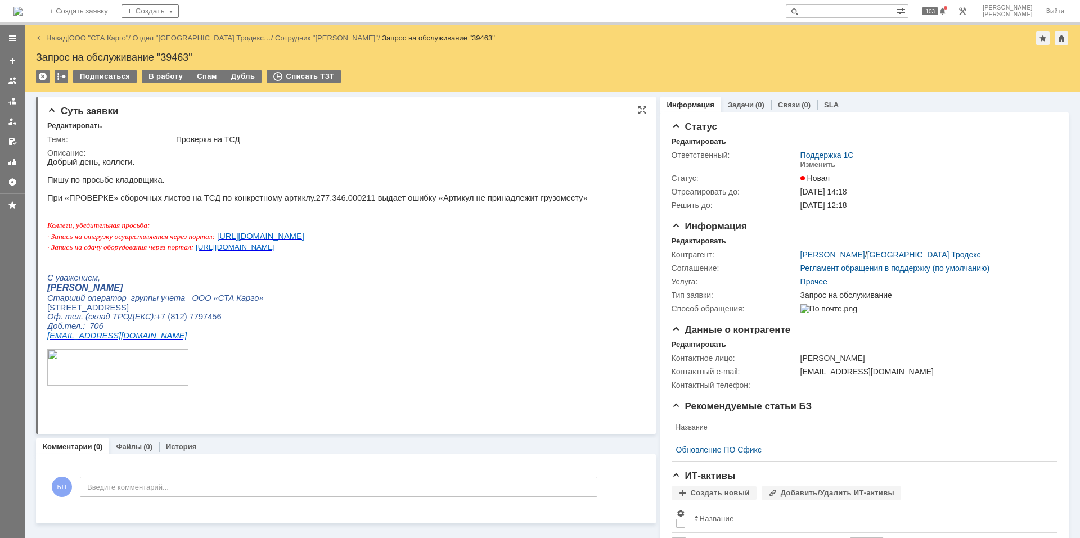
click at [329, 322] on p "Оф. тел. (склад ТРОДЕКС): +7 (812) 7797456" at bounding box center [317, 317] width 540 height 10
click at [22, 12] on img at bounding box center [17, 11] width 9 height 9
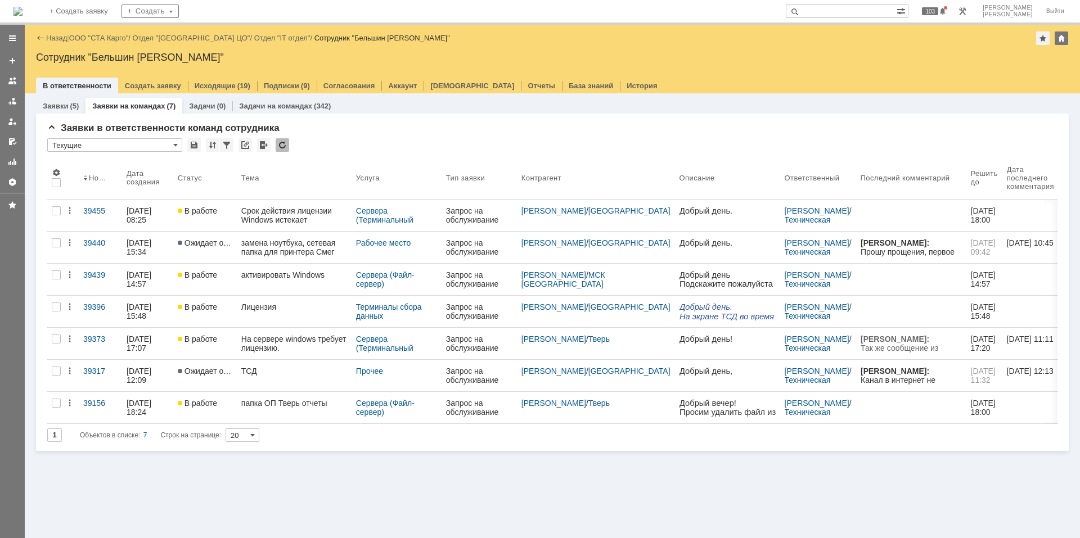
click at [261, 362] on div "Заявки (5) Заявки на командах (7) Задачи (0) Задачи на командах (342) Заявки в …" at bounding box center [552, 315] width 1055 height 445
click at [277, 145] on div at bounding box center [282, 144] width 13 height 13
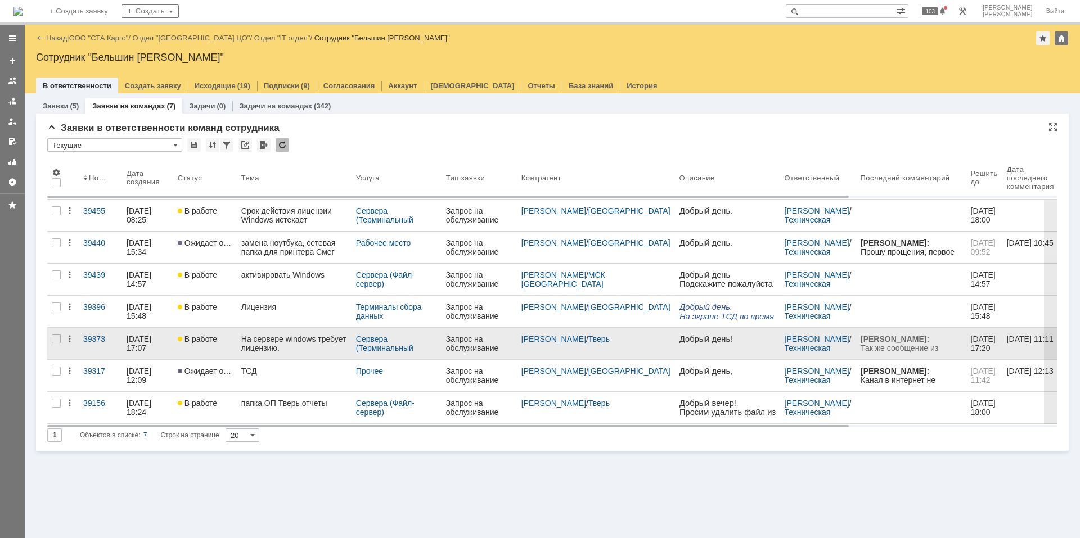
click at [281, 335] on div "На сервере windows требует лицензию." at bounding box center [294, 344] width 106 height 18
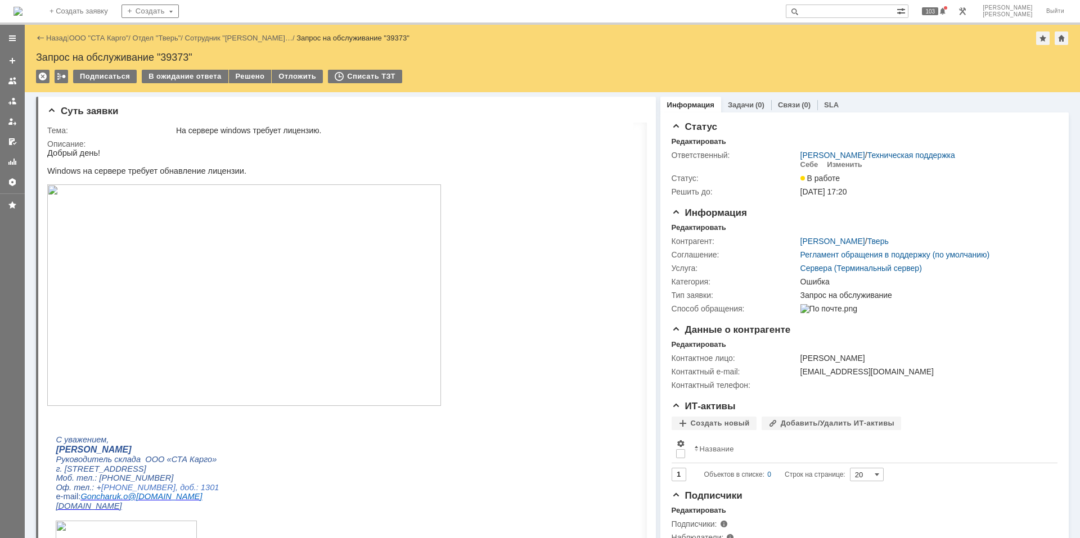
click at [22, 15] on img at bounding box center [17, 11] width 9 height 9
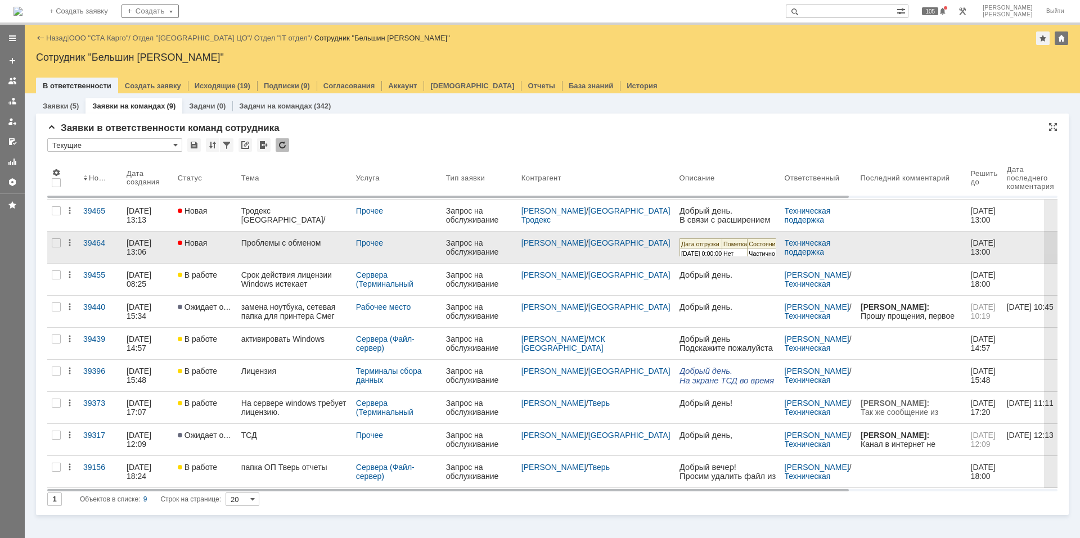
click at [304, 242] on div "Проблемы с обменом" at bounding box center [294, 242] width 106 height 9
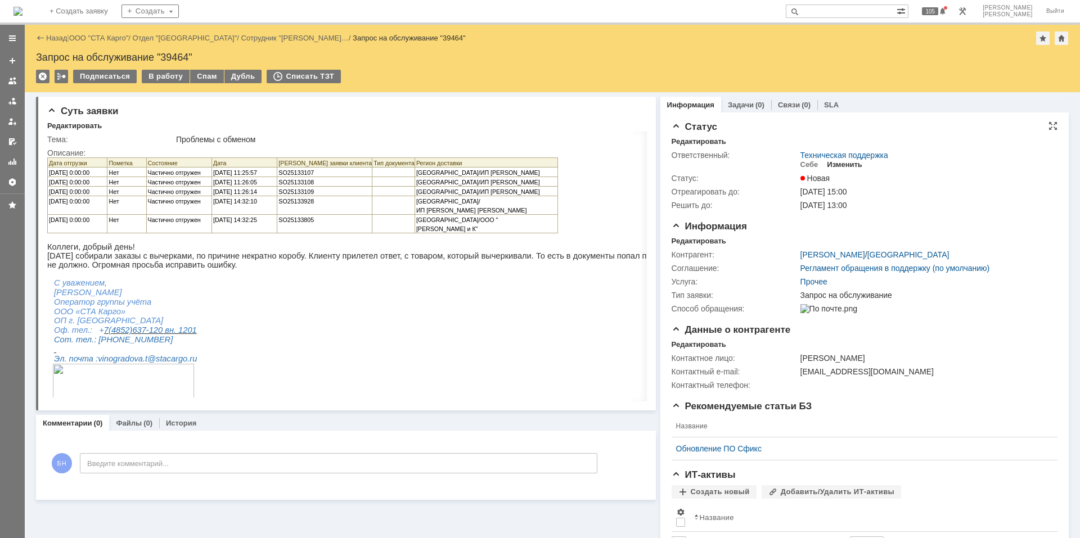
click at [767, 165] on div "Изменить" at bounding box center [844, 164] width 35 height 9
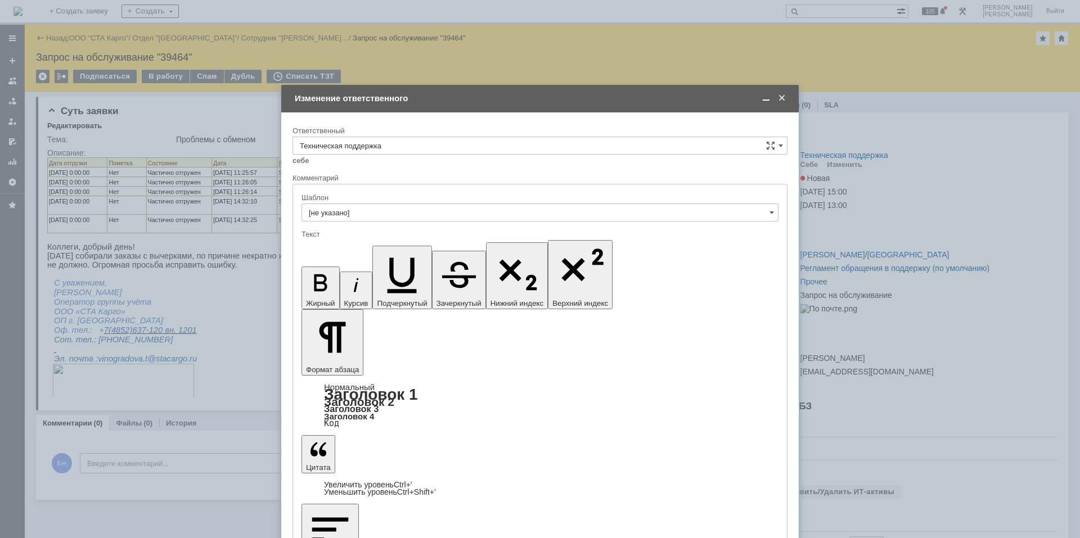
click at [420, 133] on div "Ответственный" at bounding box center [538, 130] width 493 height 7
click at [422, 139] on input "Техническая поддержка" at bounding box center [539, 146] width 495 height 18
drag, startPoint x: 398, startPoint y: 229, endPoint x: 398, endPoint y: 240, distance: 10.7
click at [398, 240] on div "[не указано] Техническая поддержка Бельшин Никита Дударев Дмитрий Кульбицкий Вл…" at bounding box center [540, 211] width 494 height 334
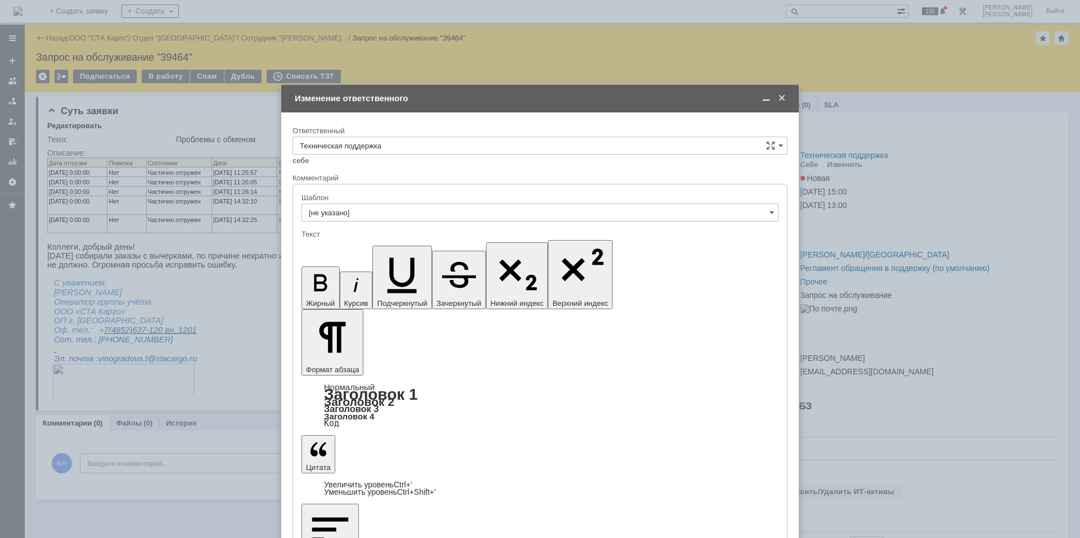
click at [398, 240] on span "Поддержка 1С" at bounding box center [540, 239] width 480 height 9
type input "Поддержка 1С"
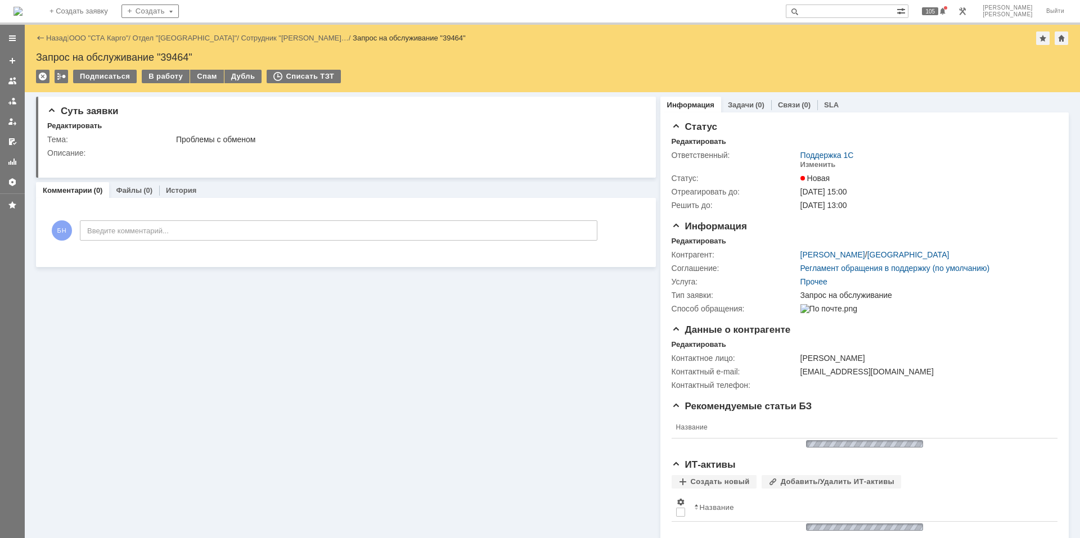
click at [22, 7] on img at bounding box center [17, 11] width 9 height 9
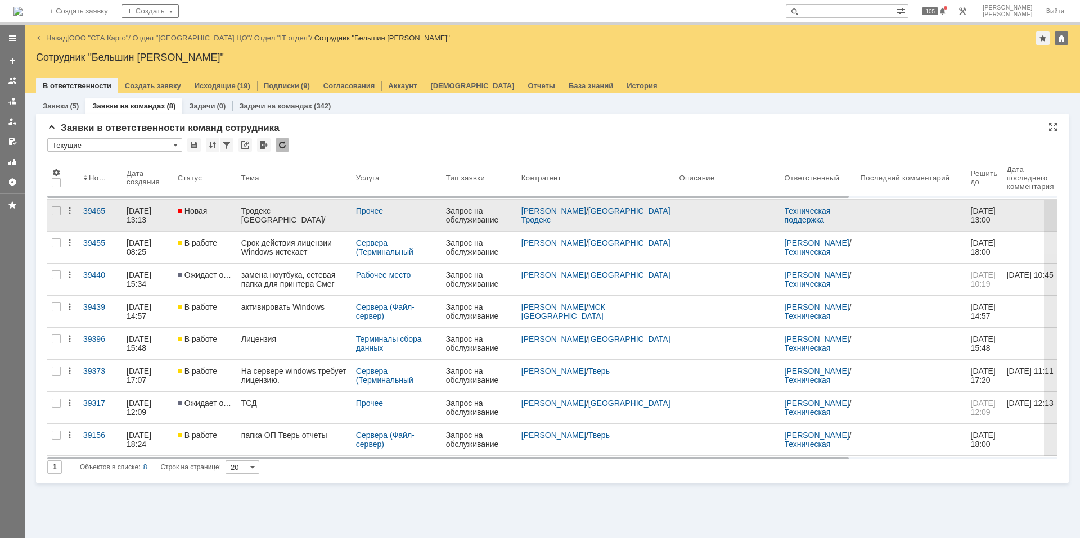
click at [349, 223] on link "Тродекс [GEOGRAPHIC_DATA]/телефония" at bounding box center [294, 215] width 115 height 31
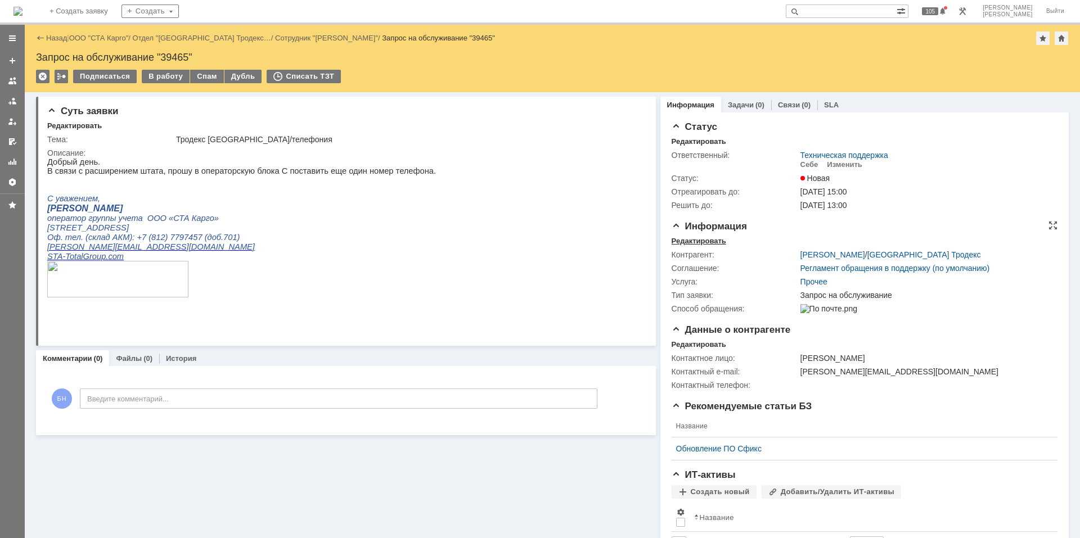
click at [703, 238] on div "Редактировать" at bounding box center [698, 241] width 55 height 9
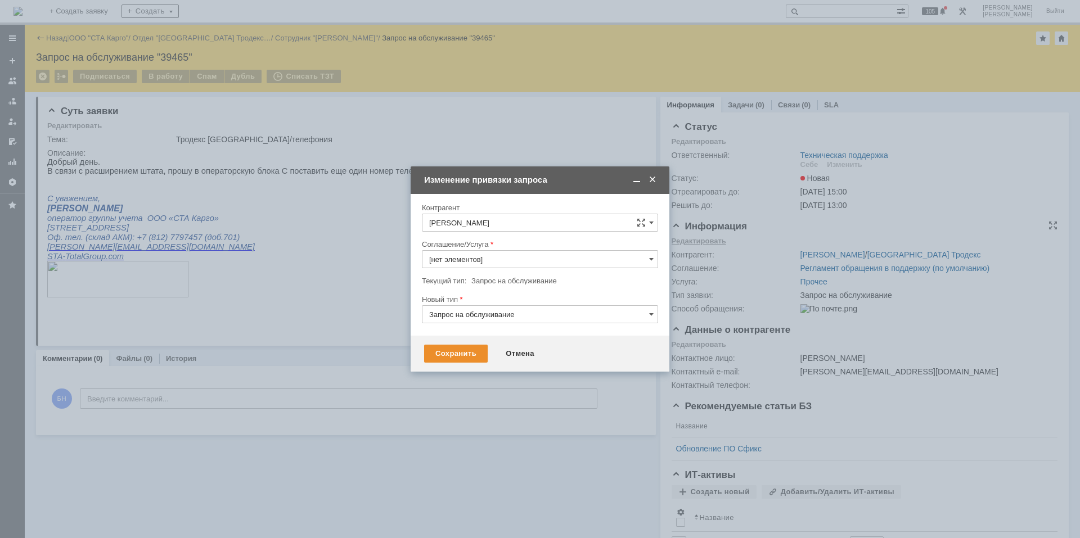
type input "Прочее"
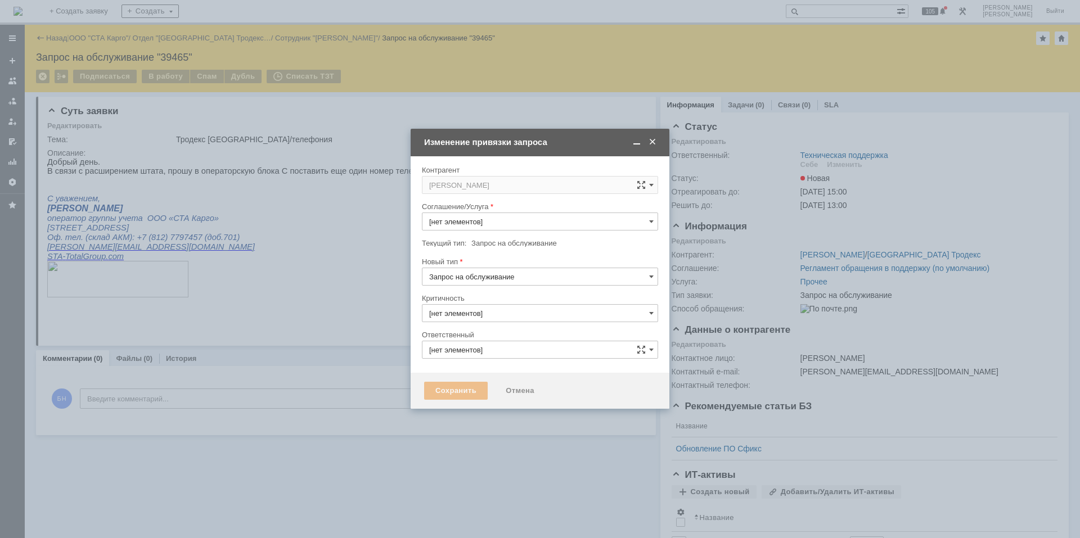
type input "3. Низкая"
type input "Прочее"
type input "Техническая поддержка"
type input "[не указано]"
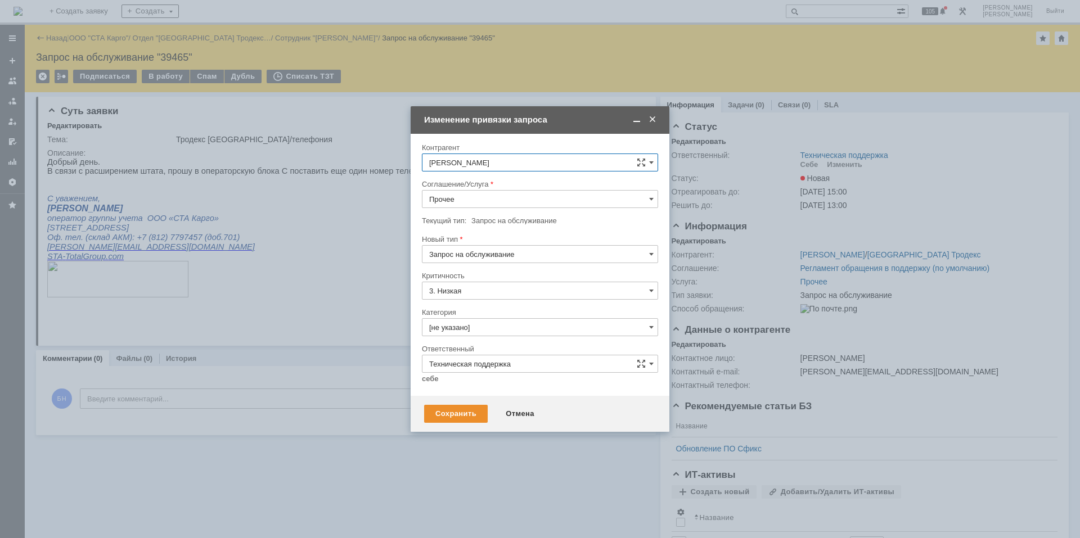
click at [458, 197] on input "Прочее" at bounding box center [540, 199] width 236 height 18
click at [477, 300] on span "Телефония" at bounding box center [540, 298] width 222 height 9
type input "Телефония"
click at [472, 318] on input "[не указано]" at bounding box center [540, 327] width 236 height 18
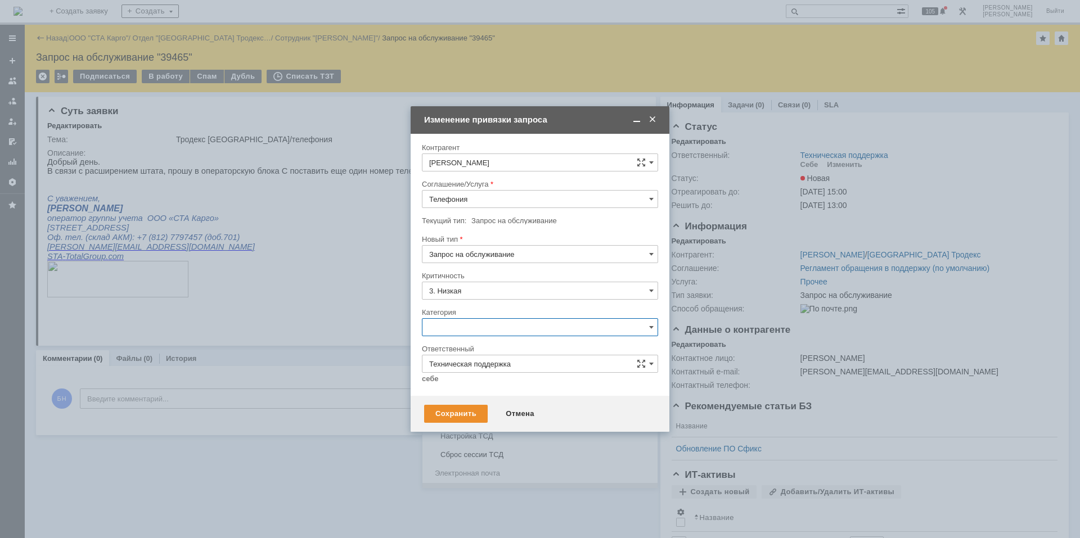
scroll to position [635, 0]
click at [491, 362] on span "Настройка телефонии" at bounding box center [540, 362] width 222 height 9
type input "Настройка телефонии"
click at [428, 362] on link "себе" at bounding box center [430, 378] width 17 height 9
type input "[PERSON_NAME]"
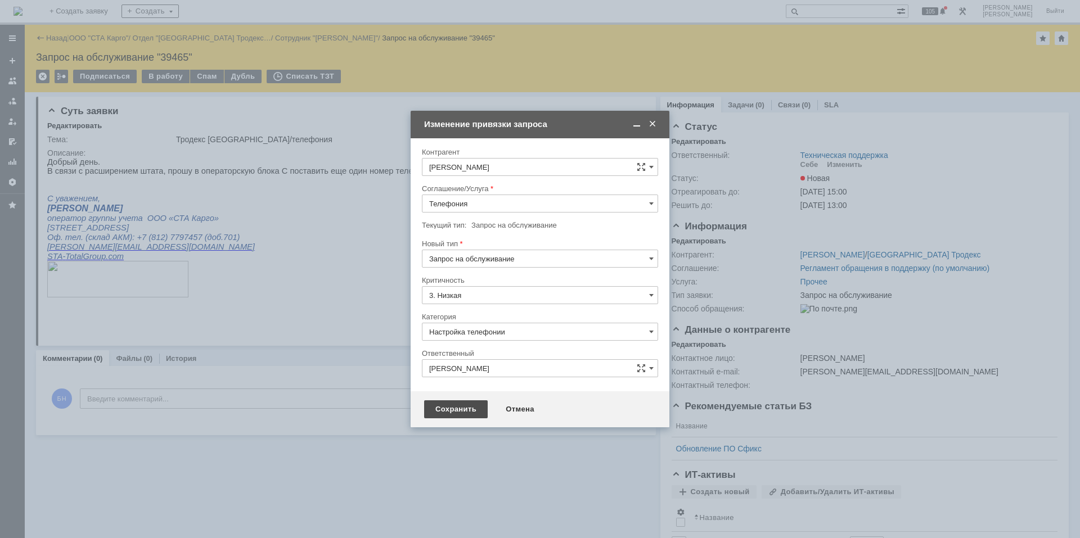
click at [441, 362] on div "Сохранить" at bounding box center [456, 409] width 64 height 18
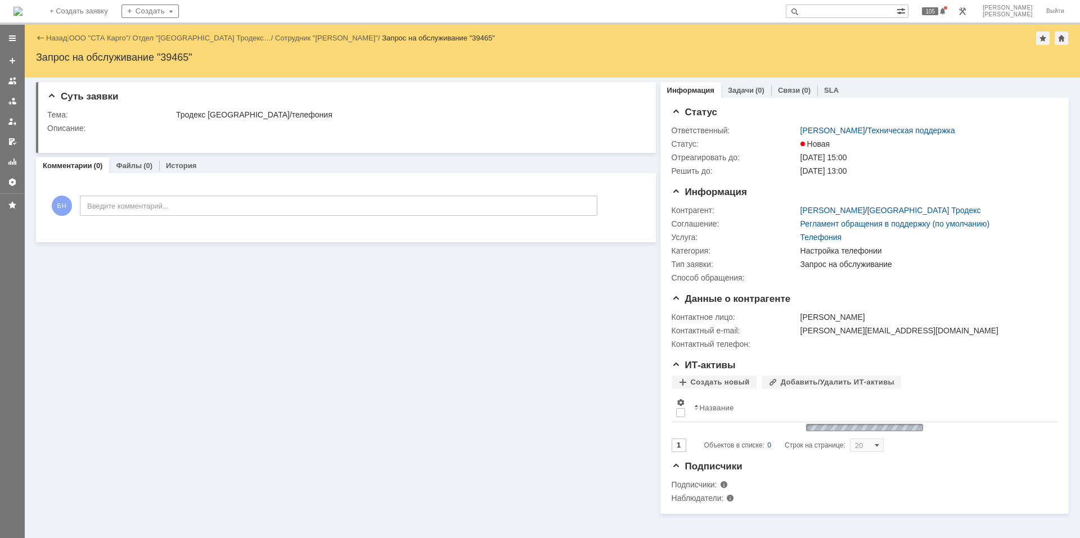
scroll to position [0, 0]
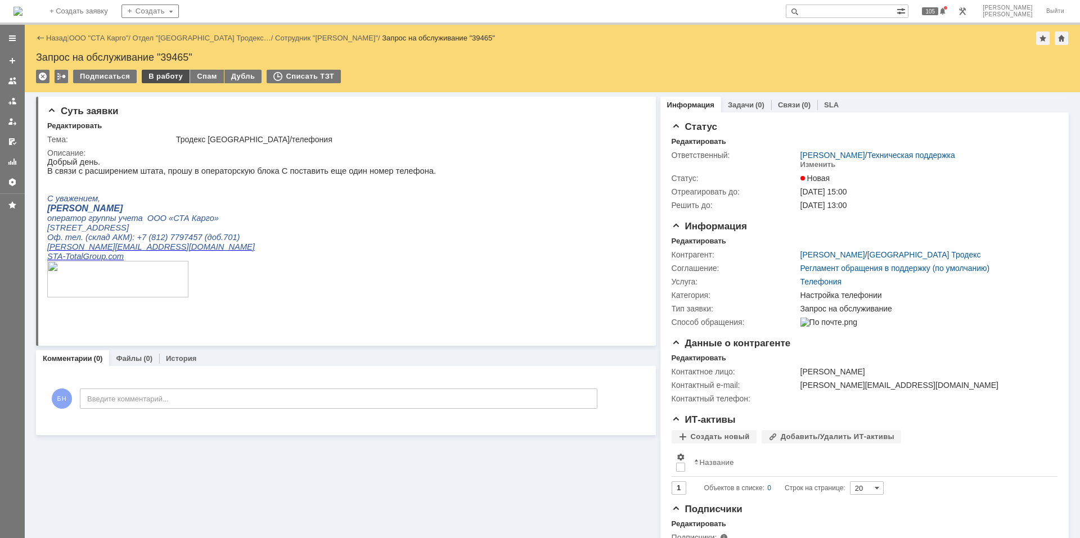
click at [164, 75] on div "В работу" at bounding box center [166, 76] width 48 height 13
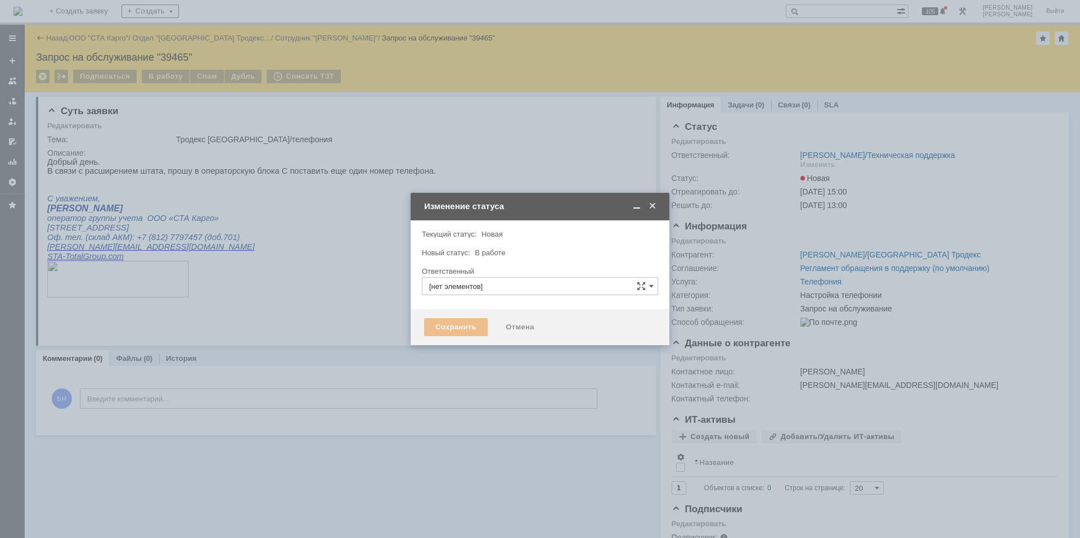
type input "[PERSON_NAME]"
type input "Настройка телефонии"
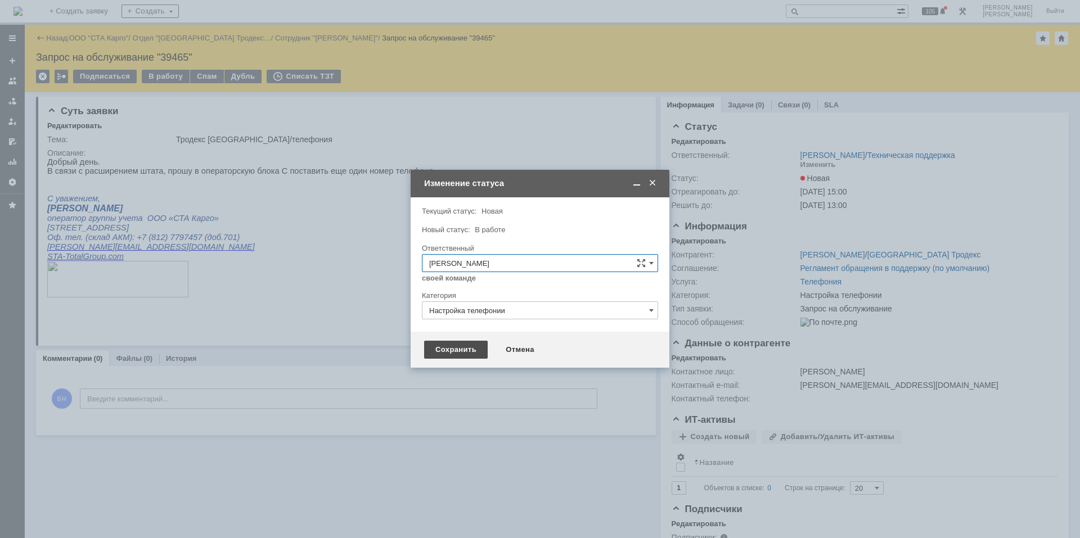
click at [460, 350] on div "Сохранить" at bounding box center [456, 350] width 64 height 18
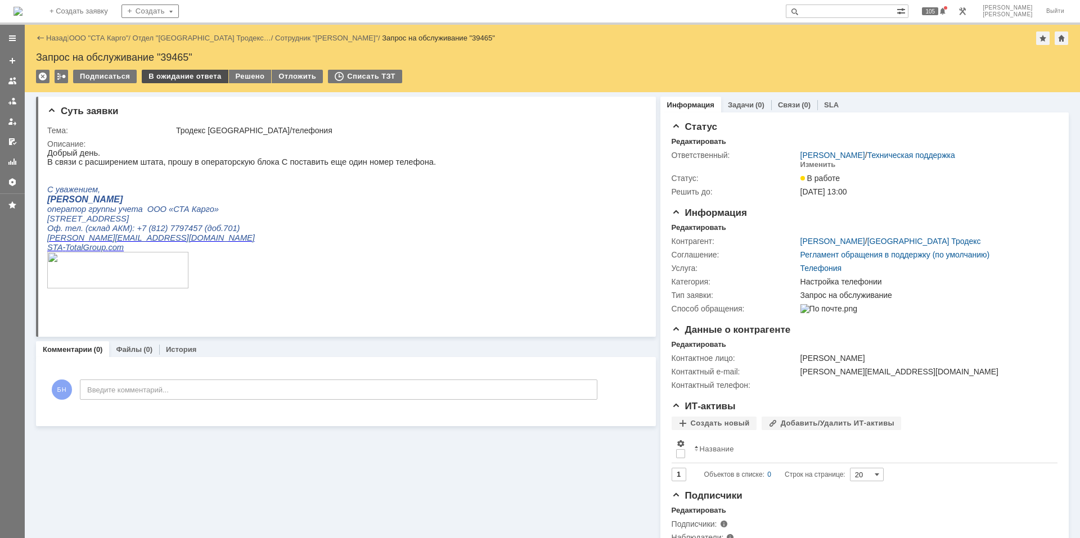
click at [184, 76] on div "В ожидание ответа" at bounding box center [185, 76] width 86 height 13
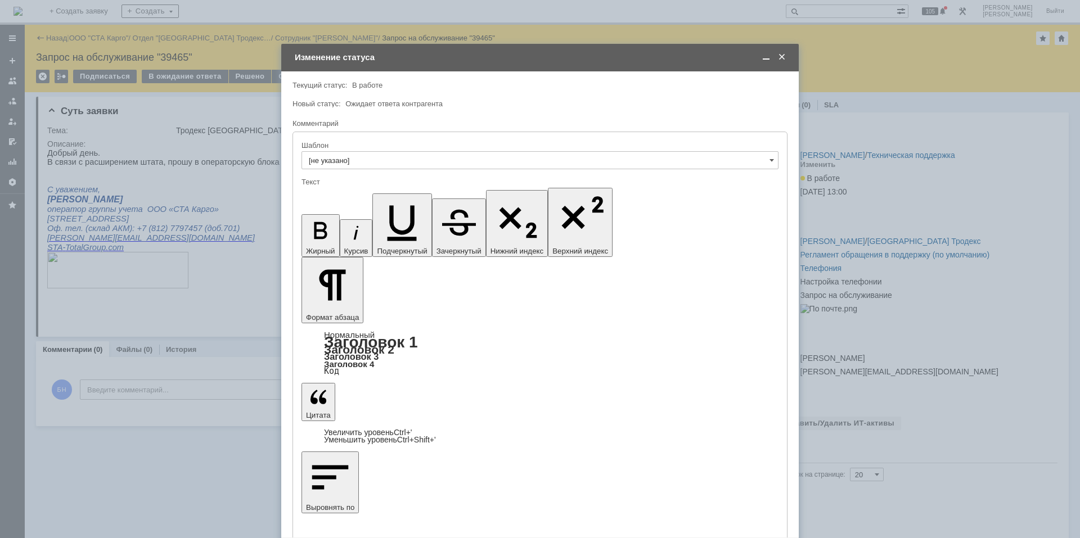
drag, startPoint x: 328, startPoint y: 3208, endPoint x: 300, endPoint y: 3207, distance: 27.6
drag, startPoint x: 340, startPoint y: 3353, endPoint x: 287, endPoint y: 3189, distance: 173.0
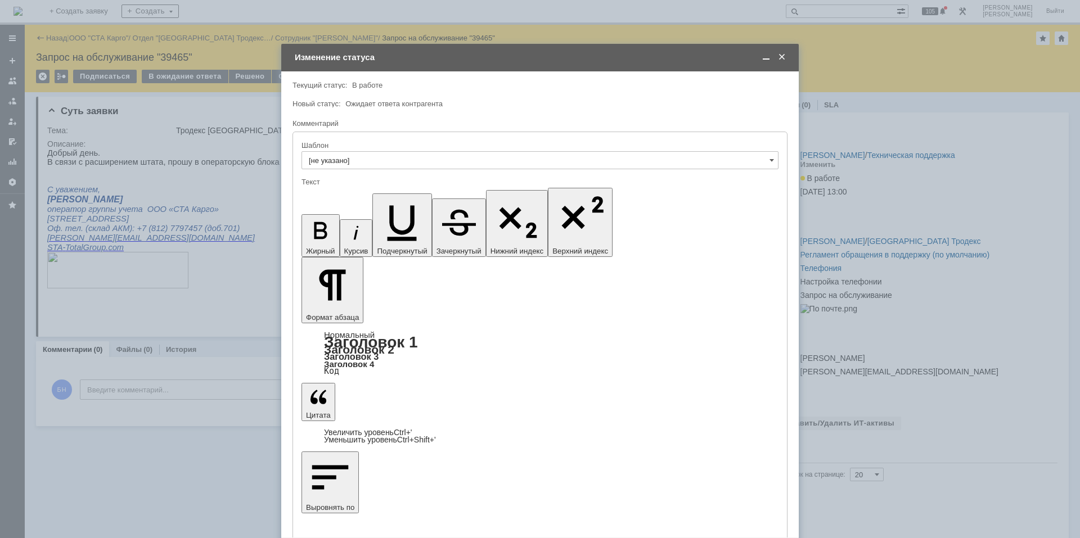
copy body "701 706 705 712 710 715 716 717 730 731"
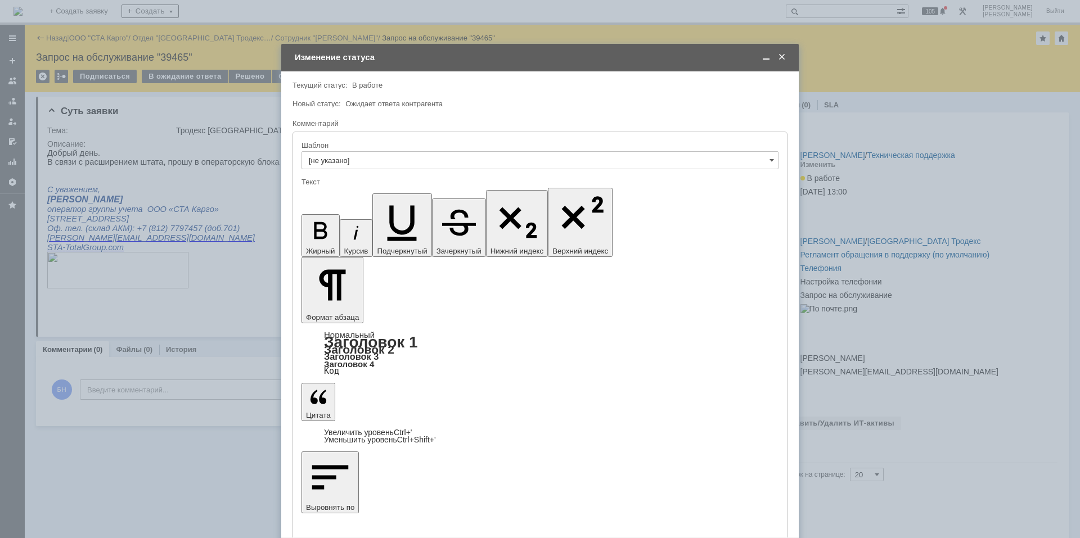
drag, startPoint x: 325, startPoint y: 3277, endPoint x: 311, endPoint y: 3276, distance: 14.2
copy div "721"
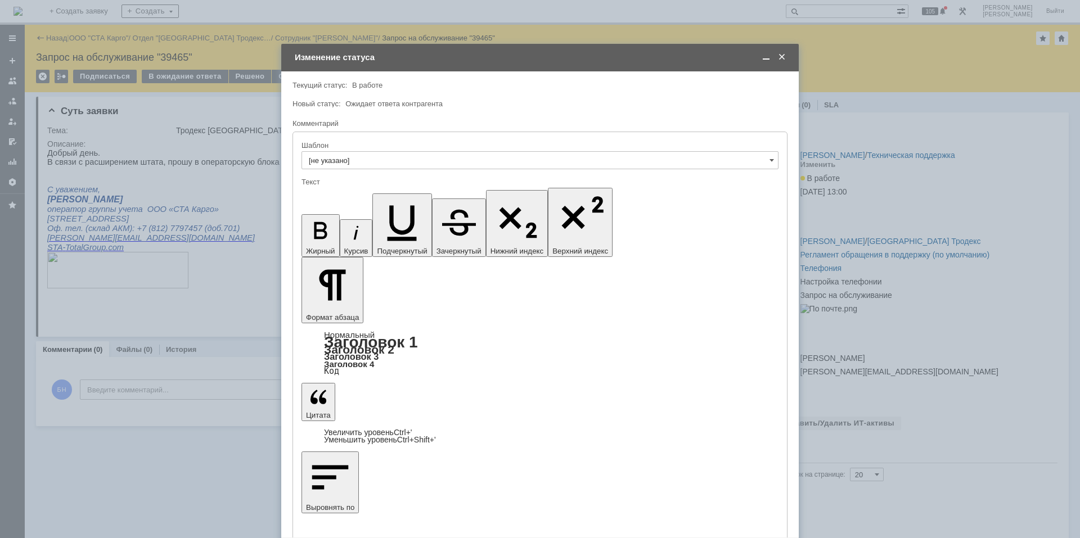
scroll to position [93, 0]
drag, startPoint x: 316, startPoint y: 3082, endPoint x: 407, endPoint y: 3339, distance: 272.1
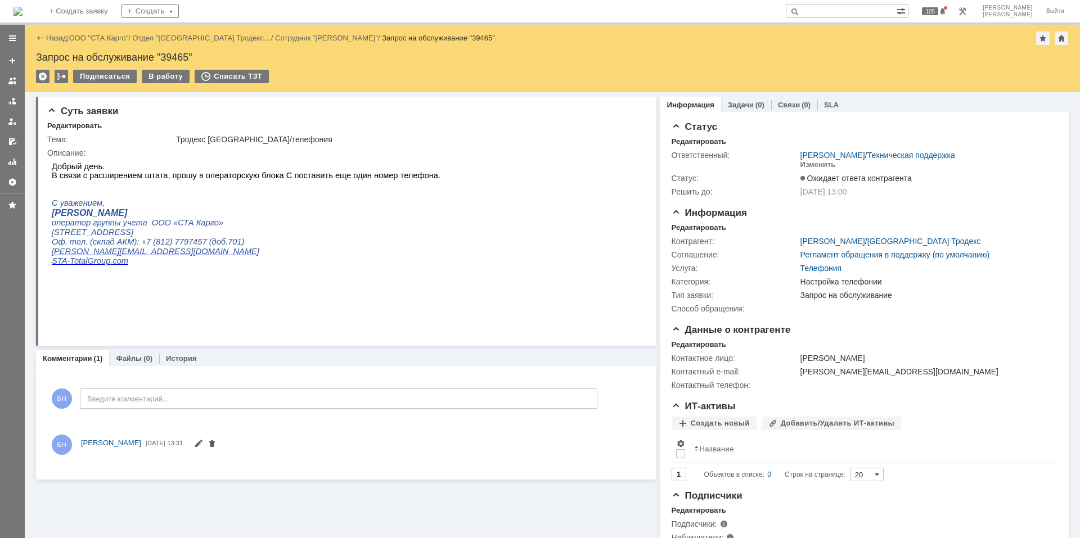
scroll to position [0, 0]
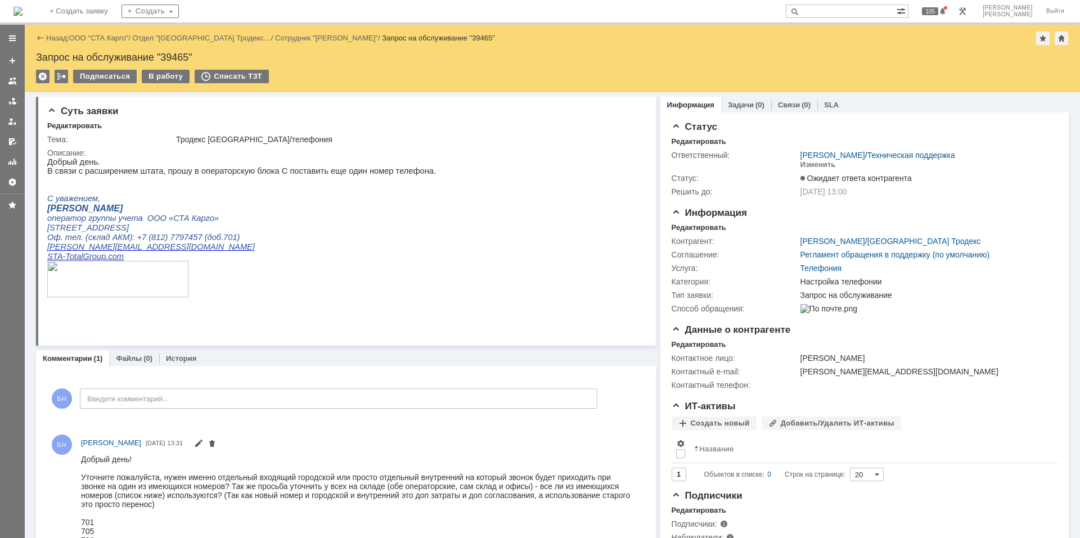
click at [22, 16] on img at bounding box center [17, 11] width 9 height 9
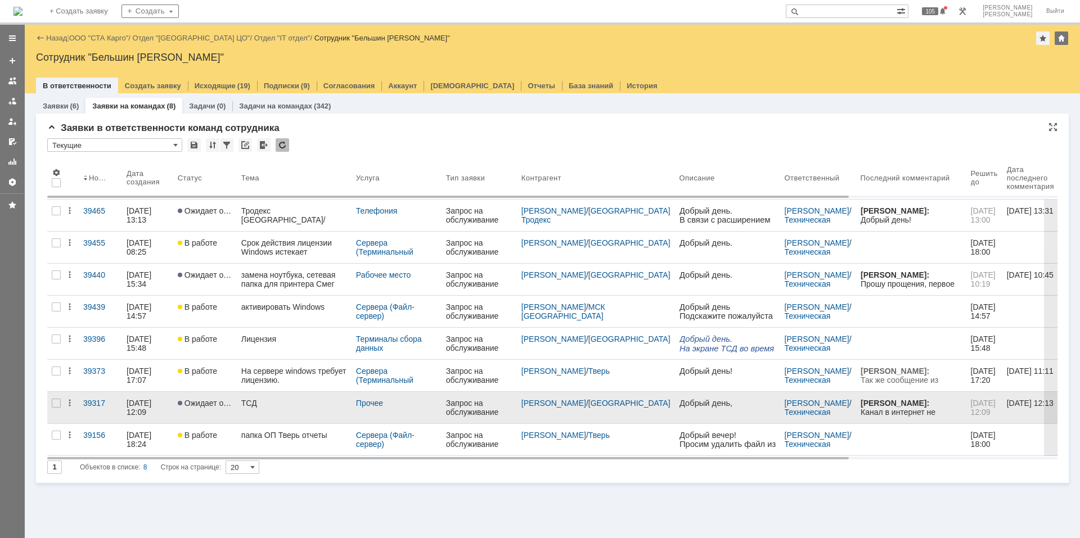
click at [274, 362] on link "ТСД" at bounding box center [294, 407] width 115 height 31
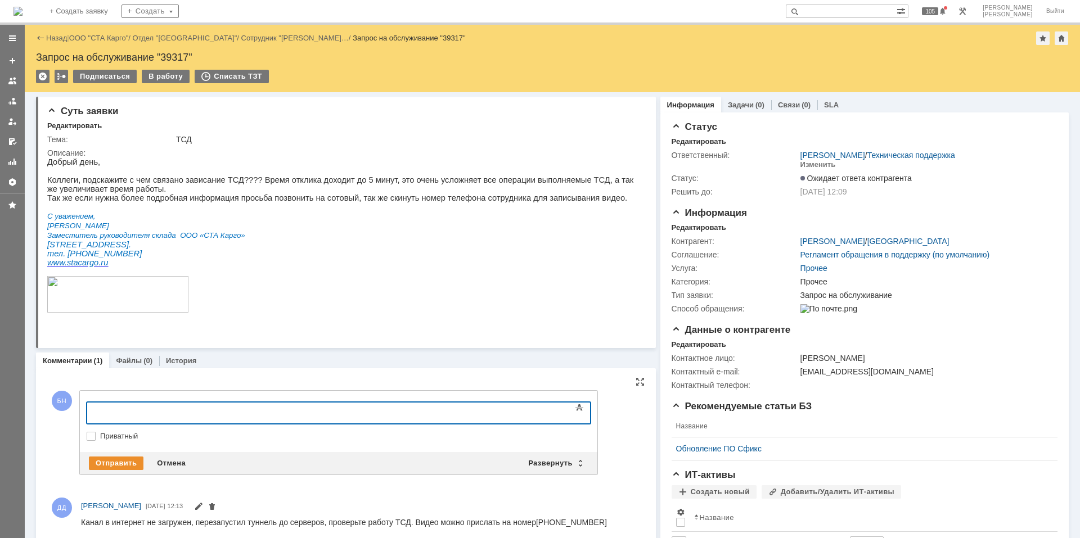
click at [226, 362] on div at bounding box center [178, 411] width 160 height 9
click at [229, 362] on div "​Подключался одновременно к ТСД и к удалёнке на которую з" at bounding box center [178, 416] width 160 height 18
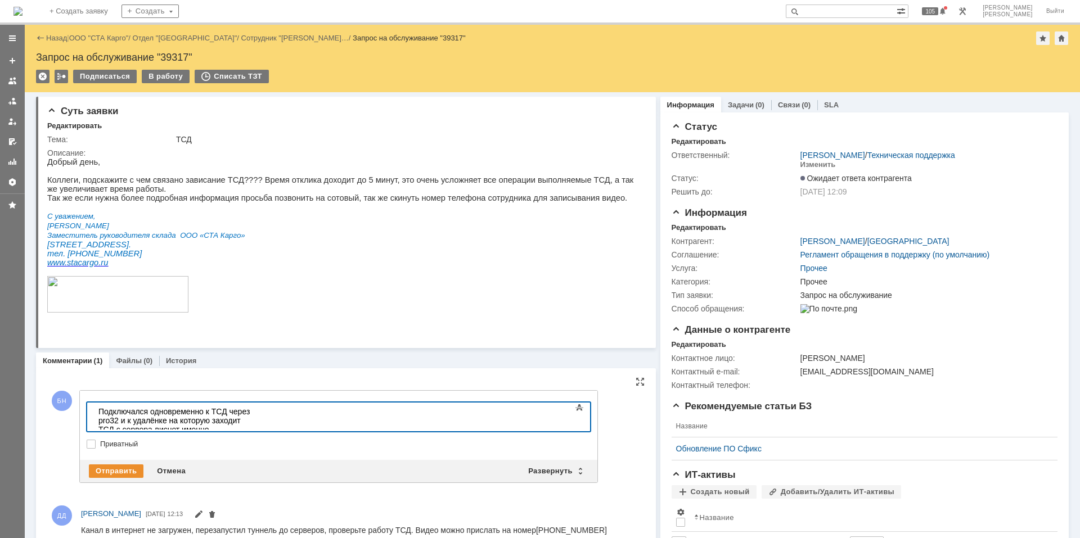
drag, startPoint x: 425, startPoint y: 419, endPoint x: 458, endPoint y: 418, distance: 33.2
click at [258, 362] on div "Подключался одновременно к ТСД через pro32 и к удалёнке на которую заходит ТСД …" at bounding box center [178, 434] width 160 height 54
drag, startPoint x: 509, startPoint y: 410, endPoint x: 133, endPoint y: 418, distance: 376.8
click at [133, 362] on div "Подключался одновременно к ТСД через pro32 и к удалёнке на которую заходит ТСД …" at bounding box center [178, 434] width 160 height 54
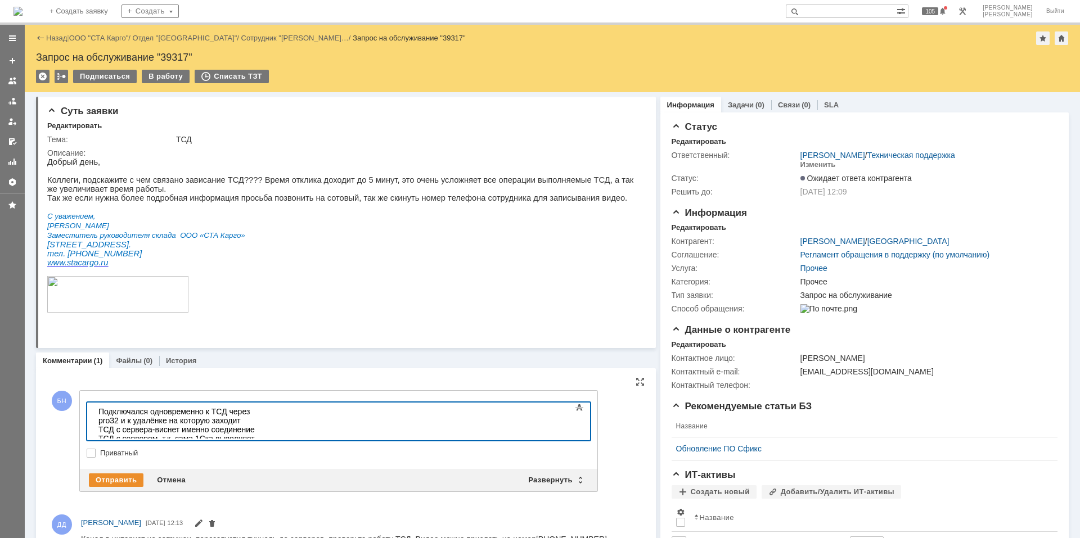
click at [258, 362] on div "Подключался одновременно к ТСД через pro32 и к удалёнке на которую заходит ТСД …" at bounding box center [178, 438] width 160 height 63
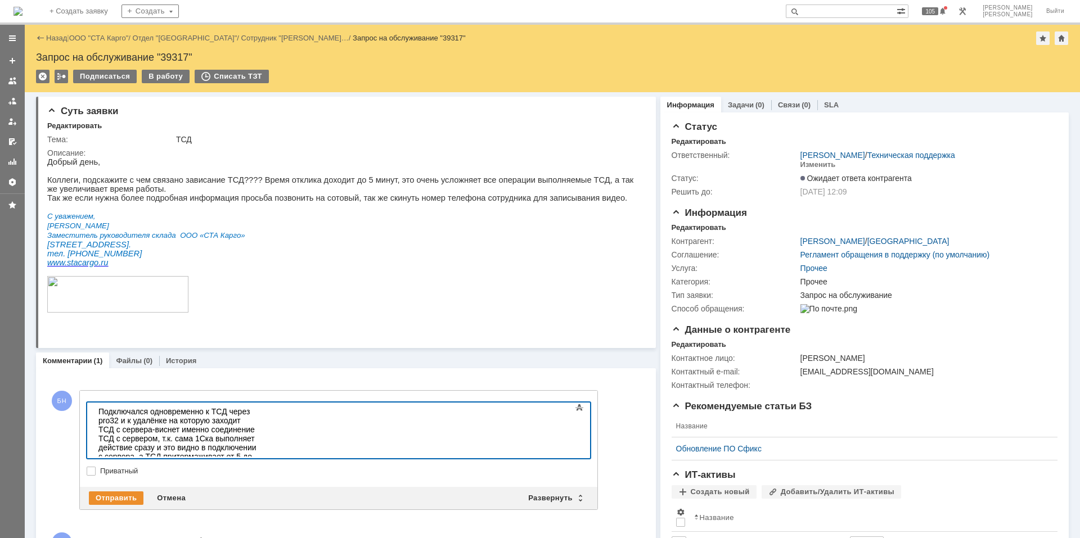
click at [169, 362] on div "Подключался одновременно к ТСД через pro32 и к удалёнке на которую заходит ТСД …" at bounding box center [178, 456] width 160 height 99
drag, startPoint x: 165, startPoint y: 448, endPoint x: 179, endPoint y: 449, distance: 14.1
click at [179, 362] on div "Подключался одновременно к ТСД через pro32 и к удалёнке на которую заходит ТСД …" at bounding box center [178, 456] width 160 height 99
click at [103, 362] on div "Отправить" at bounding box center [116, 497] width 55 height 13
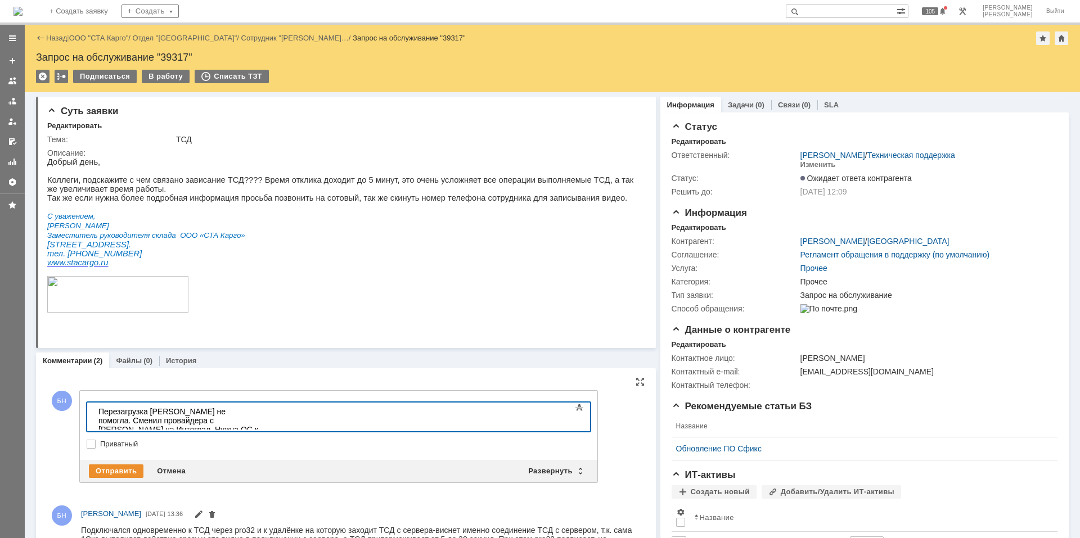
click at [258, 362] on div "Перезагрузка вайфай тарелок не помогла. Сменил провайдера с Авантела на Интегра…" at bounding box center [178, 425] width 160 height 36
click at [114, 362] on div "Отправить" at bounding box center [116, 470] width 55 height 13
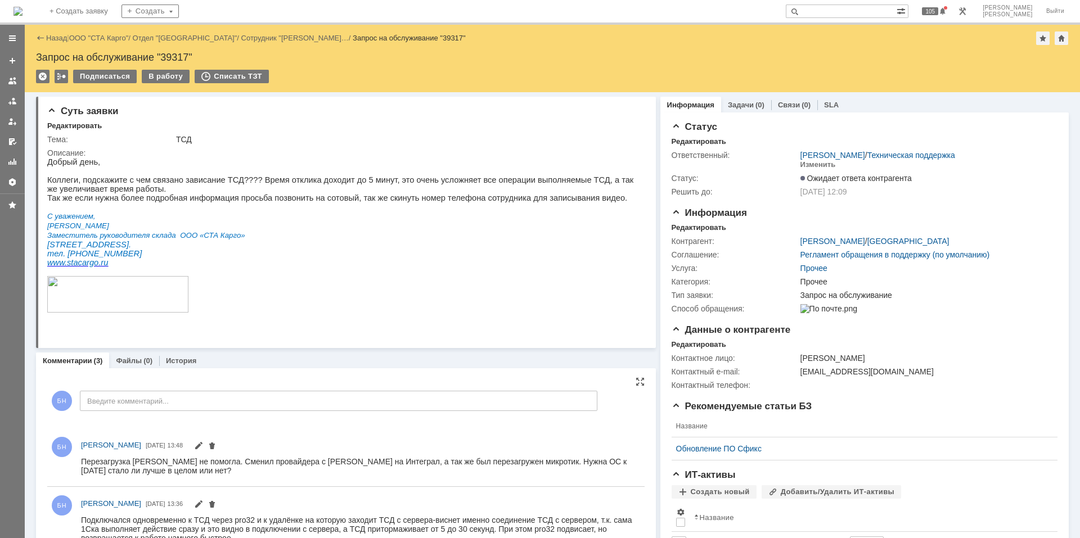
click at [22, 16] on img at bounding box center [17, 11] width 9 height 9
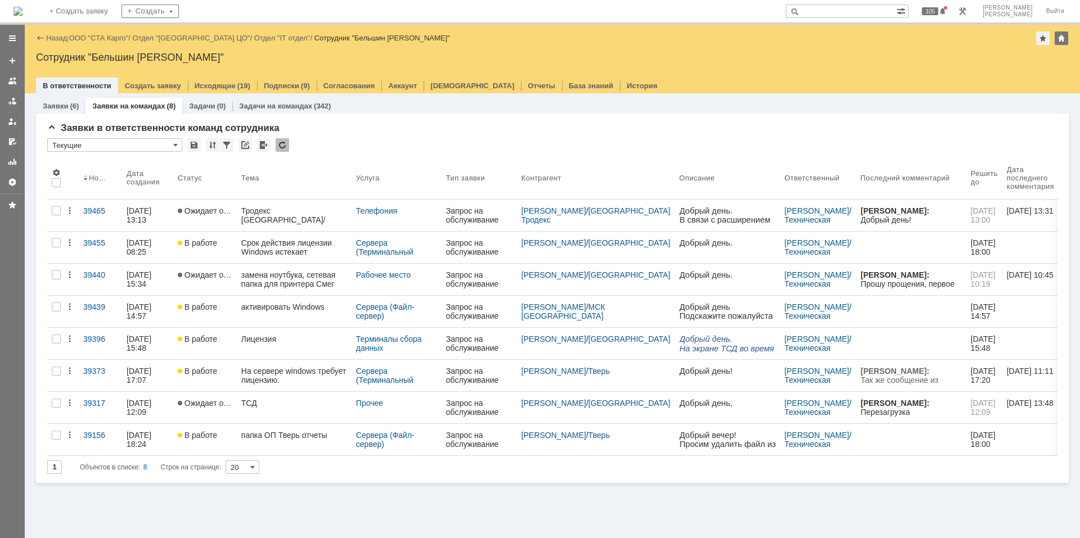
click at [22, 7] on img at bounding box center [17, 11] width 9 height 9
click at [287, 146] on div at bounding box center [282, 144] width 13 height 13
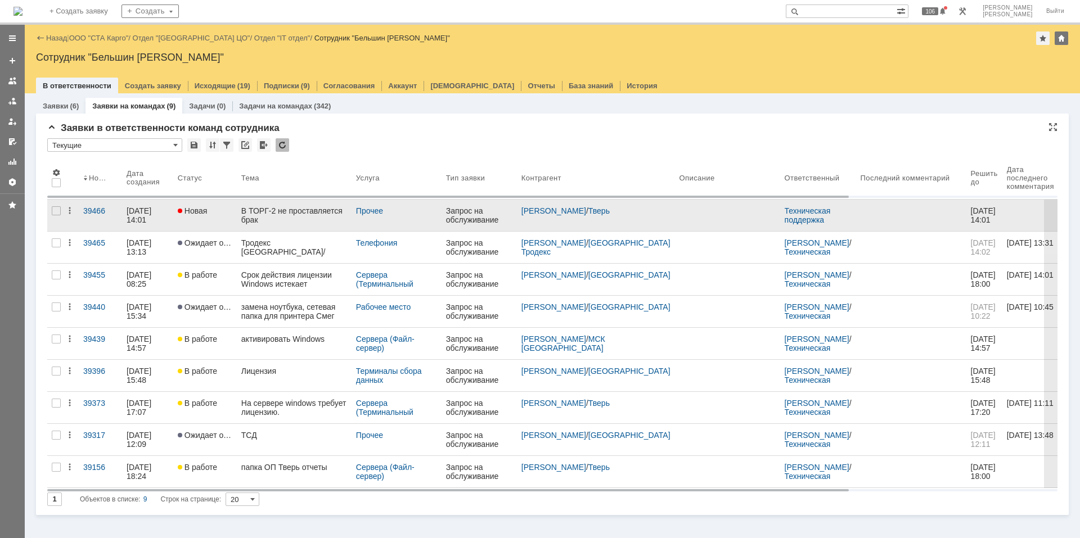
click at [286, 213] on div "В ТОРГ-2 не проставляется брак" at bounding box center [294, 215] width 106 height 18
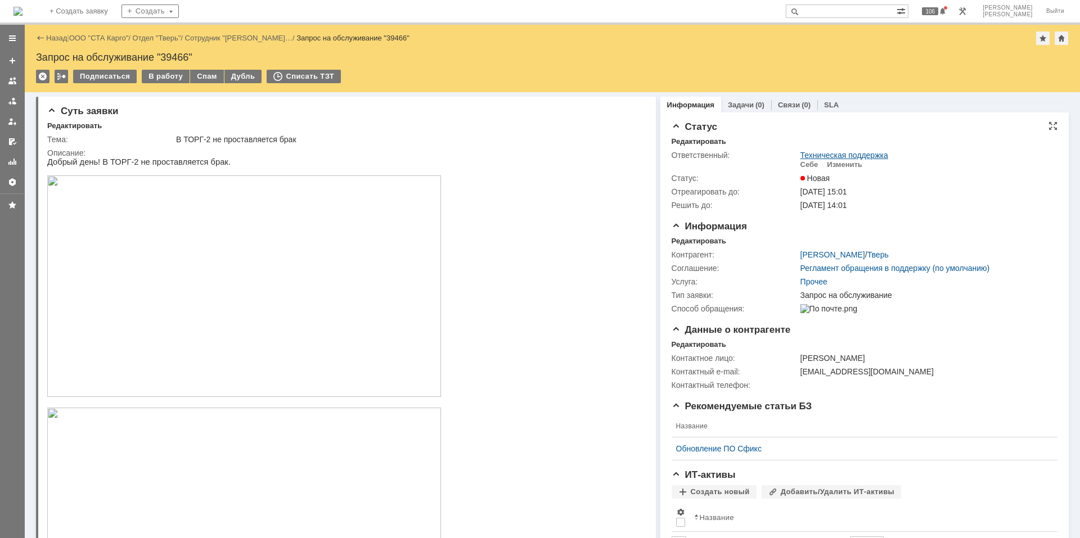
click at [767, 159] on link "Техническая поддержка" at bounding box center [844, 155] width 88 height 9
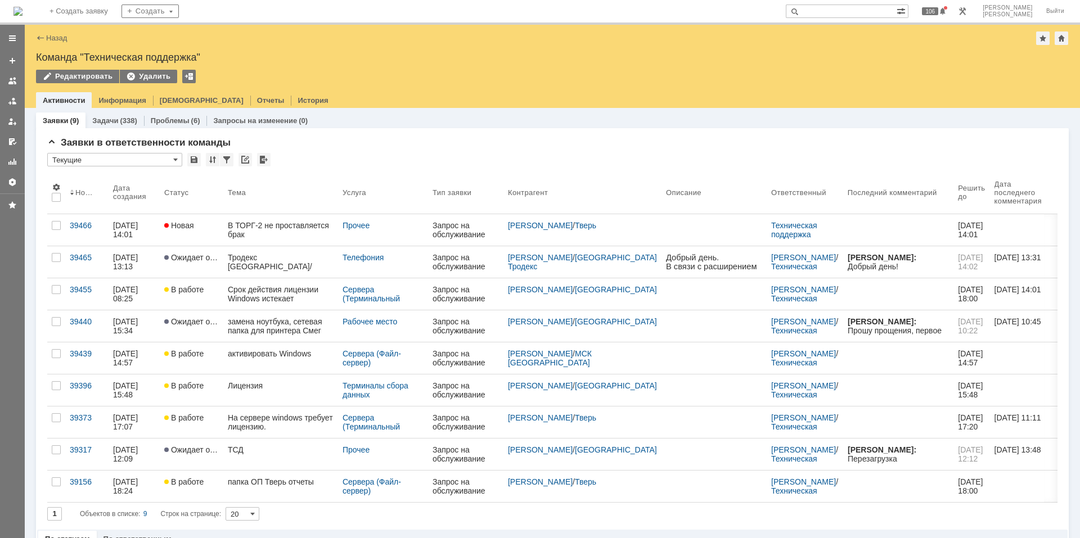
click at [246, 233] on div "В ТОРГ-2 не проставляется брак" at bounding box center [281, 230] width 106 height 18
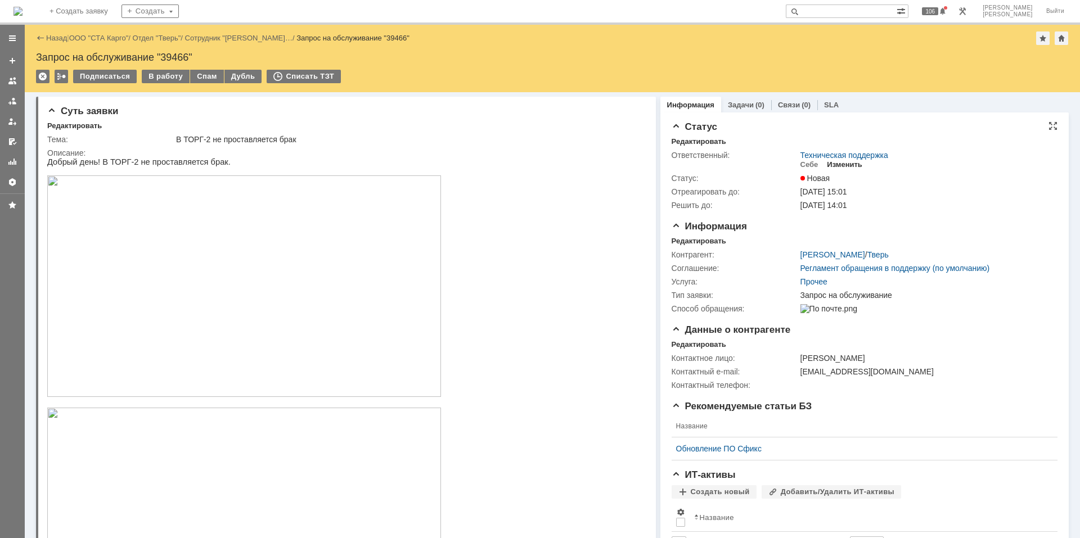
click at [767, 164] on div "Изменить" at bounding box center [844, 164] width 35 height 9
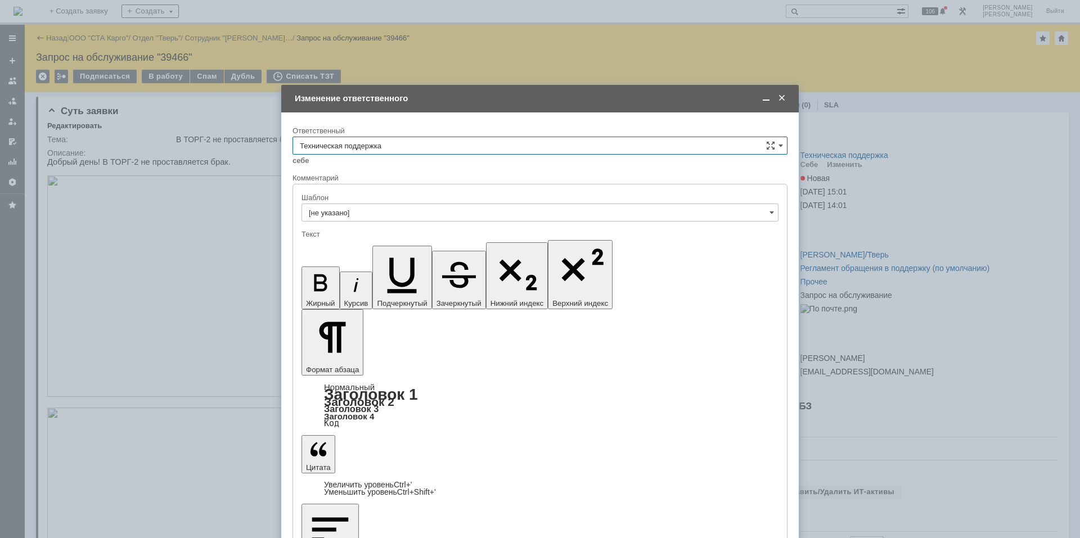
click at [443, 147] on input "Техническая поддержка" at bounding box center [539, 146] width 495 height 18
click at [421, 231] on div "Поддержка 1С" at bounding box center [540, 240] width 494 height 18
type input "Поддержка 1С"
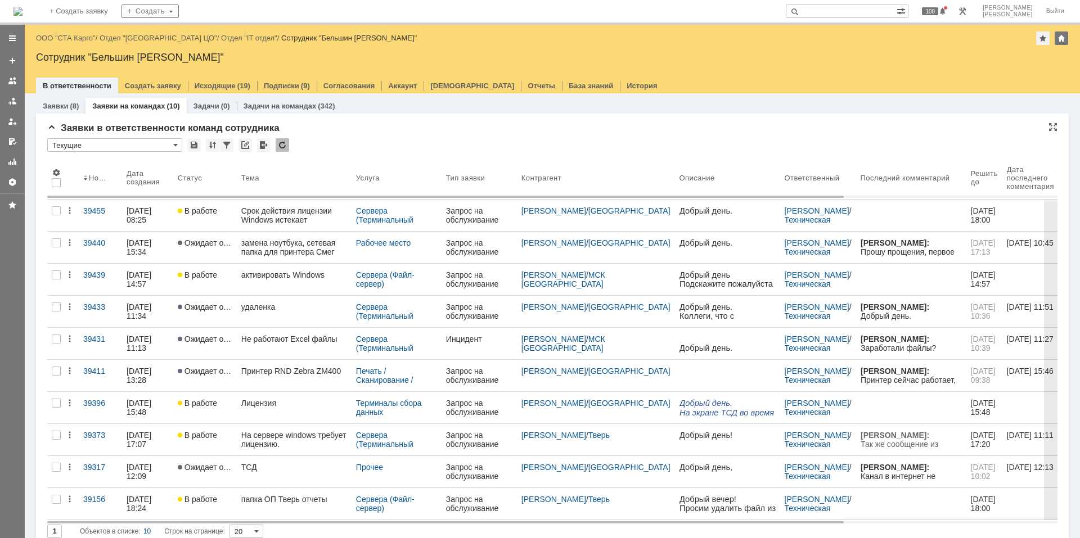
click at [296, 138] on div "* Текущие" at bounding box center [552, 145] width 1010 height 15
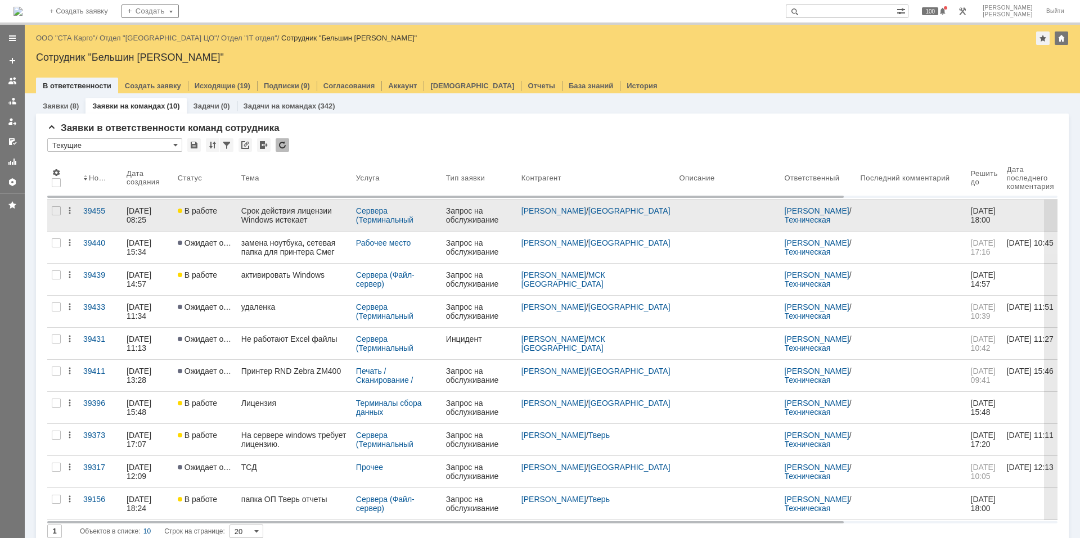
click at [305, 220] on div "Срок действия лицензии Windows истекает" at bounding box center [294, 215] width 106 height 18
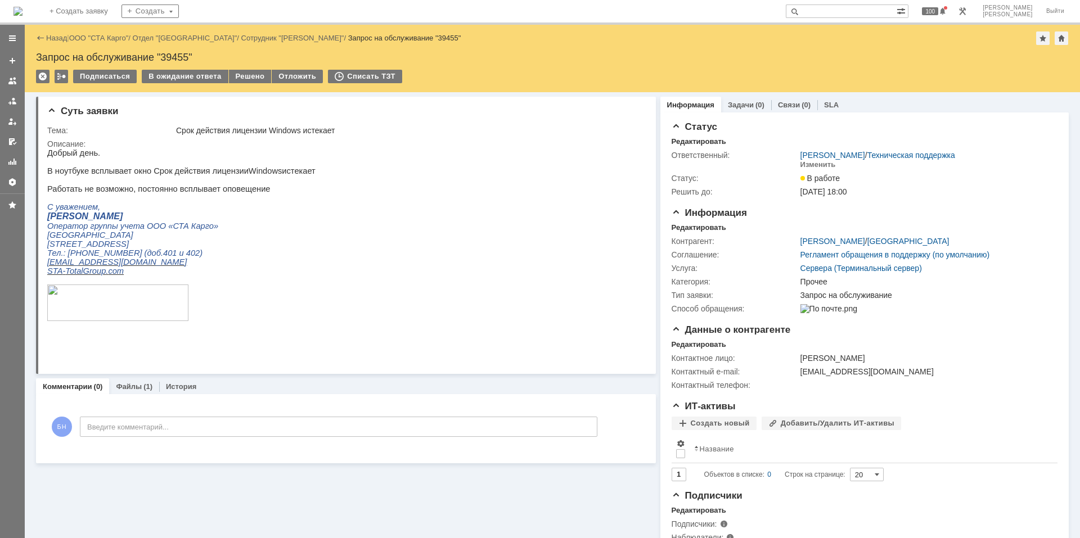
click at [22, 15] on img at bounding box center [17, 11] width 9 height 9
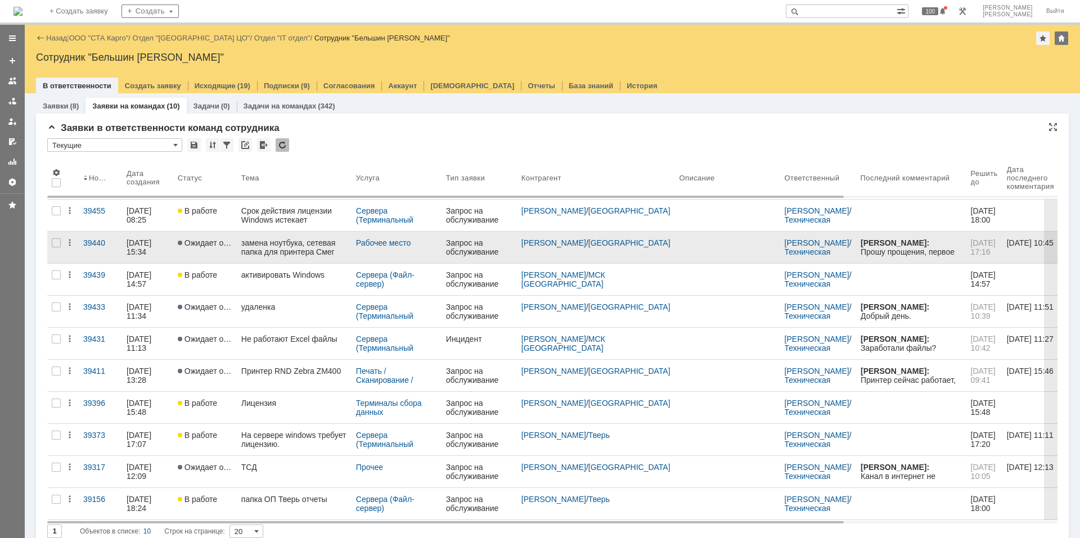
click at [288, 258] on link "замена ноутбука, сетевая папка для принтера Смег" at bounding box center [294, 247] width 115 height 31
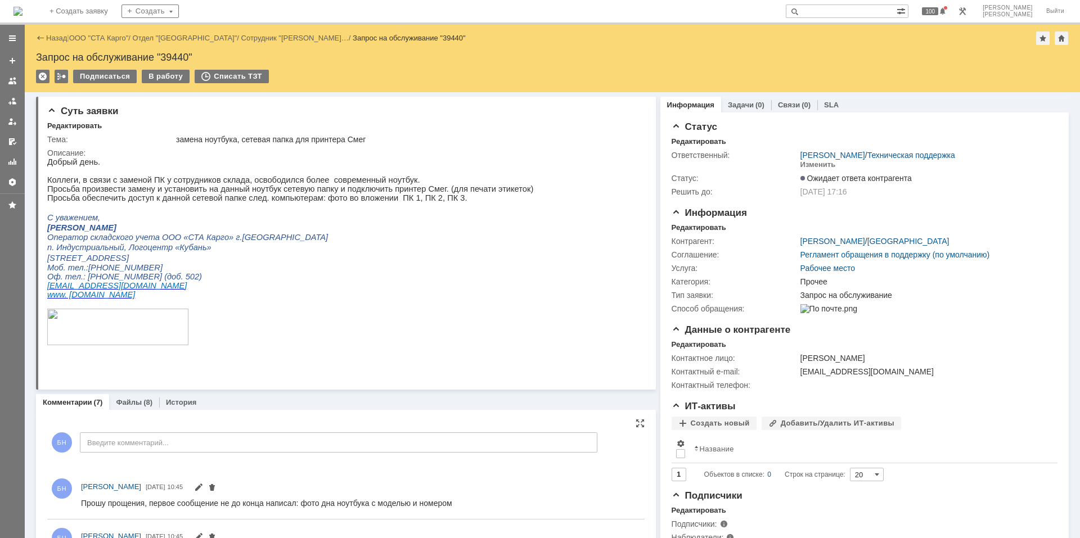
click at [230, 454] on div "БН Введите комментарий..." at bounding box center [322, 444] width 550 height 52
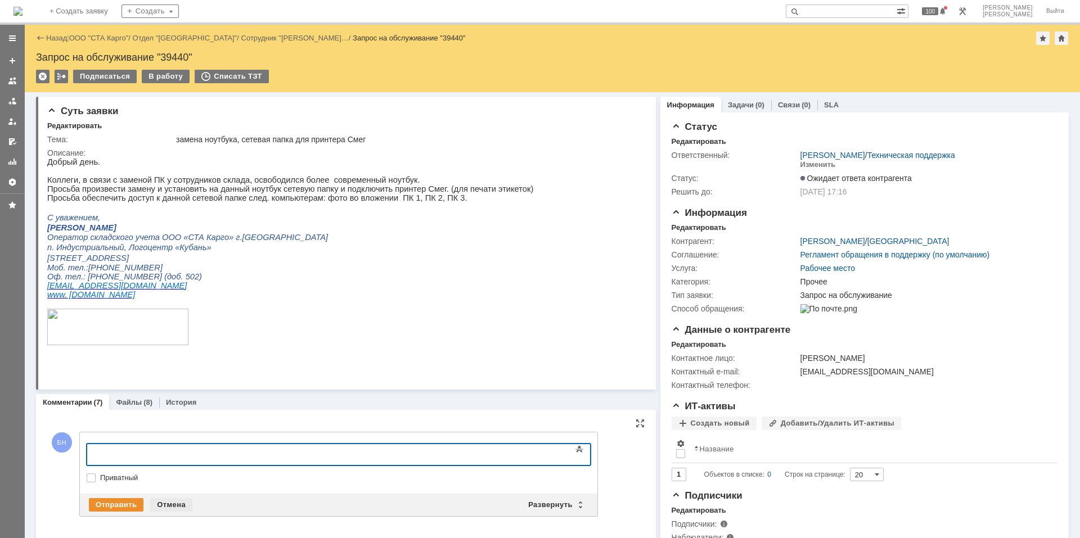
click at [170, 505] on div "Отмена" at bounding box center [171, 504] width 42 height 13
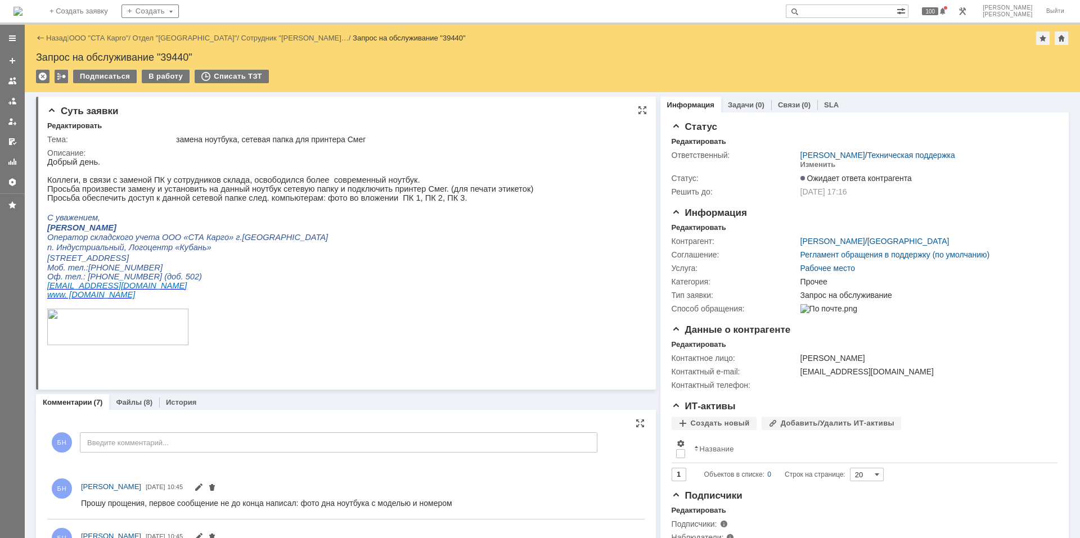
click at [344, 202] on p "Просьба обеспечить доступ к данной сетевой папке след. компьютерам: фото во вло…" at bounding box center [290, 197] width 486 height 9
click at [278, 184] on p "Коллеги, в связи с заменой ПК у сотрудников склада, освободился более современн…" at bounding box center [290, 179] width 486 height 9
click at [288, 184] on p "Коллеги, в связи с заменой ПК у сотрудников склада, освободился более современн…" at bounding box center [290, 179] width 486 height 9
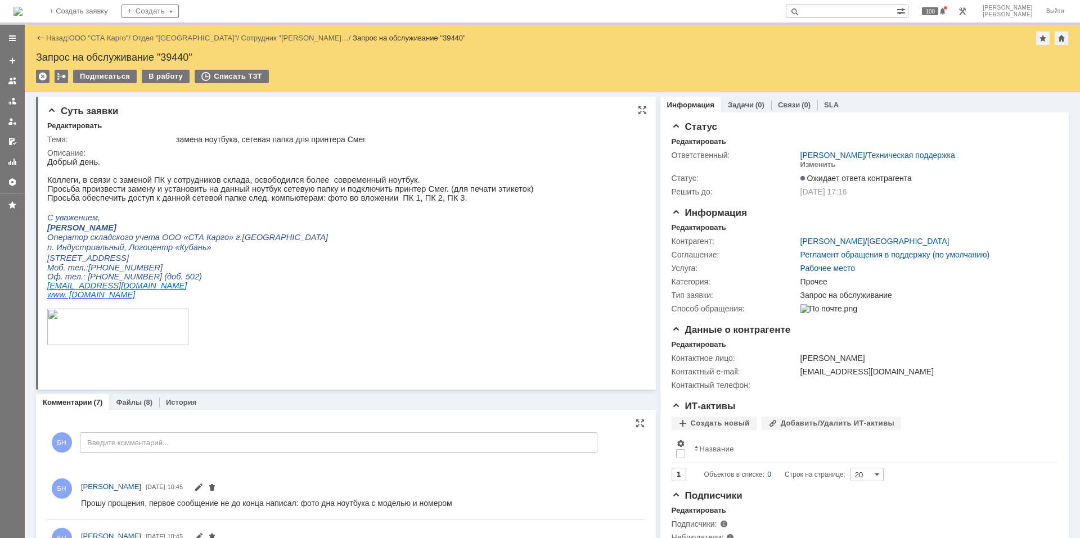
click at [286, 184] on p "Коллеги, в связи с заменой ПК у сотрудников склада, освободился более современн…" at bounding box center [290, 179] width 486 height 9
click at [336, 211] on p at bounding box center [290, 207] width 486 height 10
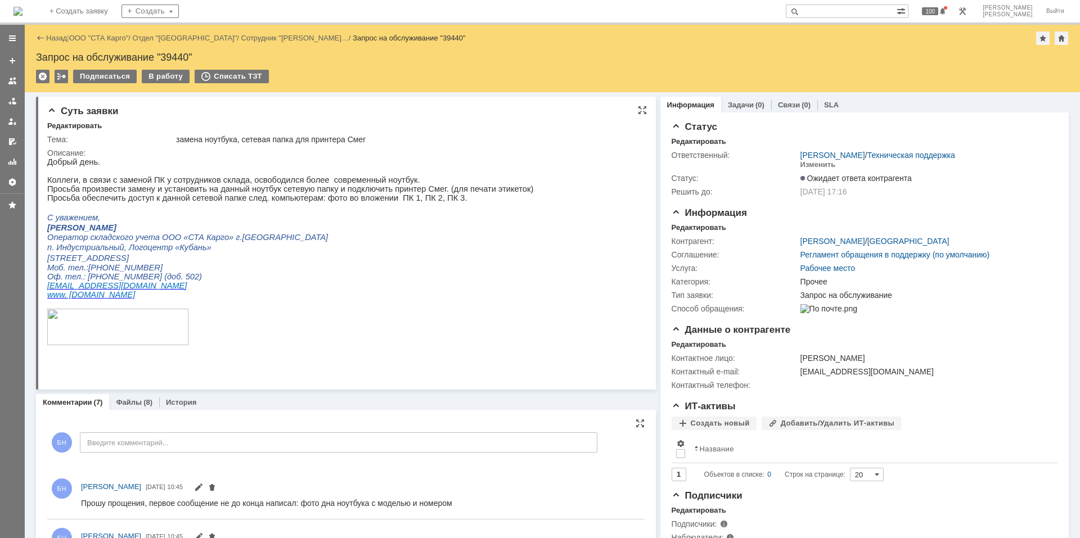
click at [211, 228] on p "[PERSON_NAME]" at bounding box center [290, 227] width 486 height 9
drag, startPoint x: 24, startPoint y: 7, endPoint x: 23, endPoint y: 14, distance: 6.8
click at [22, 8] on img at bounding box center [17, 11] width 9 height 9
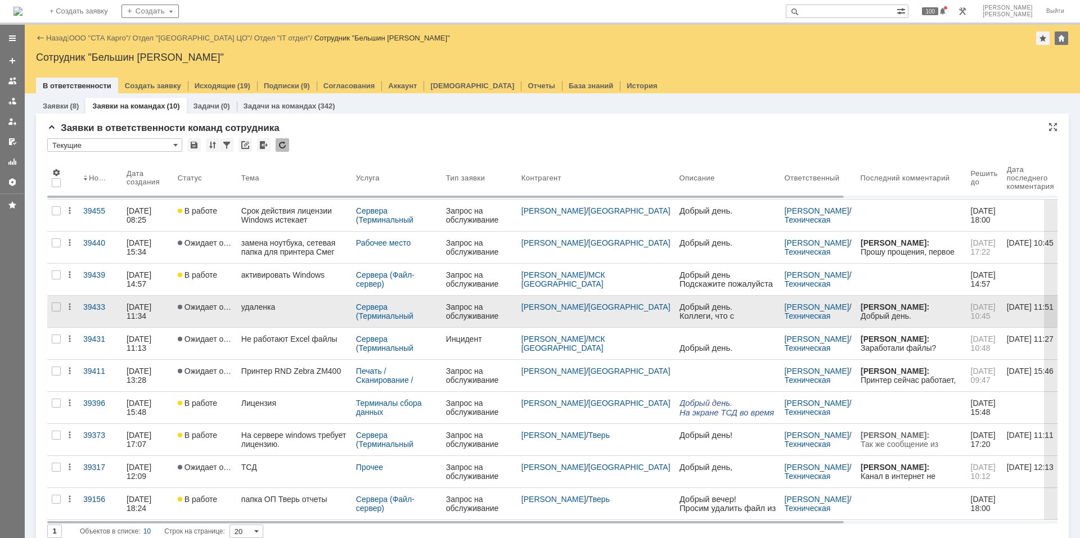
click at [272, 310] on div "удаленка" at bounding box center [294, 307] width 106 height 9
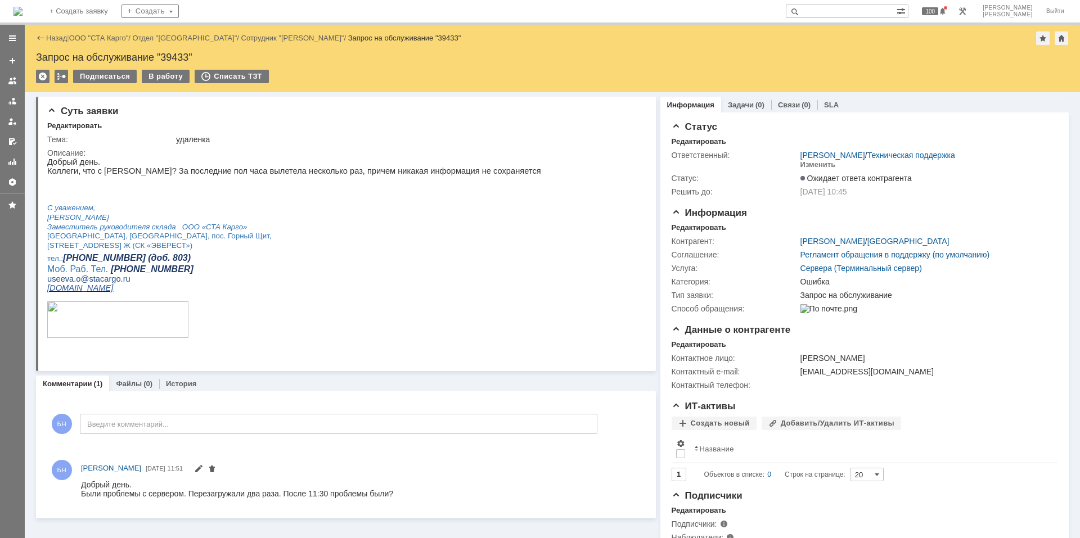
click at [22, 7] on img at bounding box center [17, 11] width 9 height 9
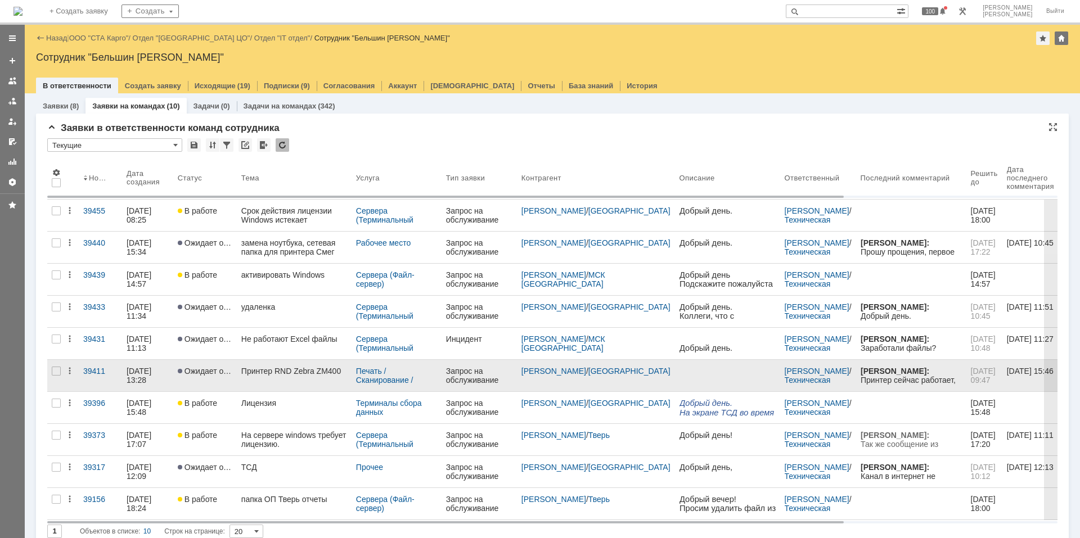
click at [245, 376] on link "Принтер RND Zebra ZM400" at bounding box center [294, 375] width 115 height 31
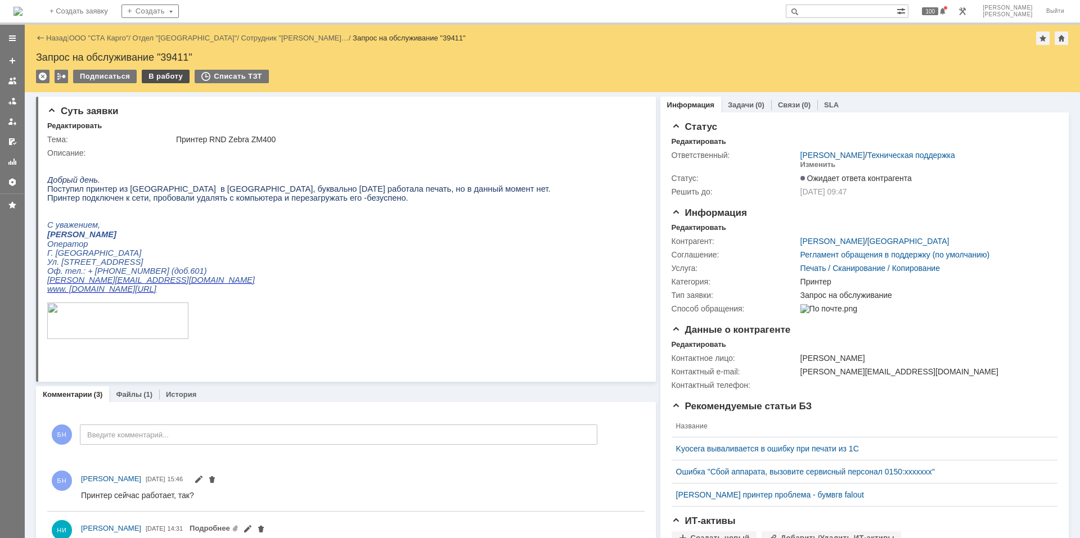
click at [175, 74] on div "В работу" at bounding box center [166, 76] width 48 height 13
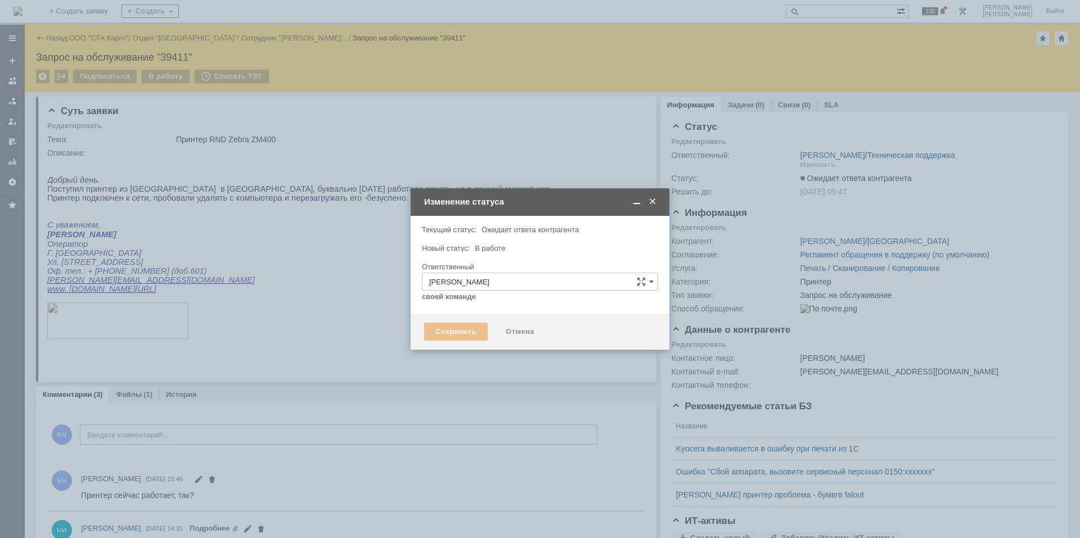
type input "Принтер"
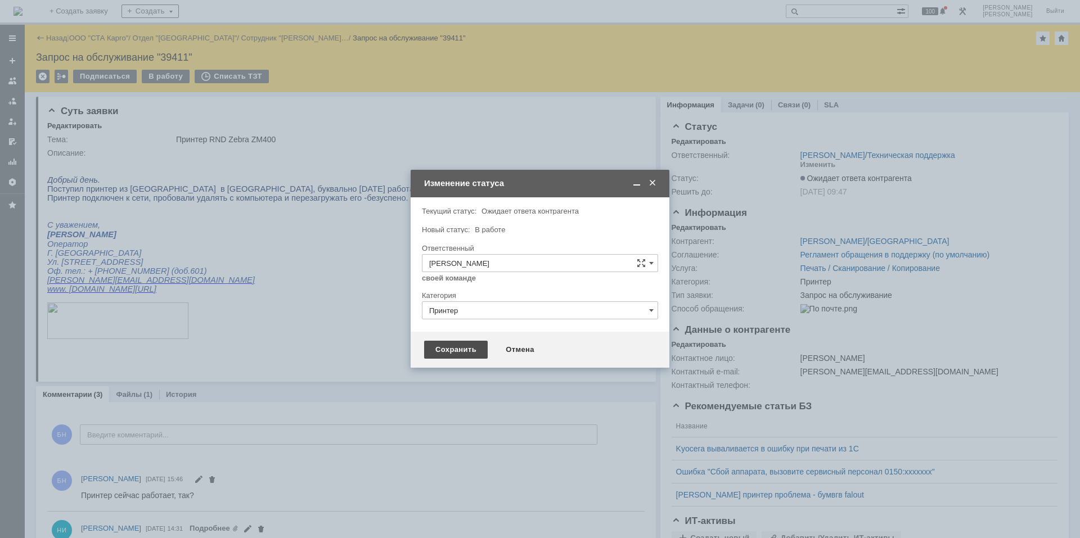
click at [453, 351] on div "Сохранить" at bounding box center [456, 350] width 64 height 18
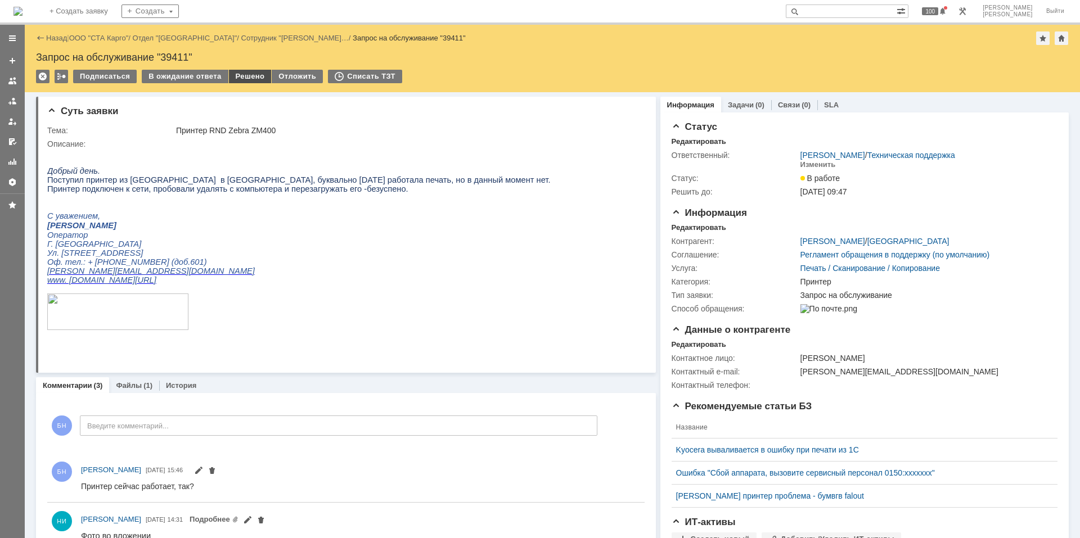
click at [255, 77] on div "Решено" at bounding box center [250, 76] width 43 height 13
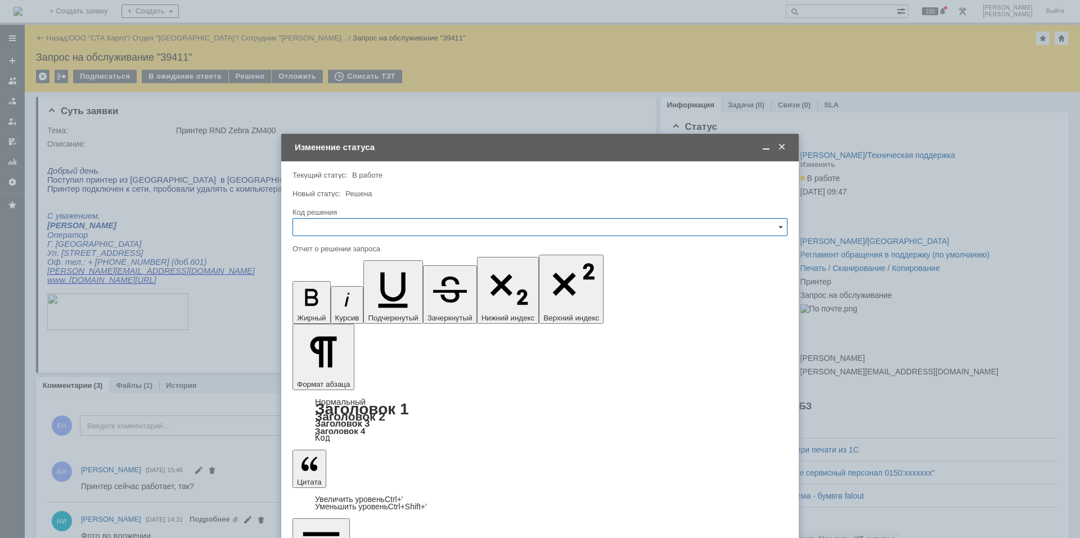
click at [366, 229] on input "text" at bounding box center [539, 227] width 495 height 18
click at [345, 371] on div "Решено" at bounding box center [540, 378] width 494 height 18
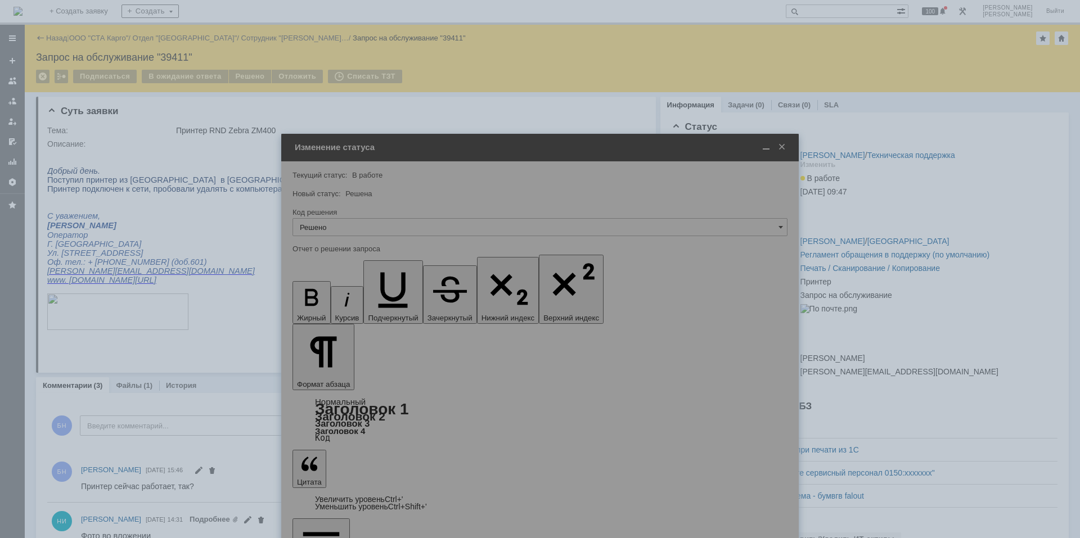
type input "Решено"
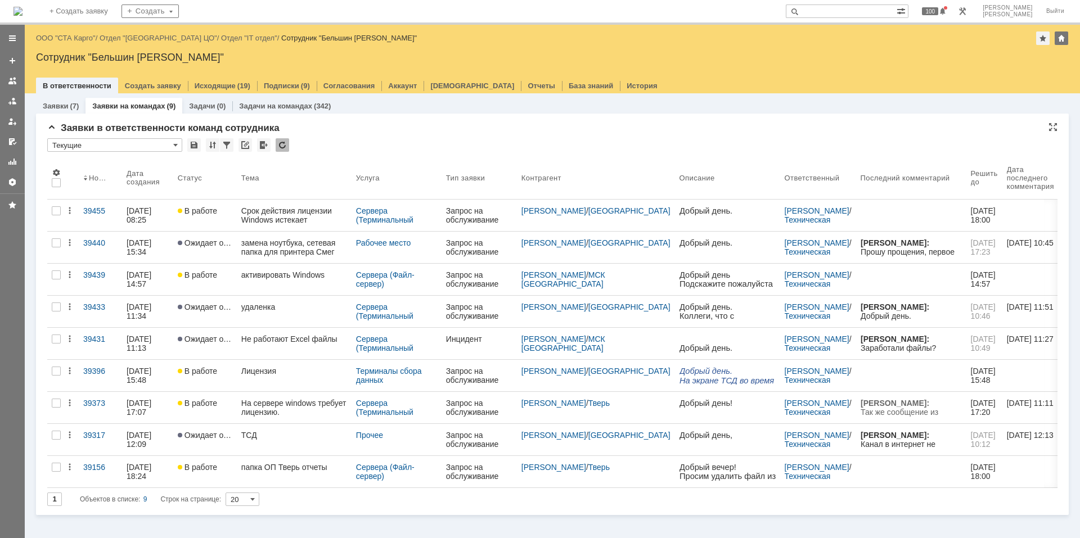
click at [278, 148] on div at bounding box center [282, 144] width 13 height 13
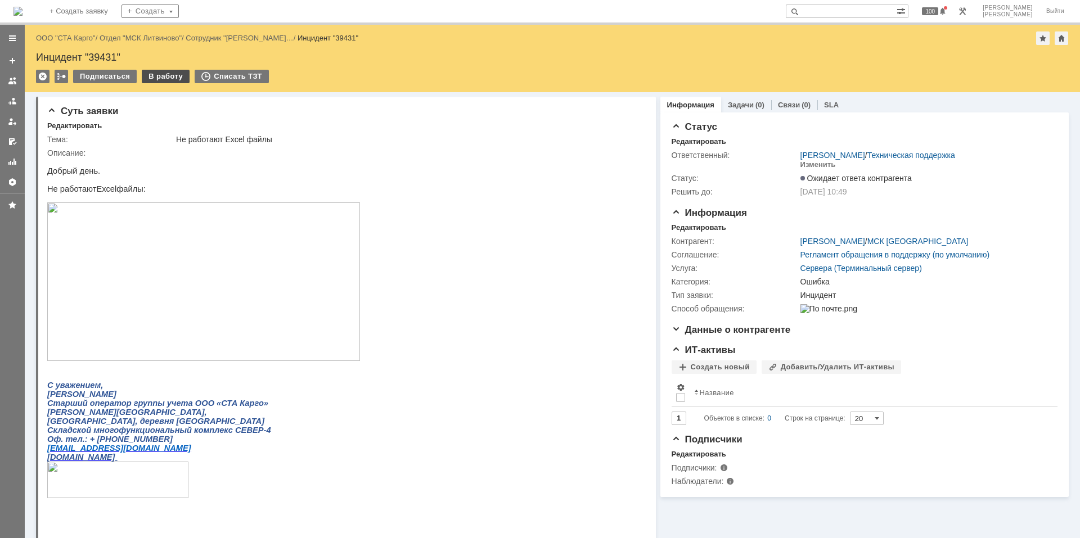
click at [153, 79] on div "В работу" at bounding box center [166, 76] width 48 height 13
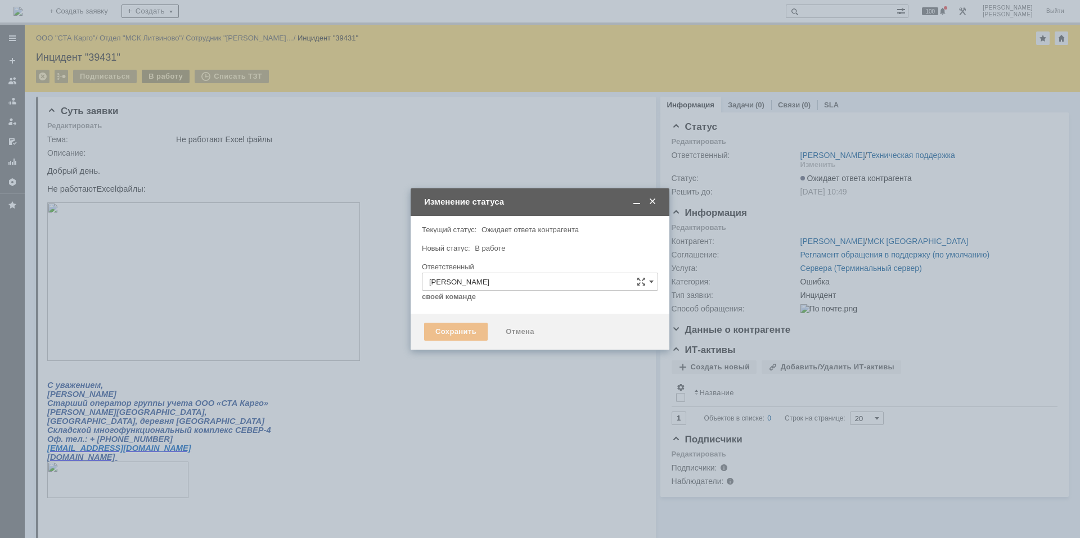
type input "Ошибка"
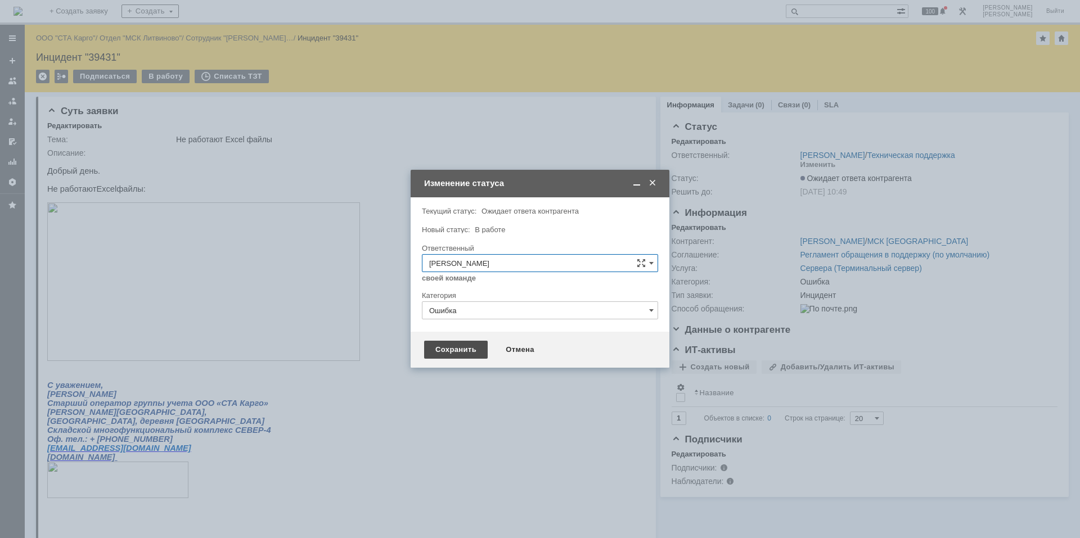
click at [441, 351] on div "Сохранить" at bounding box center [456, 350] width 64 height 18
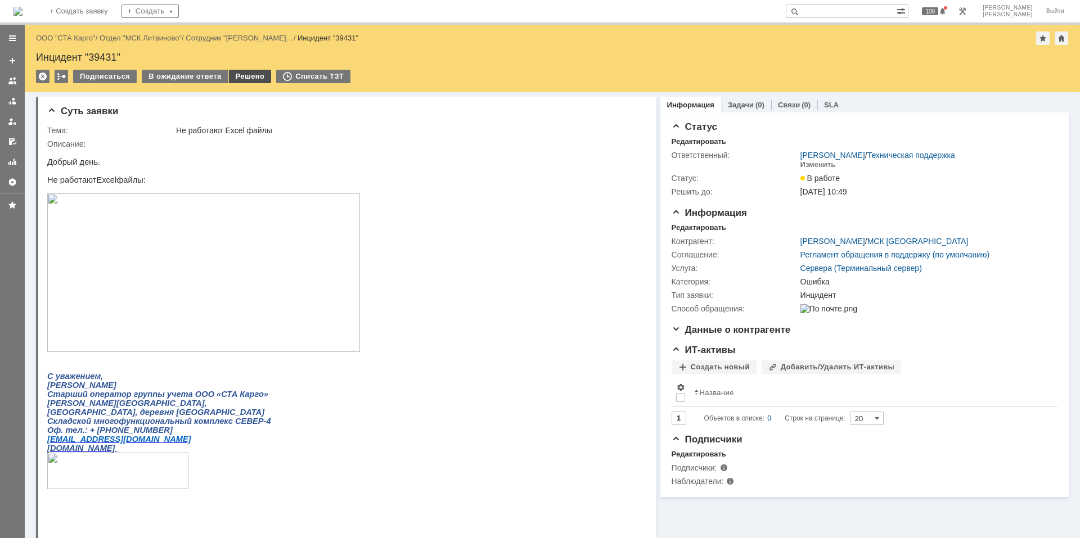
click at [237, 79] on div "Решено" at bounding box center [250, 76] width 43 height 13
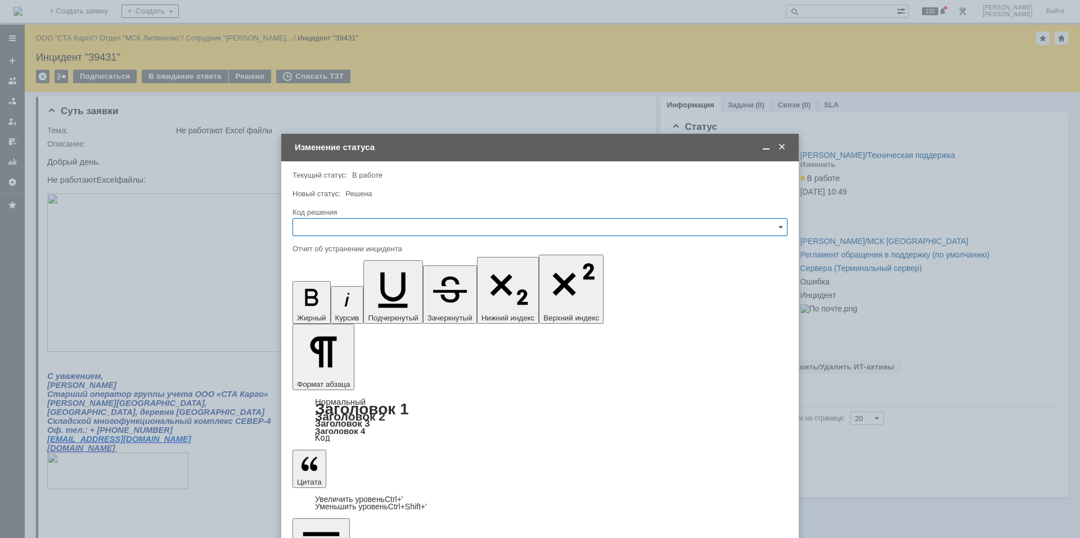
click at [305, 232] on input "text" at bounding box center [539, 227] width 495 height 18
click at [310, 372] on div "Решено" at bounding box center [540, 378] width 494 height 18
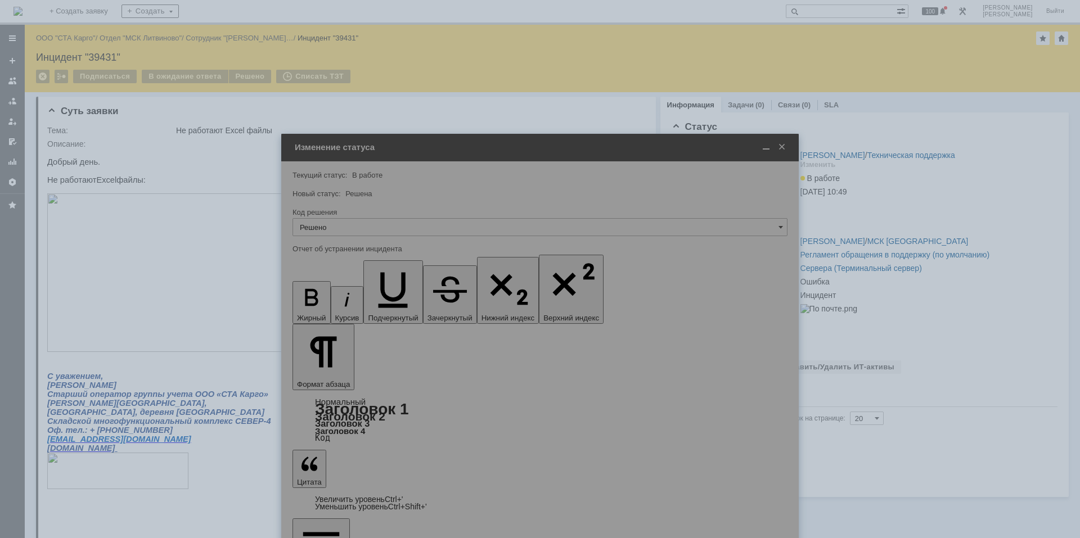
type input "Решено"
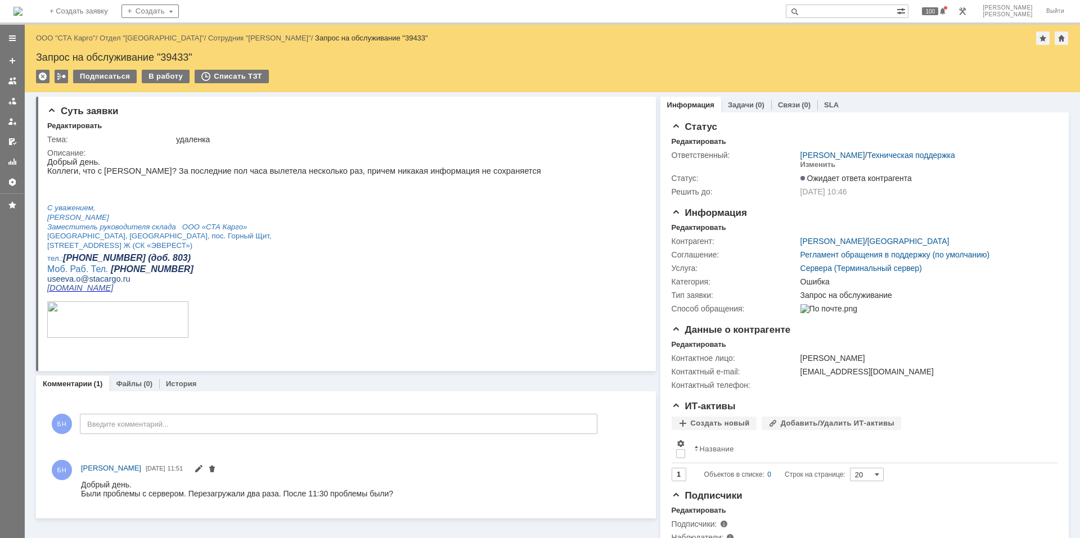
click at [171, 84] on div "Подписаться В работу Списать ТЗТ" at bounding box center [552, 82] width 1032 height 24
click at [175, 75] on div "В работу" at bounding box center [166, 76] width 48 height 13
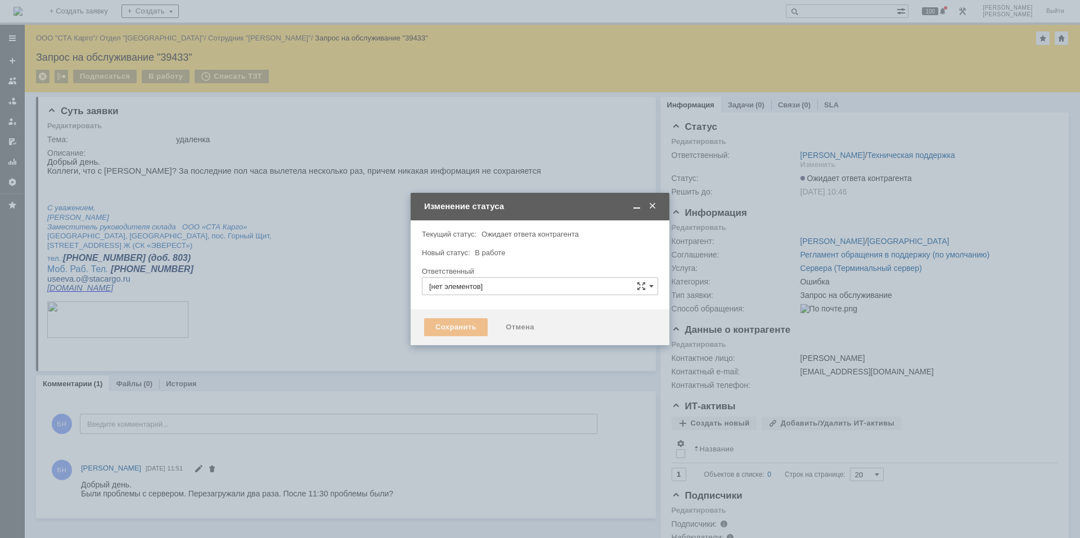
type input "[PERSON_NAME]"
type input "Ошибка"
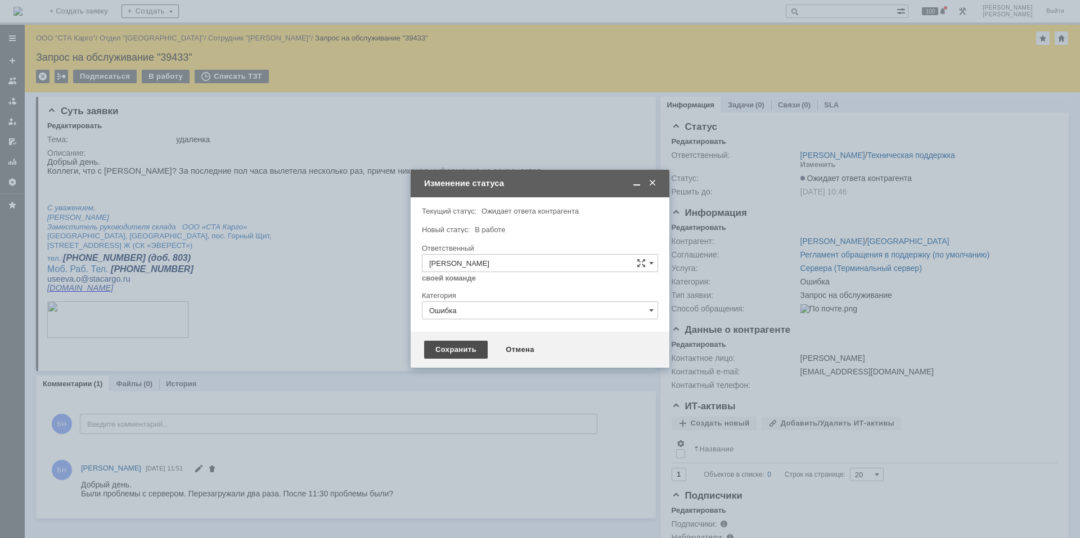
click at [457, 356] on div "Сохранить" at bounding box center [456, 350] width 64 height 18
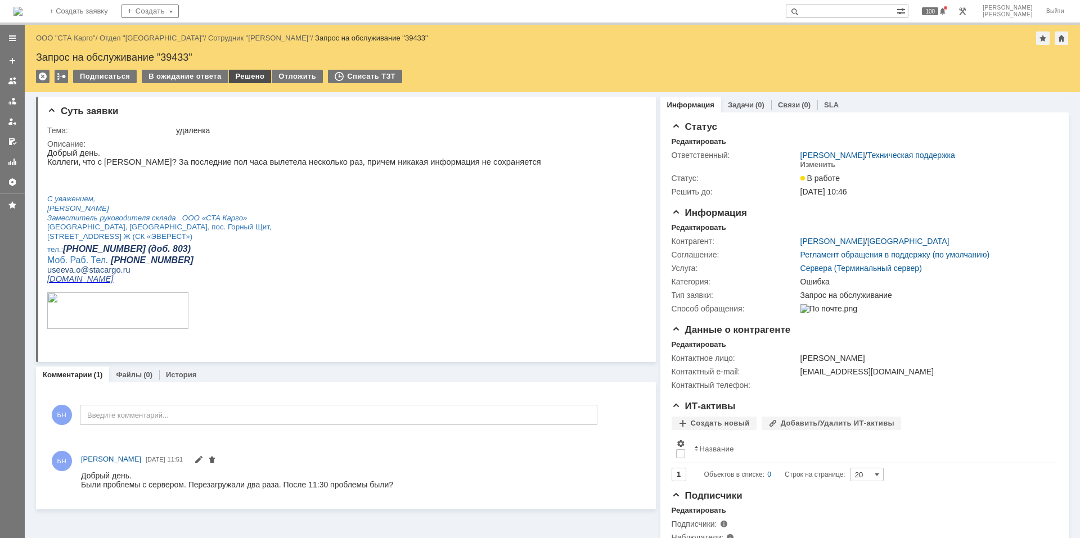
click at [255, 73] on div "Решено" at bounding box center [250, 76] width 43 height 13
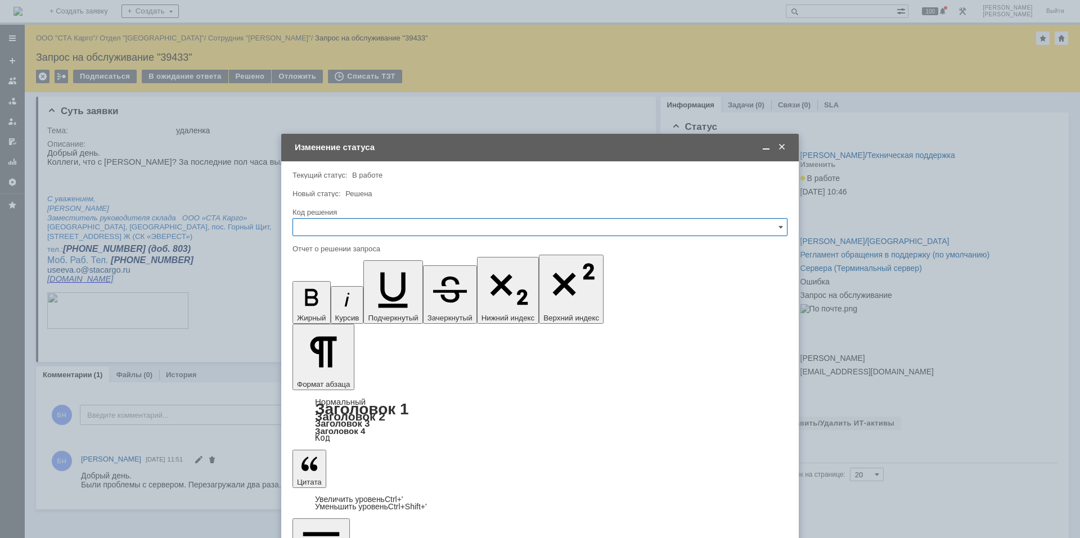
click at [322, 228] on input "text" at bounding box center [539, 227] width 495 height 18
click at [333, 371] on div "Решено" at bounding box center [540, 378] width 494 height 18
drag, startPoint x: 328, startPoint y: 375, endPoint x: 326, endPoint y: 382, distance: 7.0
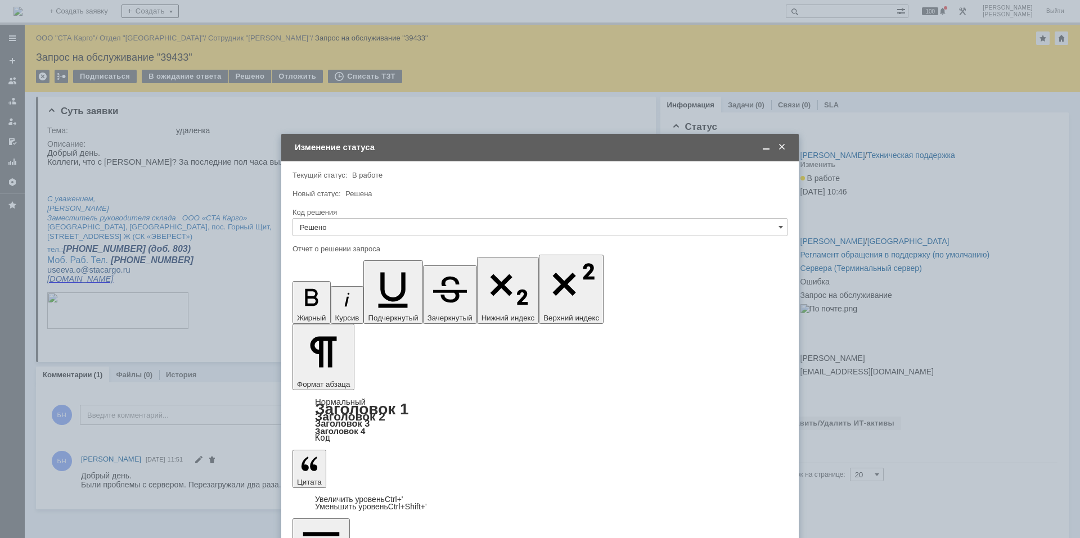
type input "Решено"
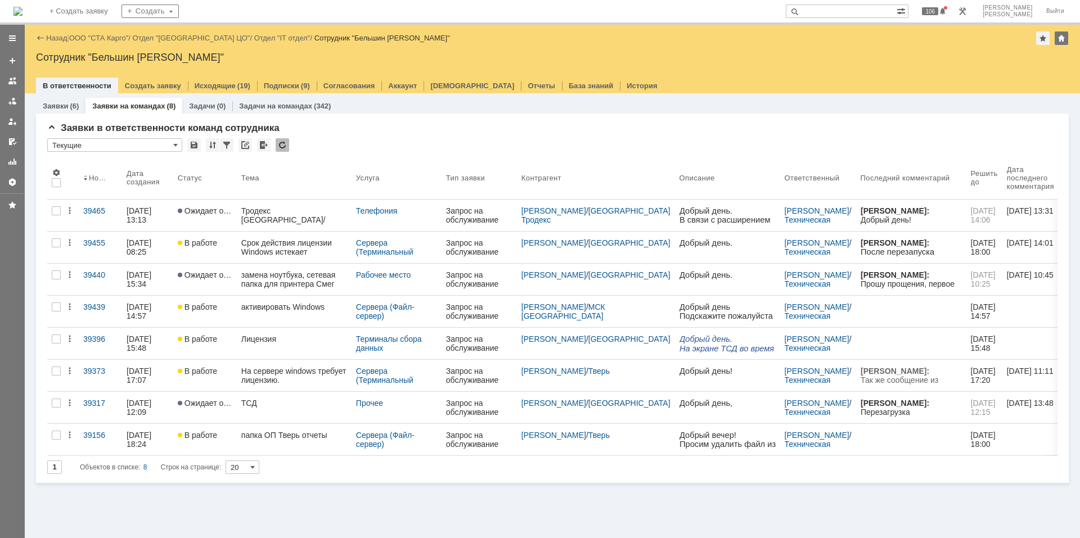
click at [241, 241] on link "Срок действия лицензии Windows истекает" at bounding box center [294, 247] width 115 height 31
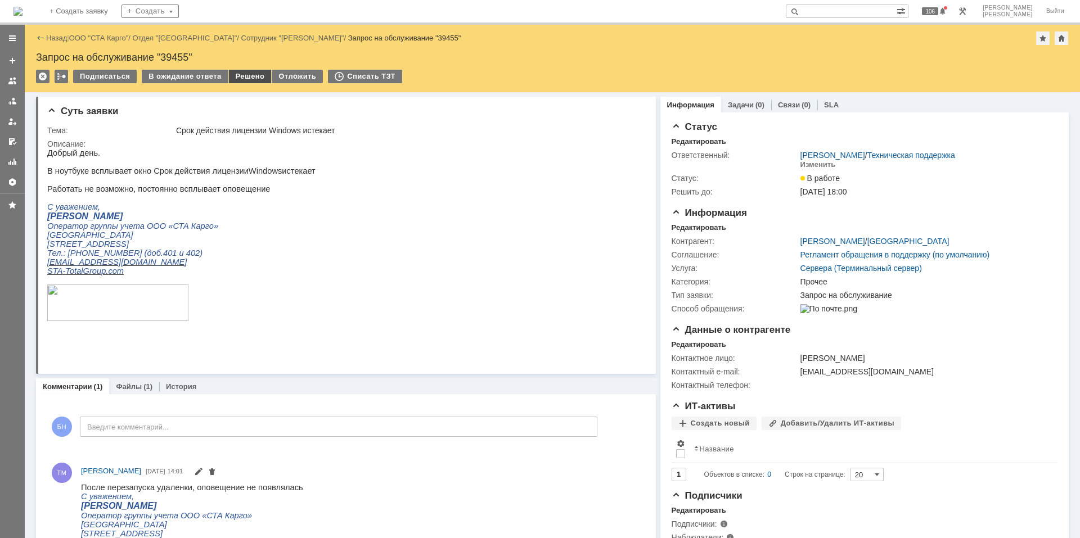
click at [254, 71] on div "Решено" at bounding box center [250, 76] width 43 height 13
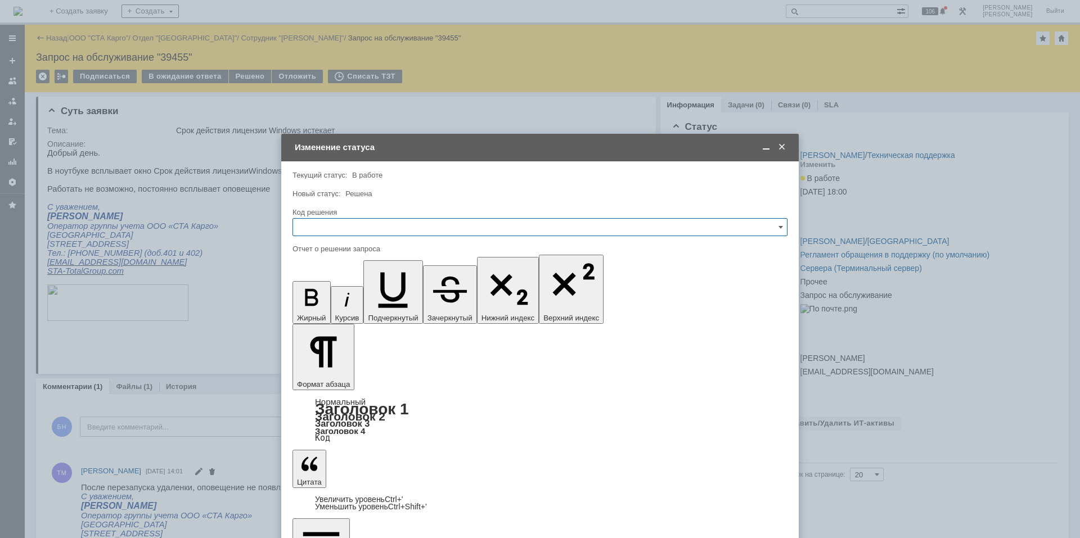
click at [490, 229] on input "text" at bounding box center [539, 227] width 495 height 18
click at [342, 377] on span "Решено" at bounding box center [540, 377] width 480 height 9
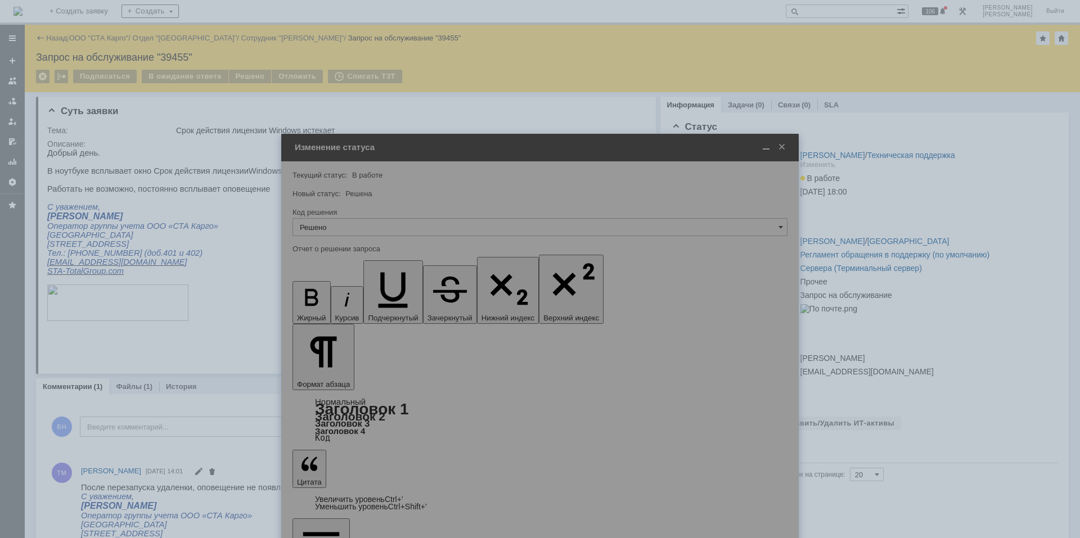
type input "Решено"
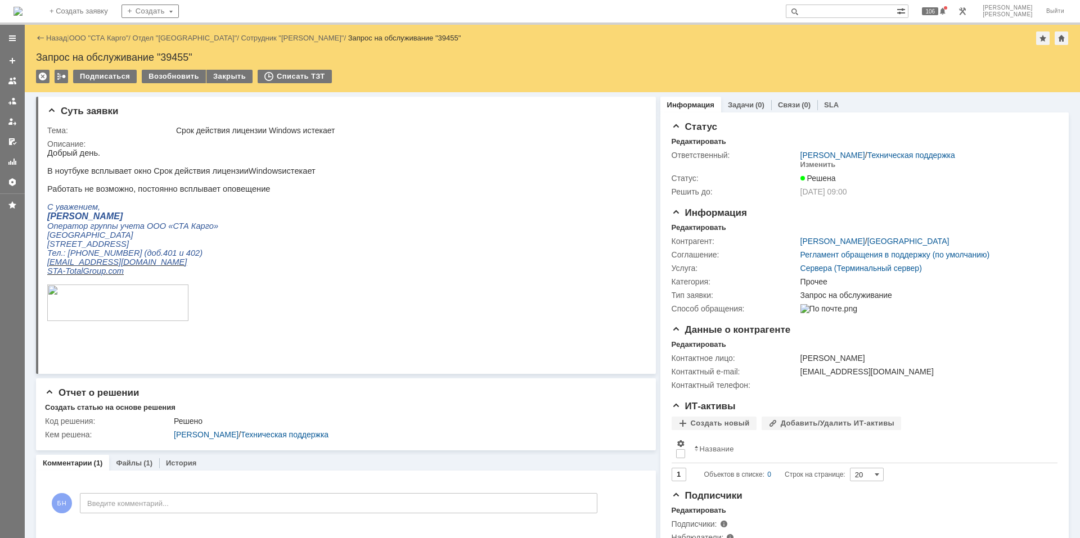
click at [44, 23] on div "На домашнюю + Создать заявку Создать 106 Бельшин [PERSON_NAME] Выйти" at bounding box center [540, 12] width 1080 height 25
click at [22, 16] on img at bounding box center [17, 11] width 9 height 9
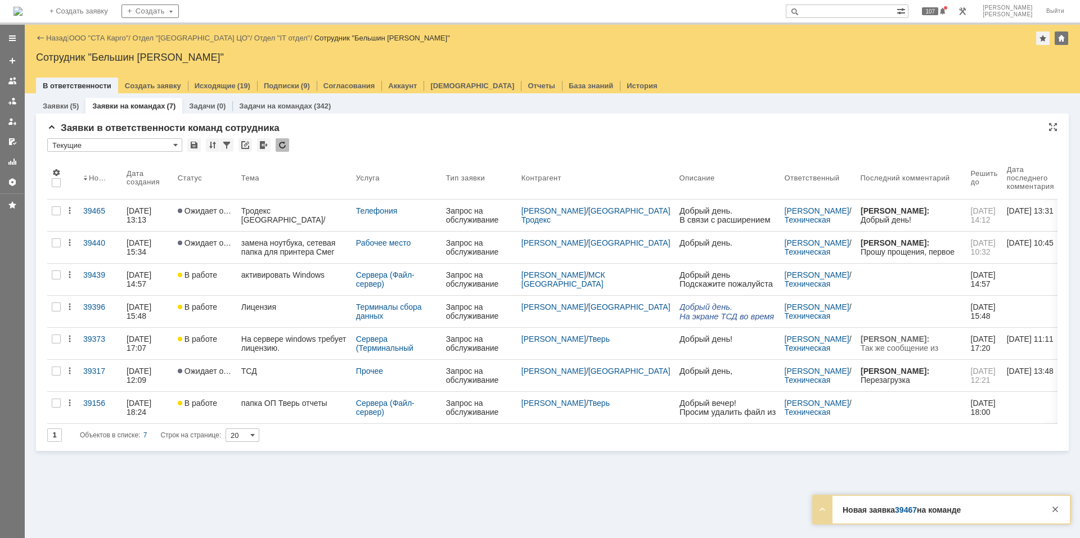
click at [281, 147] on div at bounding box center [282, 144] width 13 height 13
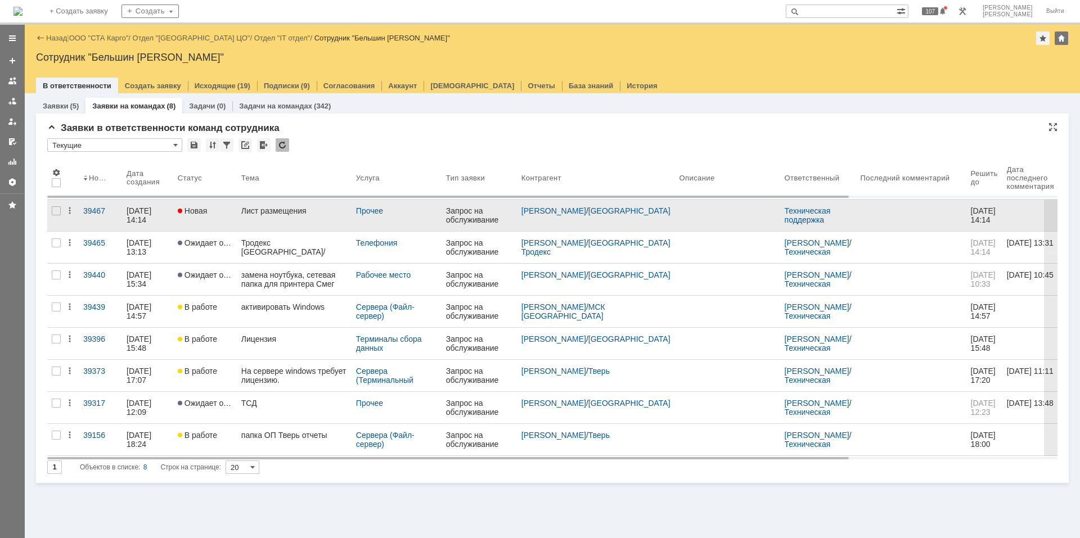
click at [291, 209] on div "Лист размещения" at bounding box center [294, 210] width 106 height 9
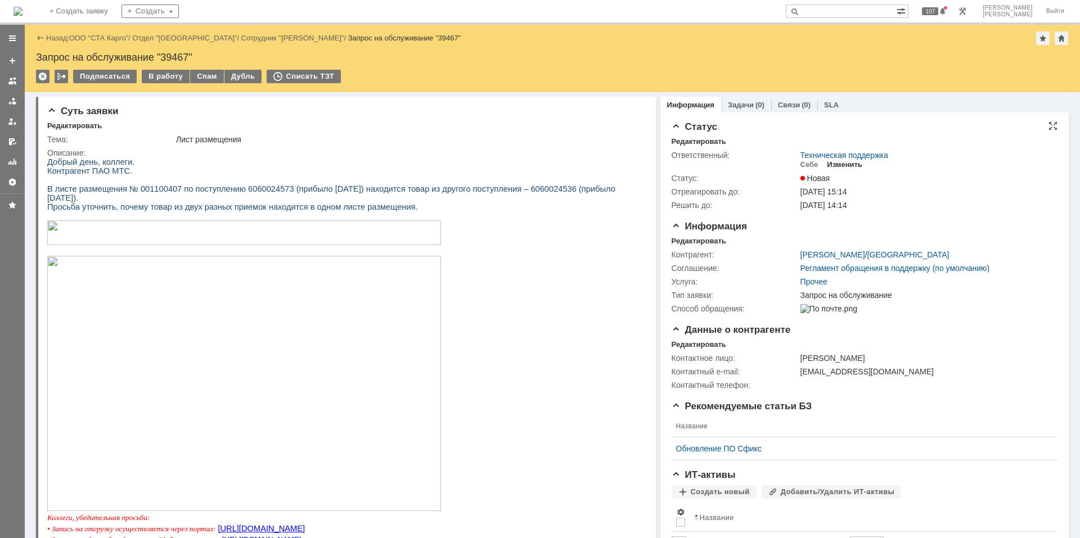
click at [834, 162] on div "Изменить" at bounding box center [844, 164] width 35 height 9
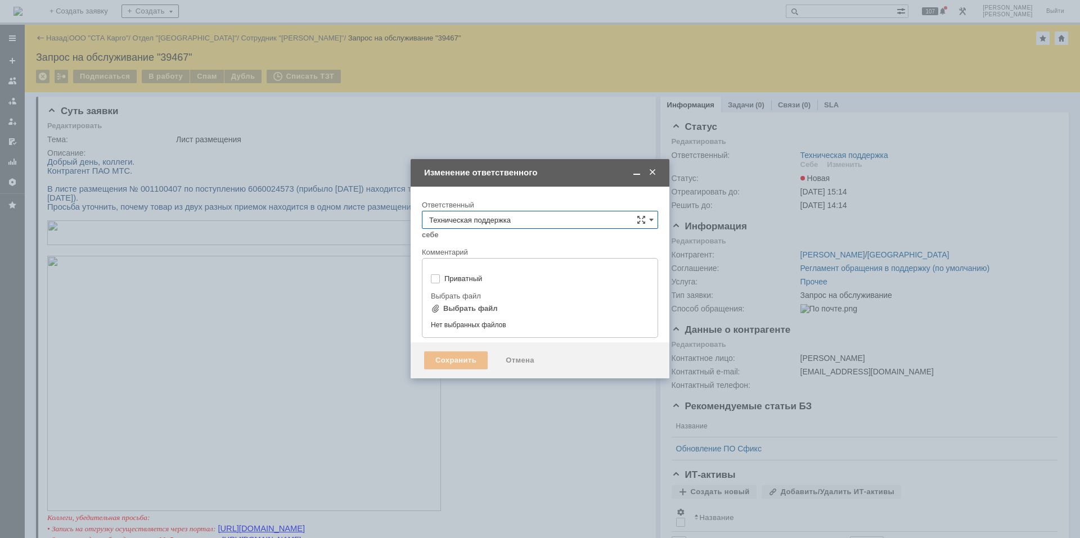
type input "[не указано]"
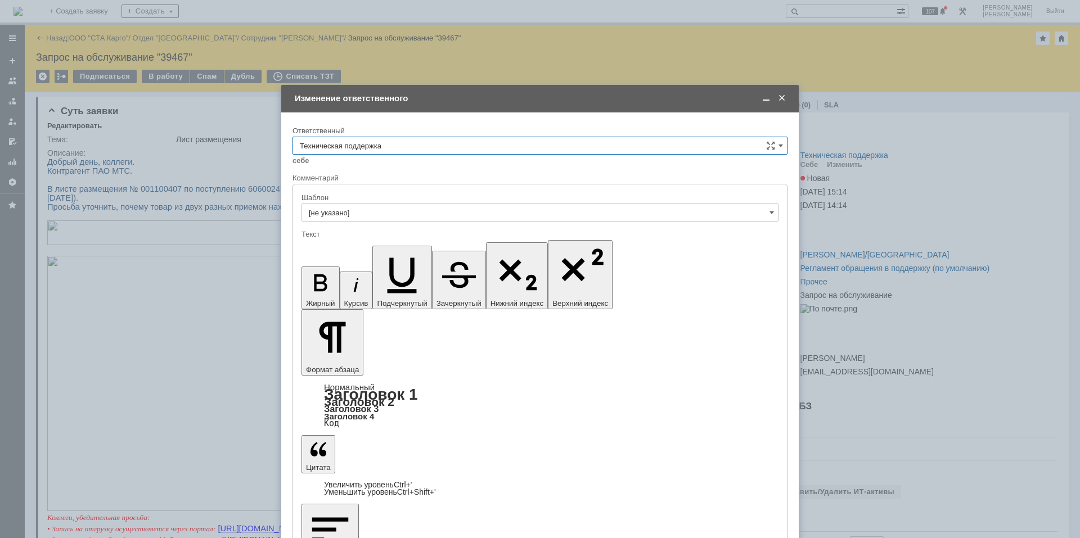
click at [497, 153] on input "Техническая поддержка" at bounding box center [539, 146] width 495 height 18
click at [488, 147] on input "Техническая поддержка" at bounding box center [539, 146] width 495 height 18
click at [473, 240] on span "Поддержка 1С" at bounding box center [540, 239] width 480 height 9
type input "Поддержка 1С"
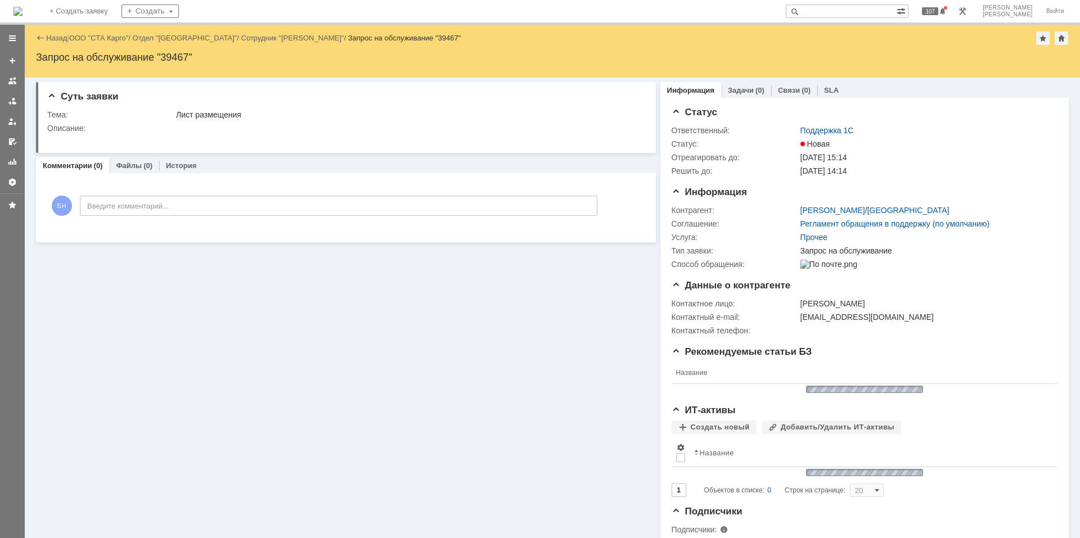
scroll to position [0, 0]
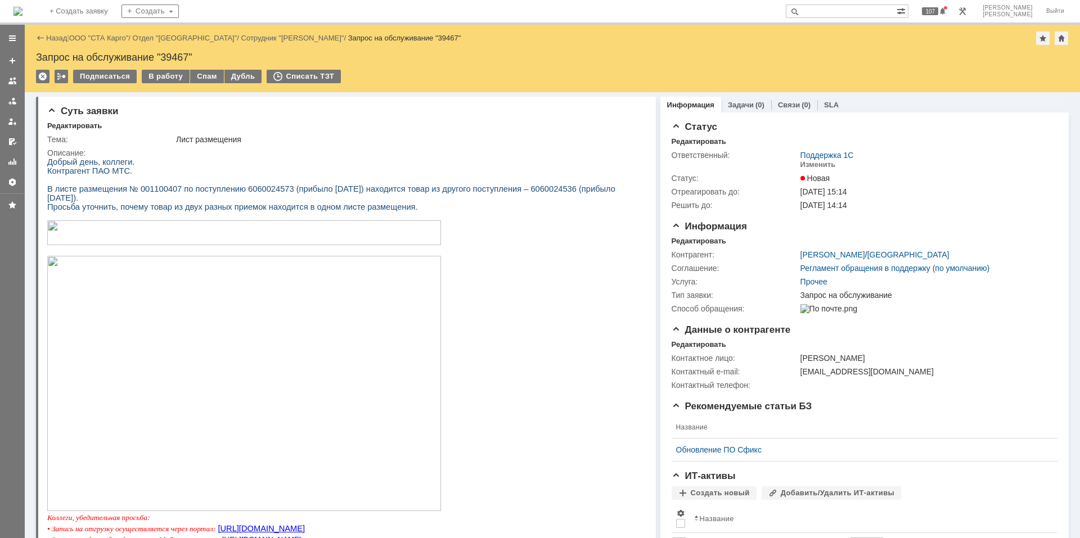
click at [22, 7] on img at bounding box center [17, 11] width 9 height 9
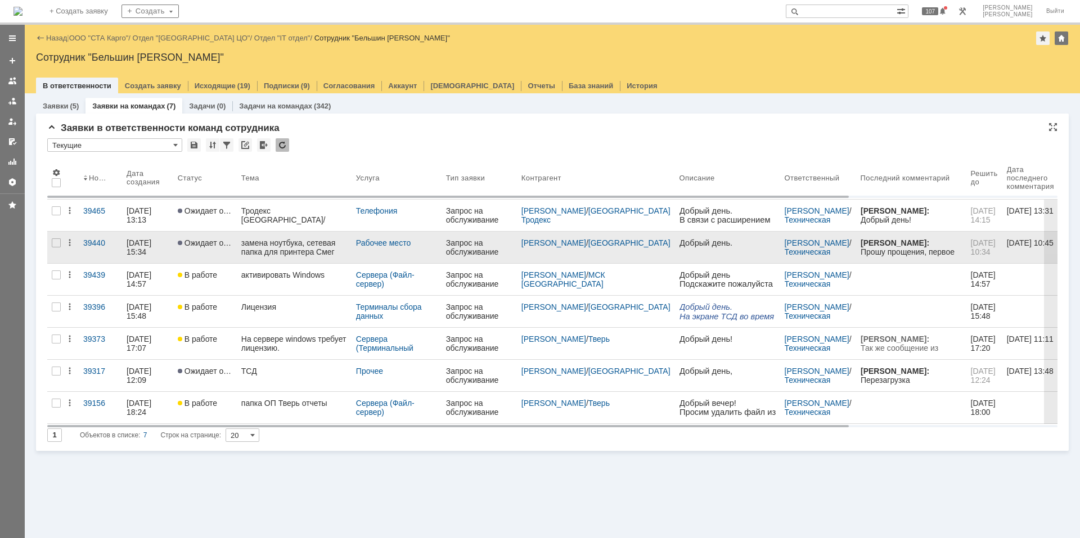
click at [315, 249] on div "замена ноутбука, сетевая папка для принтера Смег" at bounding box center [294, 247] width 106 height 18
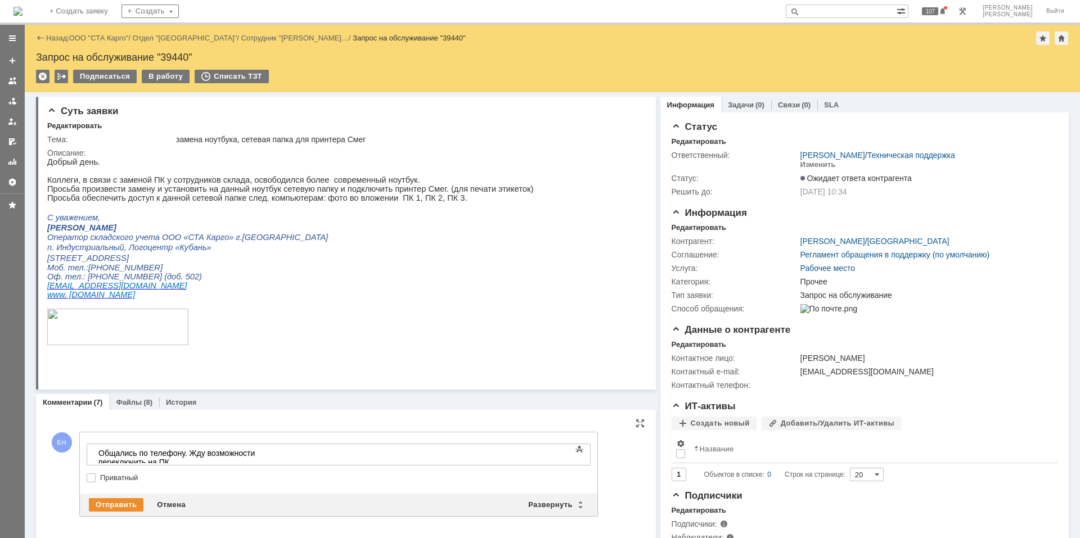
click at [263, 460] on body "​Общались по телефону. Жду возможности переключить на ПК" at bounding box center [178, 457] width 169 height 27
click at [258, 457] on div "​Общались по телефону. Жду возможности переключить на ПК" at bounding box center [178, 458] width 160 height 18
click at [263, 467] on body "​Общались по телефону. Жду пока переключите принтер на ПК о котором договорилис…" at bounding box center [178, 466] width 169 height 45
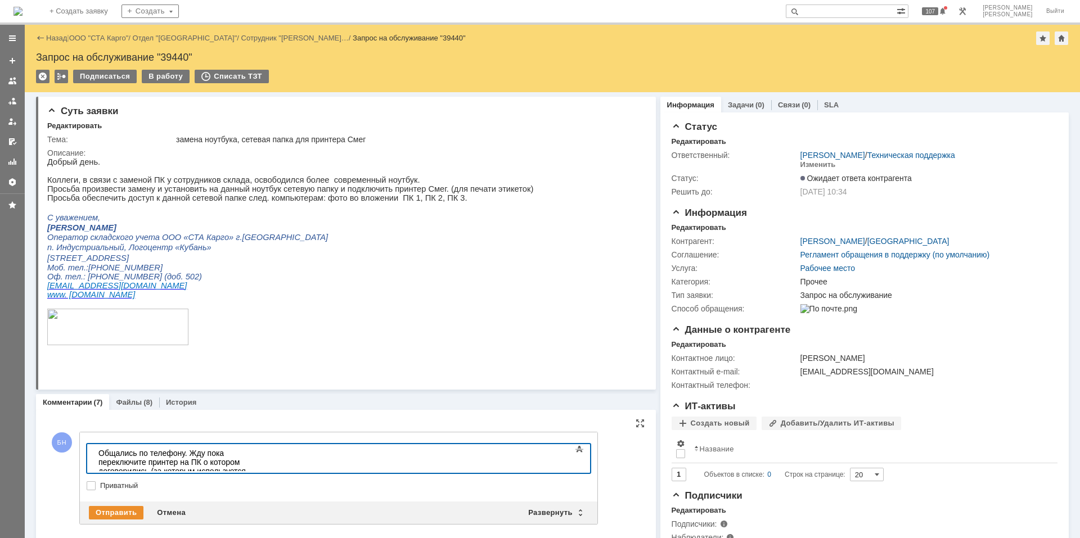
scroll to position [47, 4]
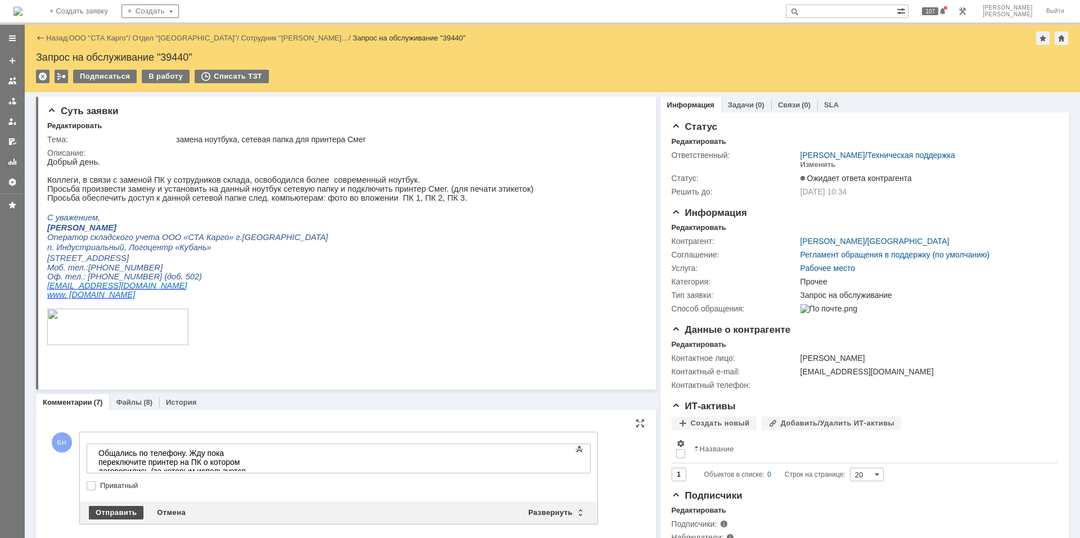
click at [134, 510] on div "Отправить" at bounding box center [116, 512] width 55 height 13
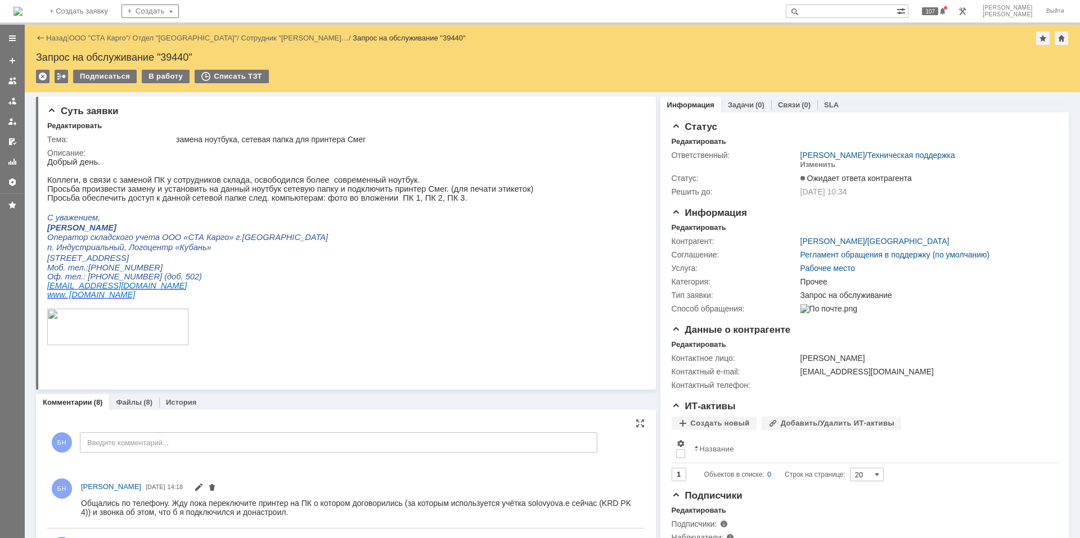
scroll to position [0, 0]
click at [22, 8] on img at bounding box center [17, 11] width 9 height 9
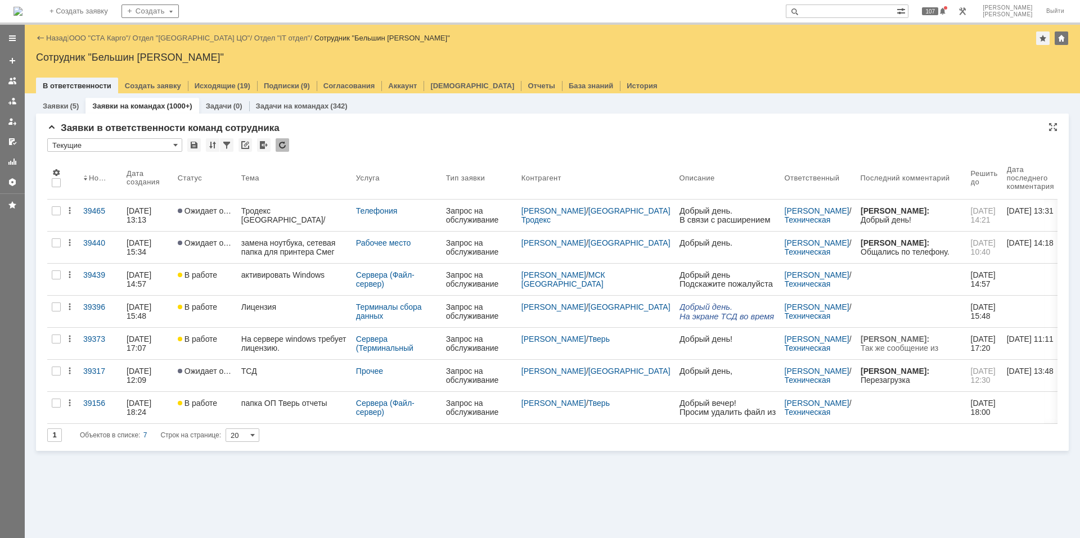
click at [276, 141] on div at bounding box center [282, 144] width 13 height 13
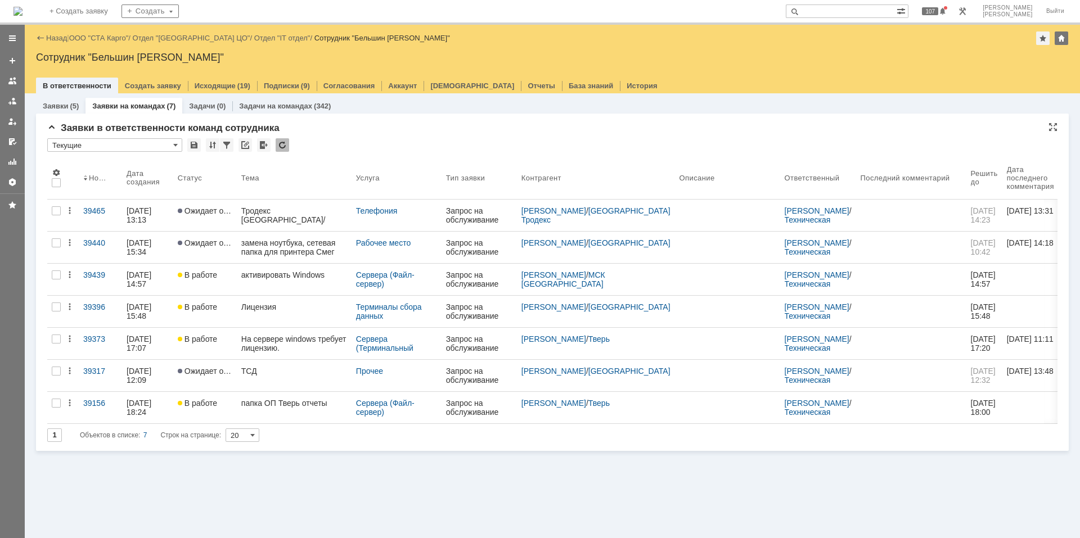
click at [327, 136] on div "Заявки в ответственности команд сотрудника * Текущие Результаты поиска: 1 Объек…" at bounding box center [552, 287] width 1010 height 328
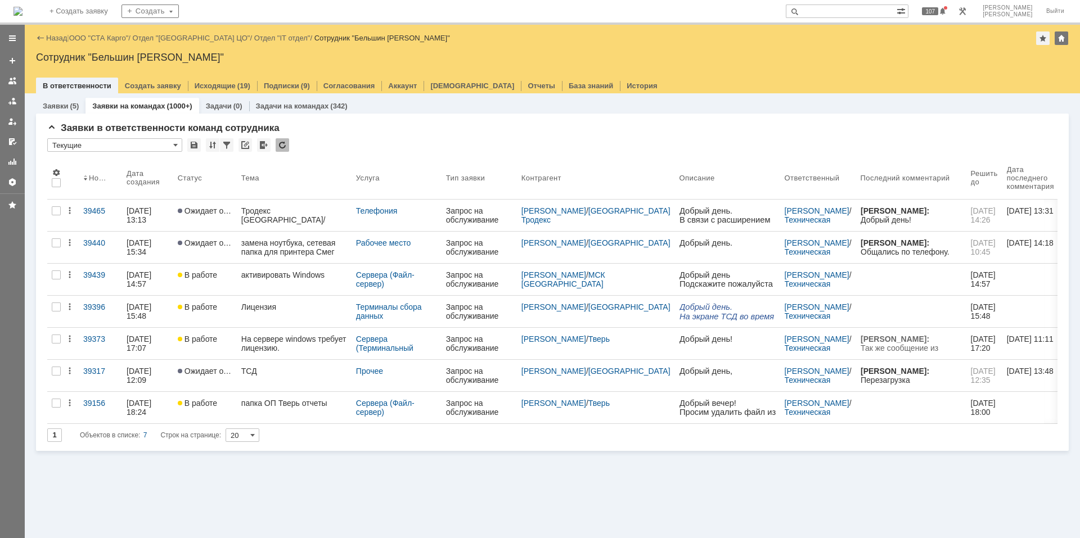
click at [92, 33] on div "Назад | ООО "СТА Карго" / Отдел "[GEOGRAPHIC_DATA] ЦО" / Отдел "IT отдел" / Сот…" at bounding box center [552, 37] width 1032 height 13
click at [97, 37] on link "ООО "СТА Карго"" at bounding box center [99, 38] width 60 height 8
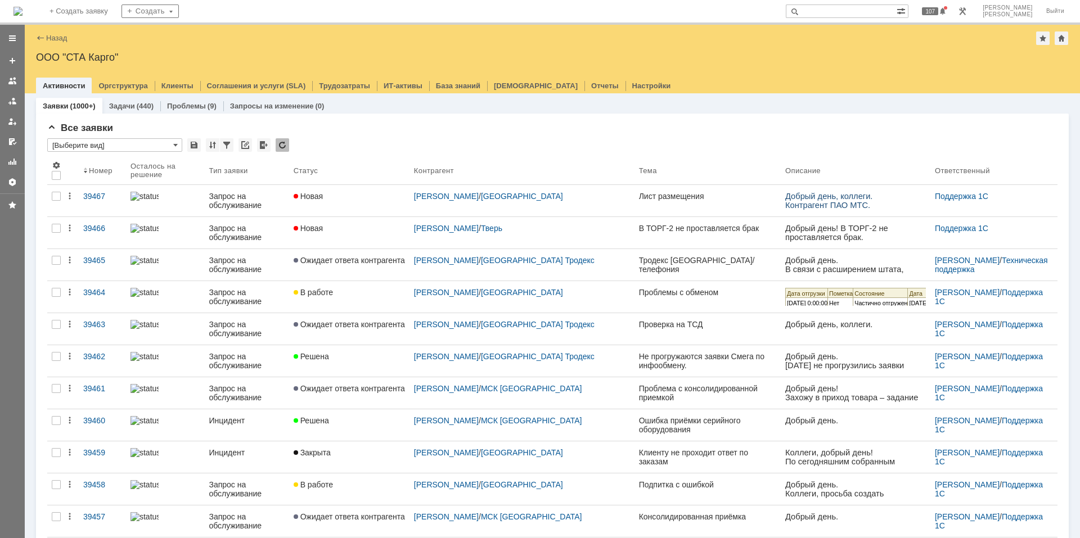
click at [22, 15] on img at bounding box center [17, 11] width 9 height 9
